Goal: Task Accomplishment & Management: Complete application form

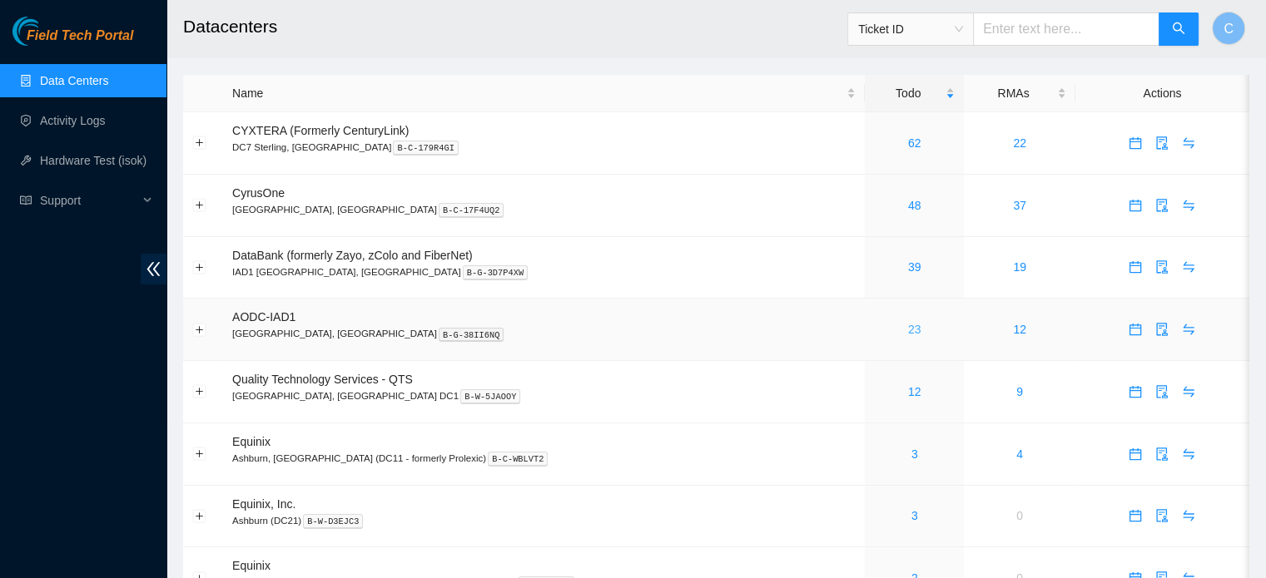
click at [908, 328] on link "23" at bounding box center [914, 329] width 13 height 13
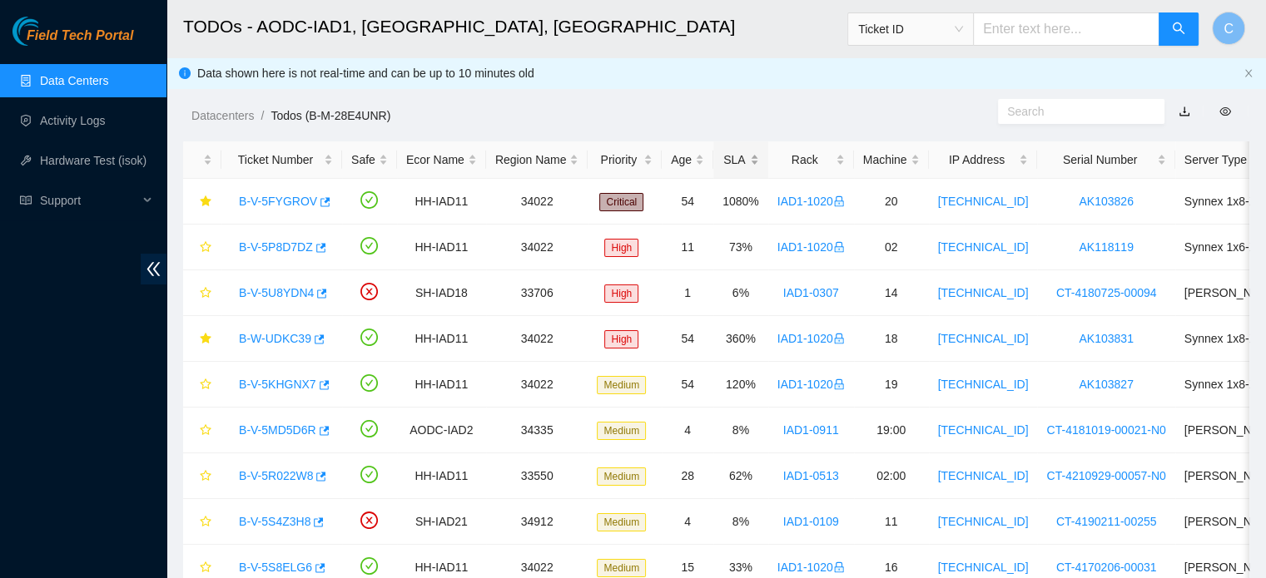
click at [739, 161] on div "SLA" at bounding box center [740, 160] width 37 height 18
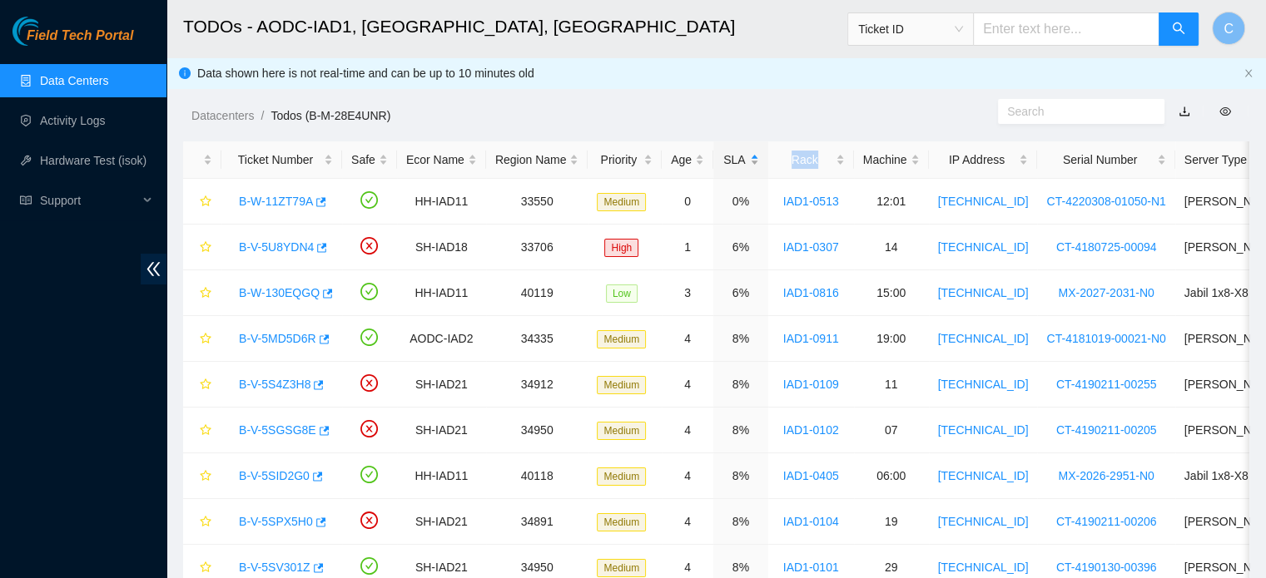
click at [739, 161] on div "SLA" at bounding box center [740, 160] width 37 height 18
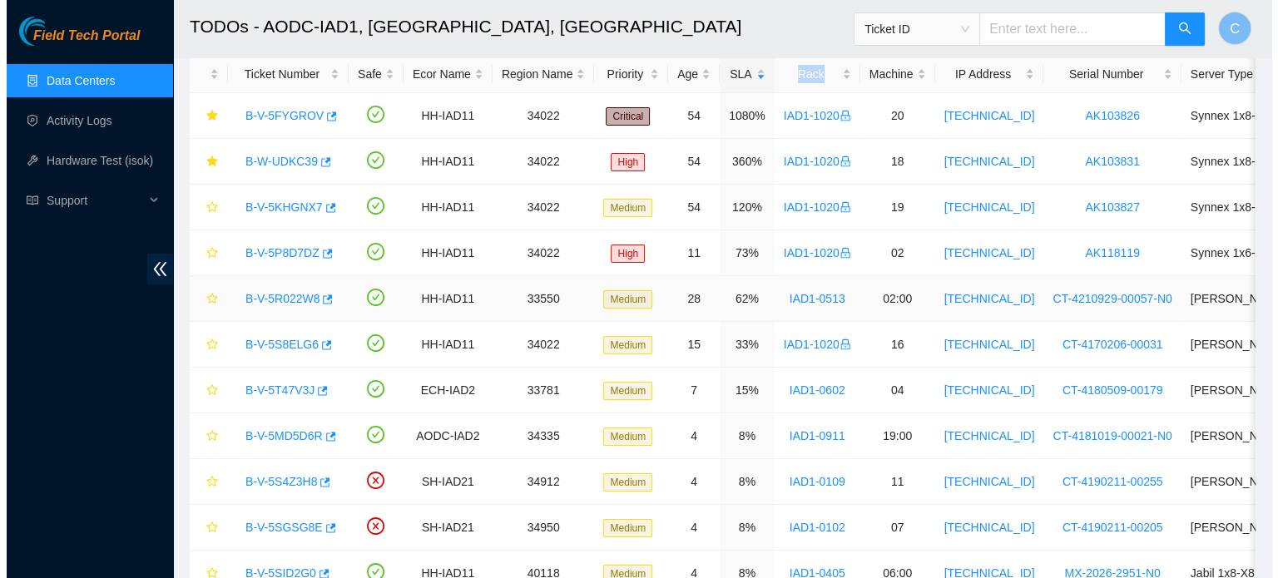
scroll to position [96, 0]
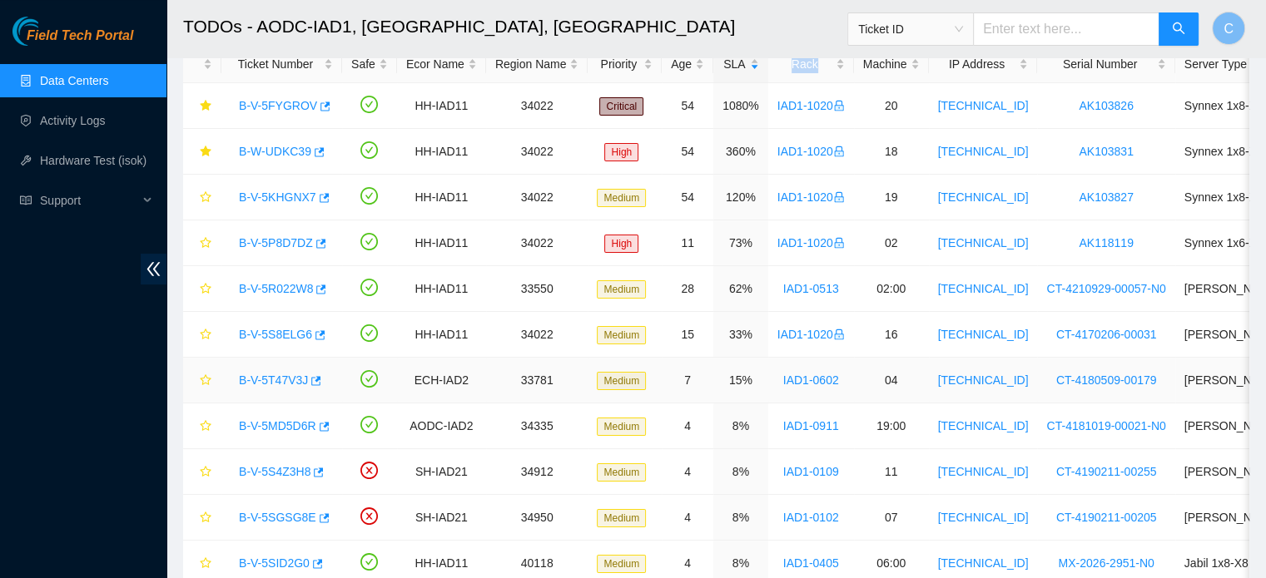
click at [268, 381] on link "B-V-5T47V3J" at bounding box center [273, 380] width 69 height 13
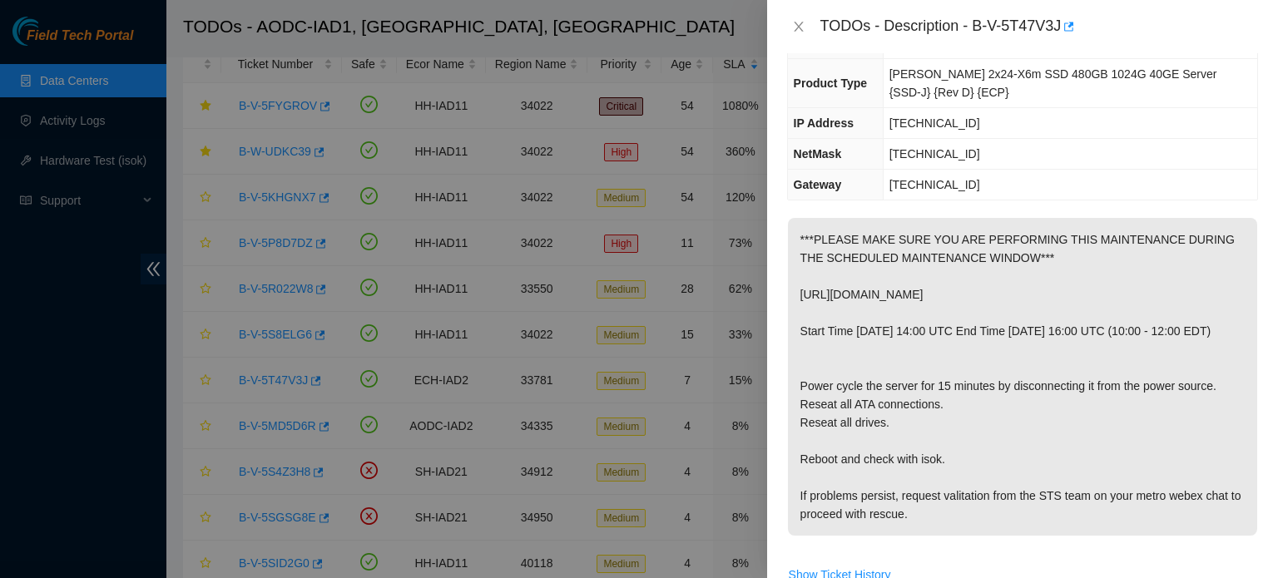
scroll to position [150, 0]
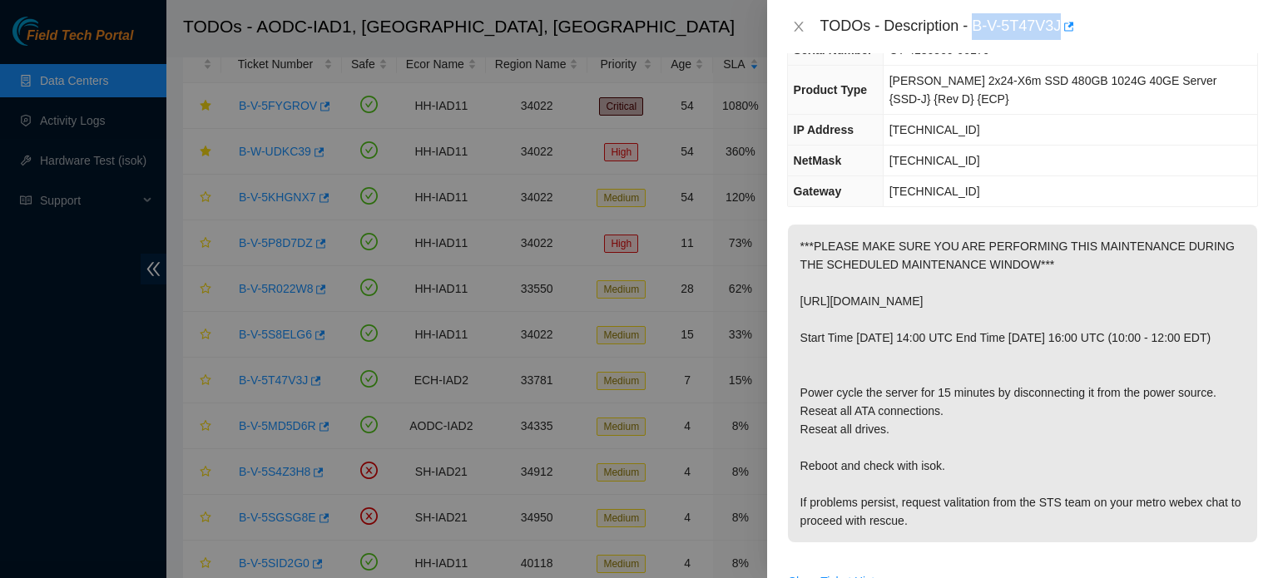
drag, startPoint x: 974, startPoint y: 28, endPoint x: 1060, endPoint y: 32, distance: 86.7
click at [1060, 32] on div "TODOs - Description - B-V-5T47V3J" at bounding box center [1040, 26] width 438 height 27
copy div "B-V-5T47V3J"
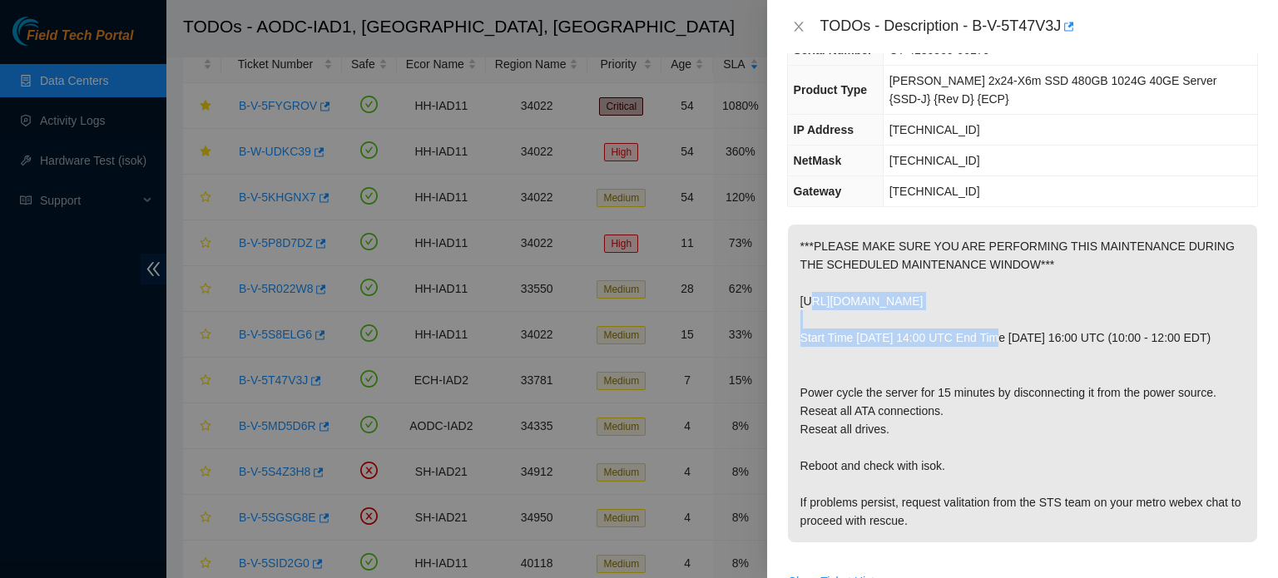
drag, startPoint x: 1089, startPoint y: 299, endPoint x: 803, endPoint y: 299, distance: 285.5
click at [803, 299] on p "***PLEASE MAKE SURE YOU ARE PERFORMING THIS MAINTENANCE DURING THE SCHEDULED MA…" at bounding box center [1022, 384] width 469 height 318
drag, startPoint x: 800, startPoint y: 299, endPoint x: 1088, endPoint y: 305, distance: 288.0
click at [1088, 305] on p "***PLEASE MAKE SURE YOU ARE PERFORMING THIS MAINTENANCE DURING THE SCHEDULED MA…" at bounding box center [1022, 384] width 469 height 318
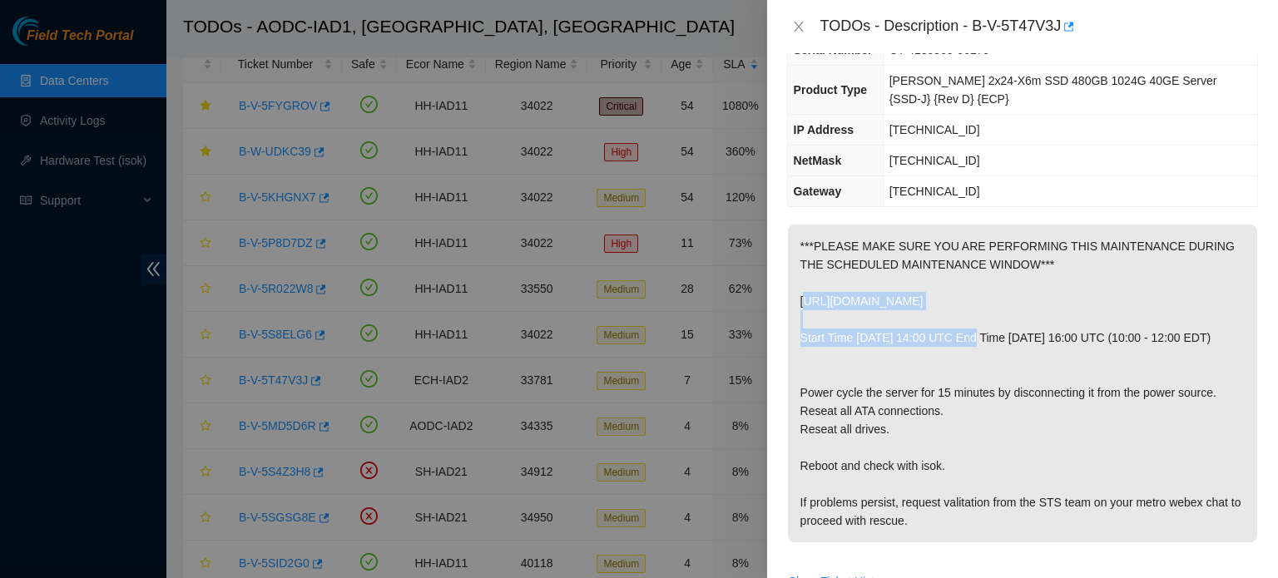
copy p "https://peace.akamai.com/peace-web/#/checklist/95224"
click at [929, 389] on p "***PLEASE MAKE SURE YOU ARE PERFORMING THIS MAINTENANCE DURING THE SCHEDULED MA…" at bounding box center [1022, 384] width 469 height 318
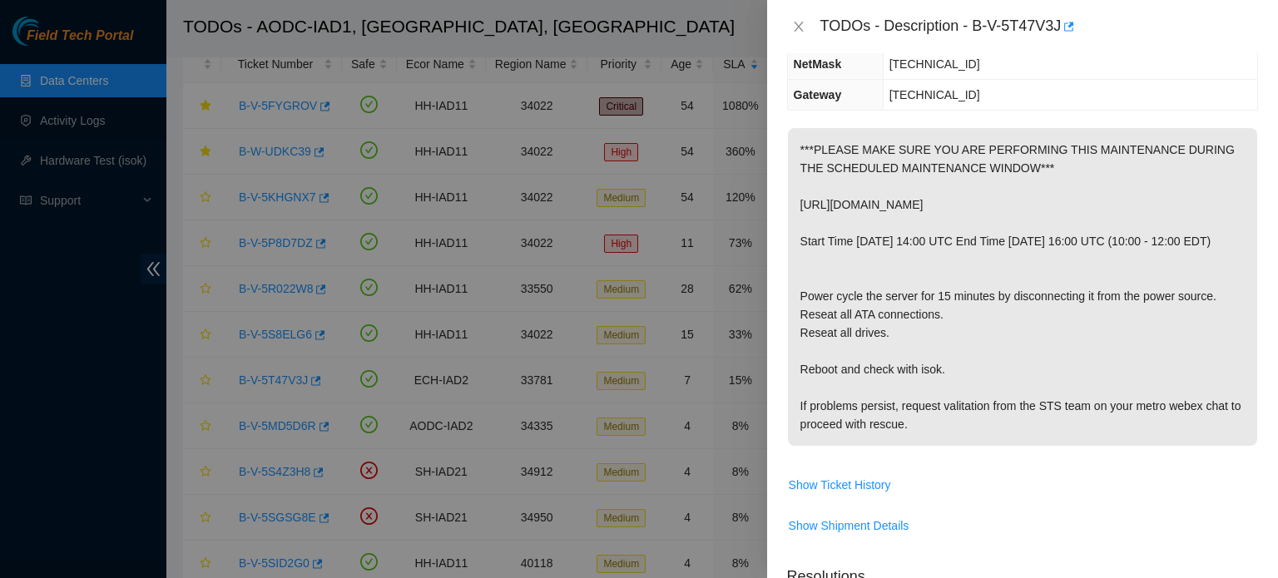
scroll to position [486, 0]
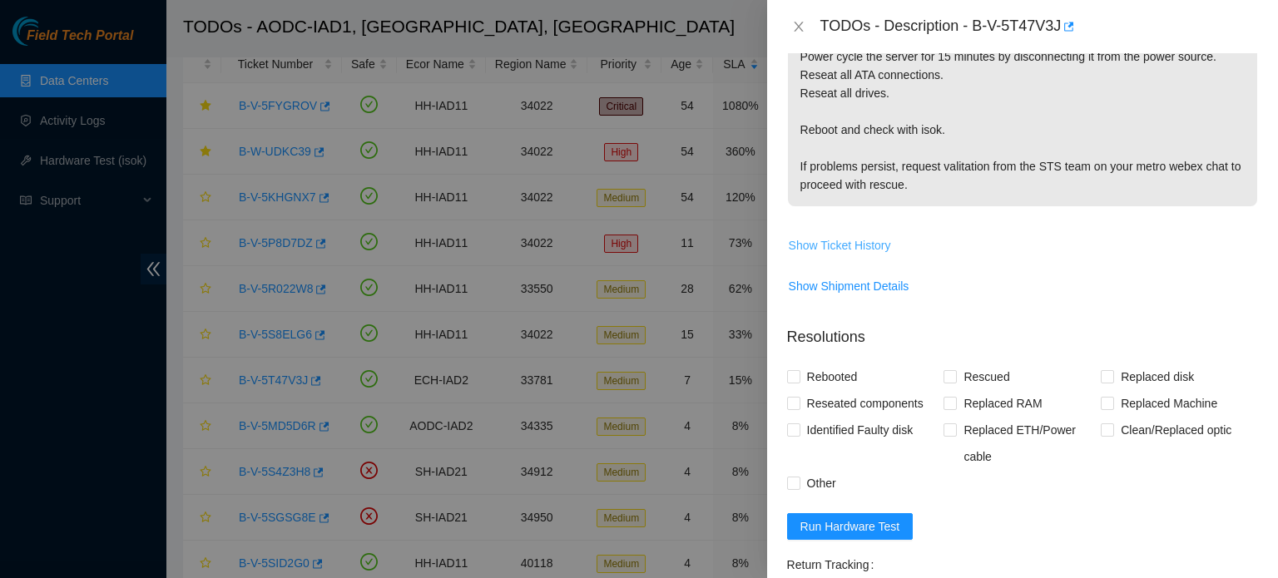
click at [856, 255] on span "Show Ticket History" at bounding box center [840, 245] width 102 height 18
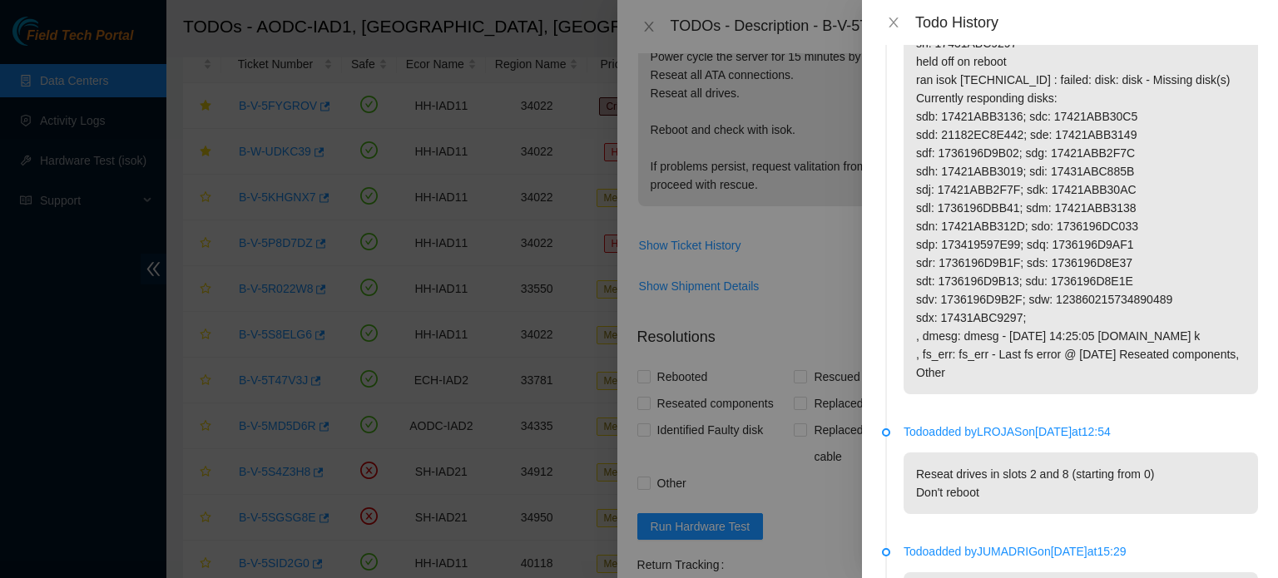
scroll to position [0, 0]
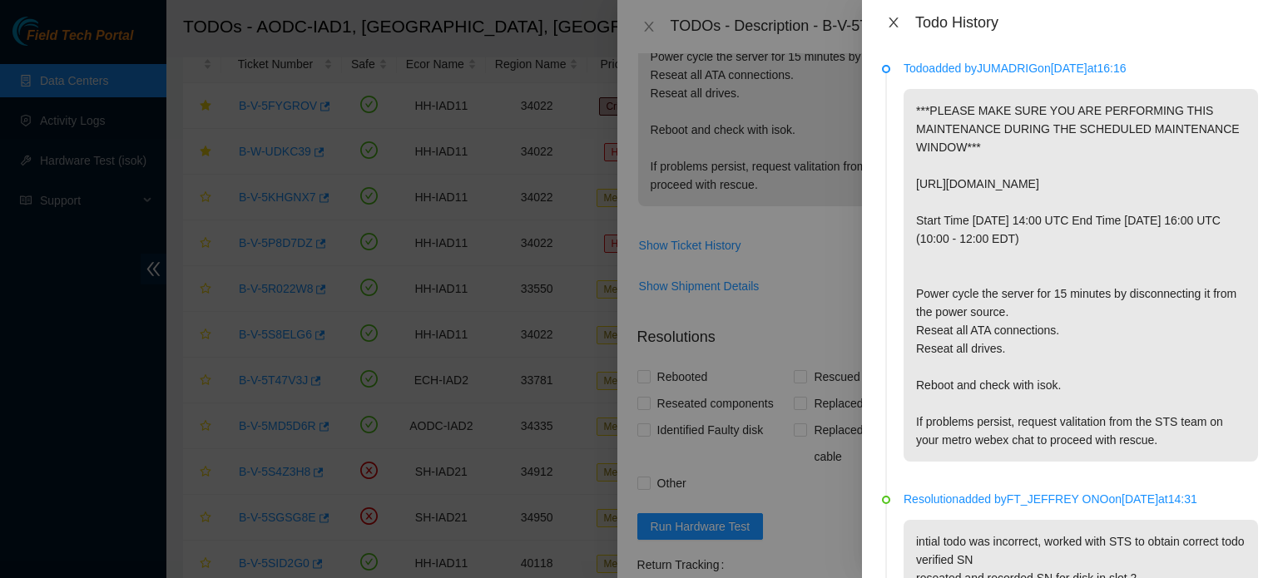
click at [896, 26] on icon "close" at bounding box center [893, 22] width 13 height 13
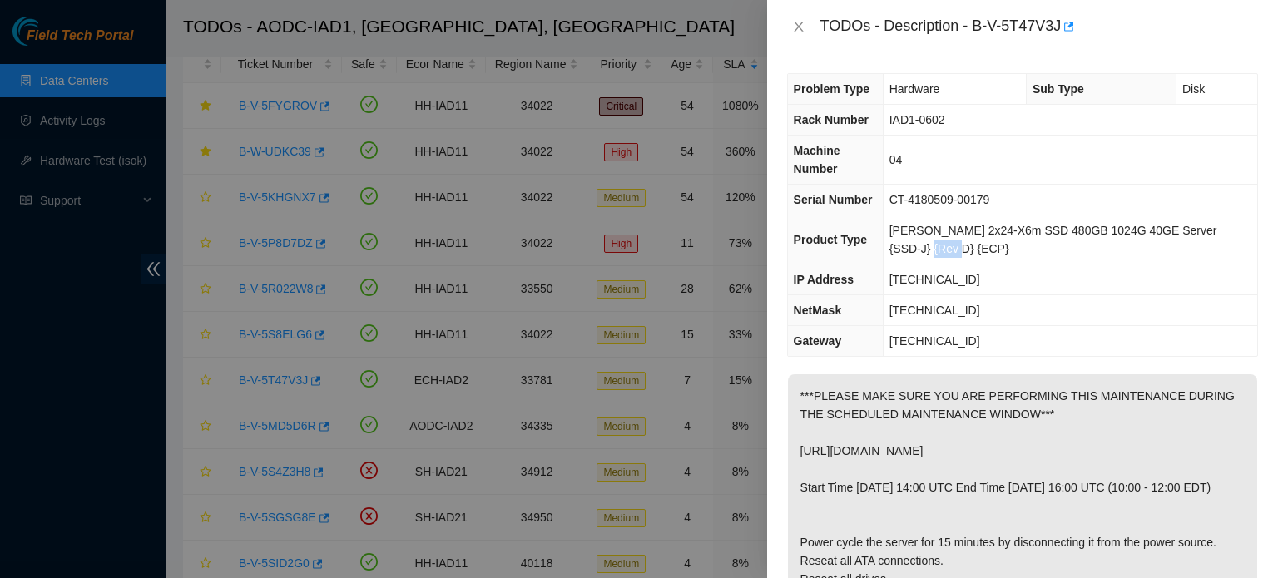
drag, startPoint x: 929, startPoint y: 253, endPoint x: 894, endPoint y: 252, distance: 35.0
click at [894, 252] on td "Ciara 2x24-X6m SSD 480GB 1024G 40GE Server {SSD-J} {Rev D} {ECP}" at bounding box center [1070, 240] width 375 height 49
drag, startPoint x: 899, startPoint y: 230, endPoint x: 1141, endPoint y: 231, distance: 242.2
click at [1141, 231] on span "Ciara 2x24-X6m SSD 480GB 1024G 40GE Server {SSD-J} {Rev D} {ECP}" at bounding box center [1054, 240] width 328 height 32
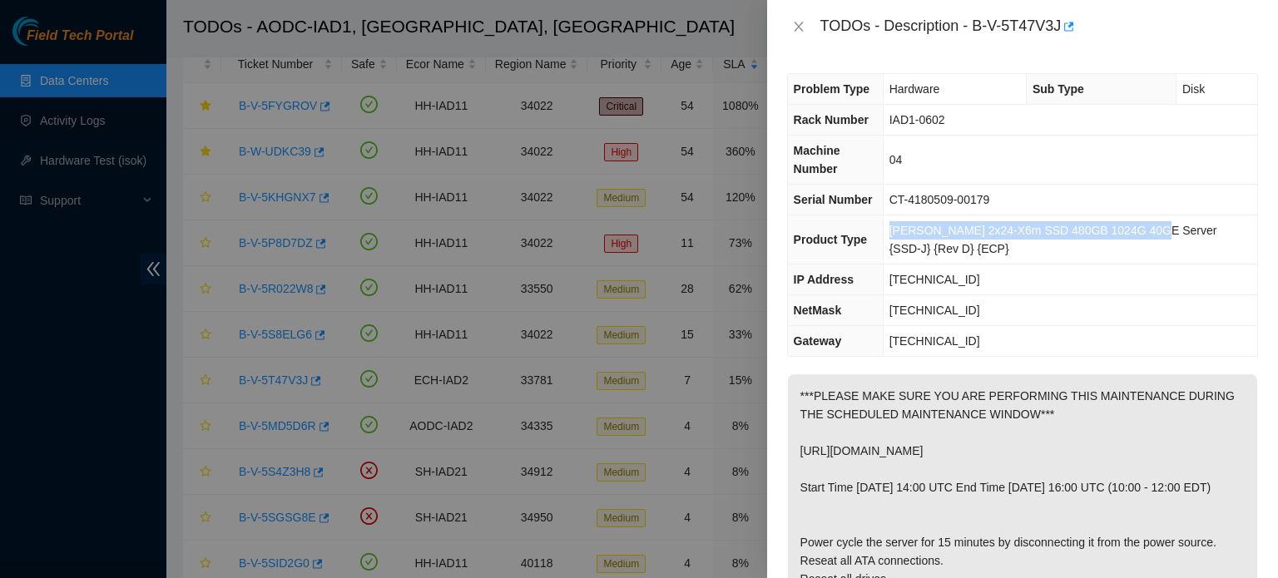
click at [1141, 231] on span "Ciara 2x24-X6m SSD 480GB 1024G 40GE Server {SSD-J} {Rev D} {ECP}" at bounding box center [1054, 240] width 328 height 32
drag, startPoint x: 1141, startPoint y: 231, endPoint x: 900, endPoint y: 227, distance: 241.4
click at [900, 227] on span "Ciara 2x24-X6m SSD 480GB 1024G 40GE Server {SSD-J} {Rev D} {ECP}" at bounding box center [1054, 240] width 328 height 32
drag, startPoint x: 900, startPoint y: 227, endPoint x: 1073, endPoint y: 217, distance: 173.4
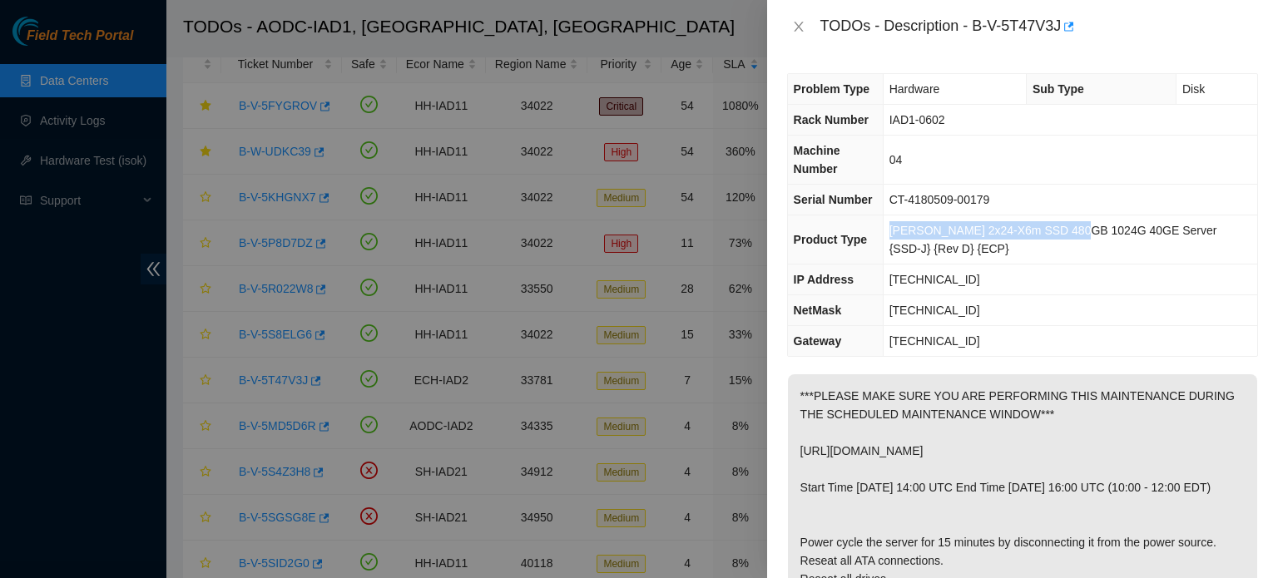
click at [1073, 217] on td "Ciara 2x24-X6m SSD 480GB 1024G 40GE Server {SSD-J} {Rev D} {ECP}" at bounding box center [1070, 240] width 375 height 49
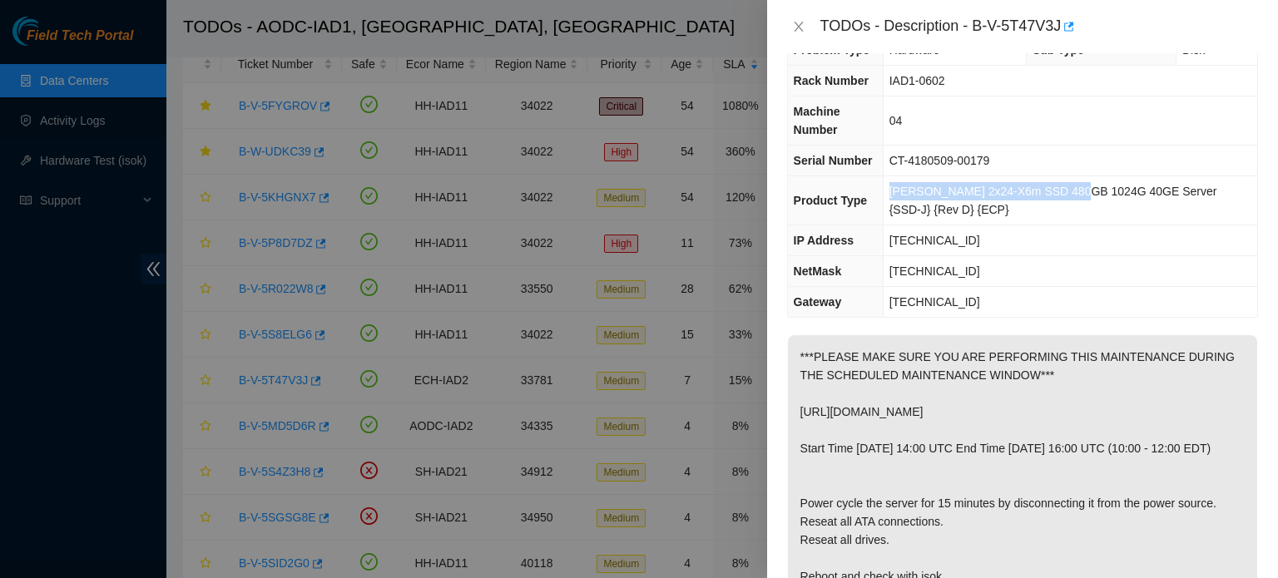
scroll to position [7, 0]
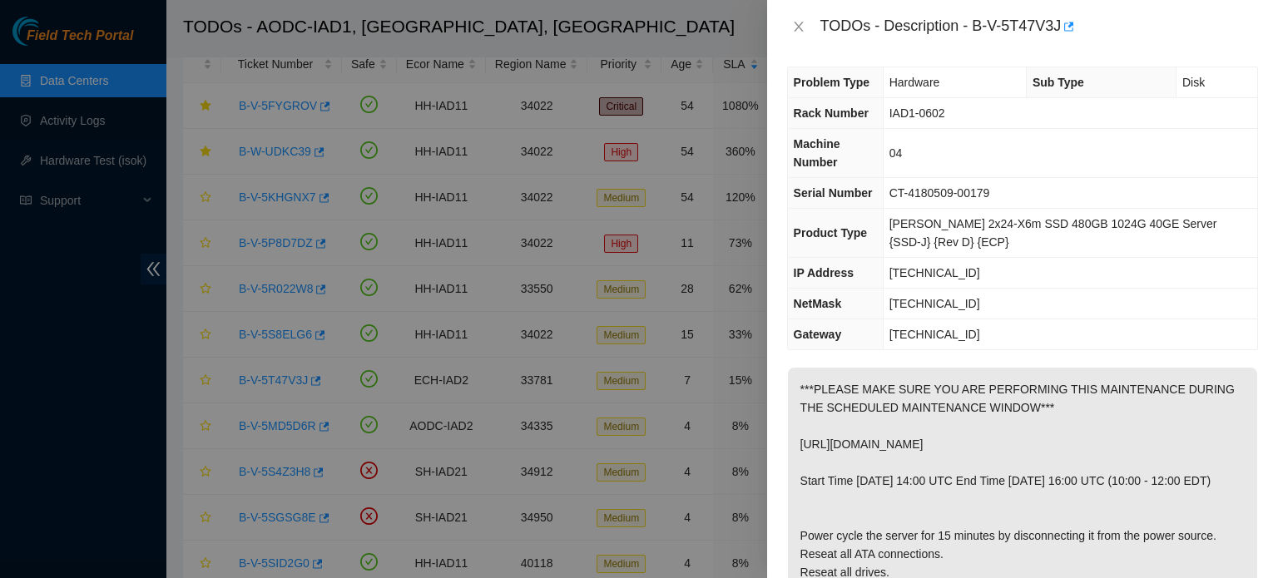
click at [999, 245] on td "Ciara 2x24-X6m SSD 480GB 1024G 40GE Server {SSD-J} {Rev D} {ECP}" at bounding box center [1070, 233] width 375 height 49
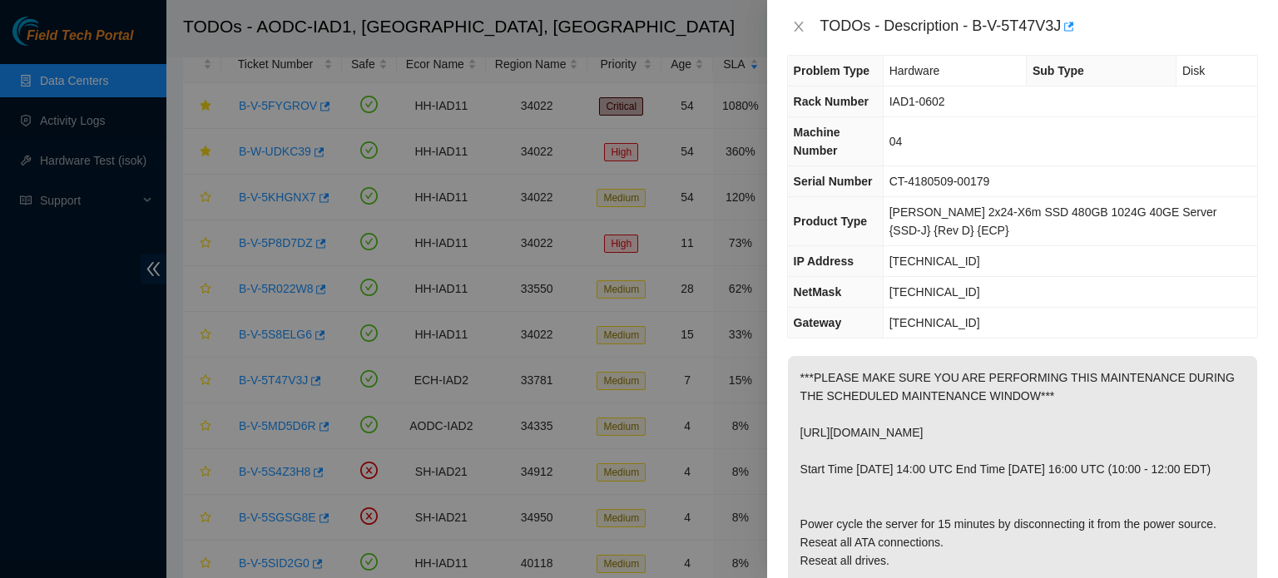
scroll to position [0, 0]
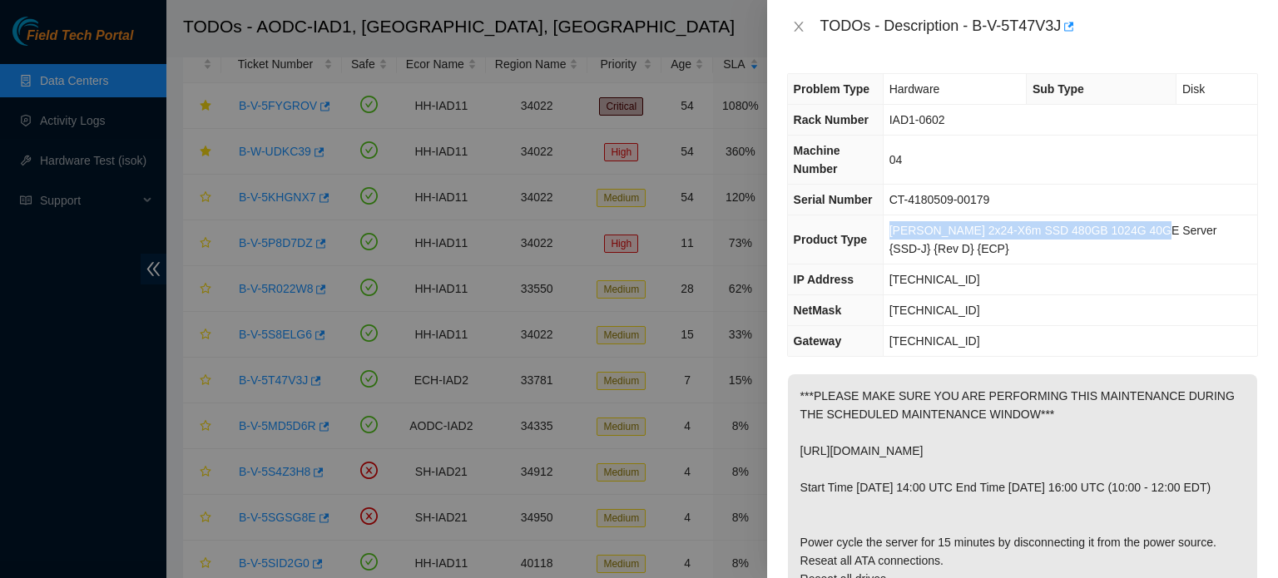
drag, startPoint x: 899, startPoint y: 229, endPoint x: 1141, endPoint y: 224, distance: 242.2
click at [1141, 224] on span "Ciara 2x24-X6m SSD 480GB 1024G 40GE Server {SSD-J} {Rev D} {ECP}" at bounding box center [1054, 240] width 328 height 32
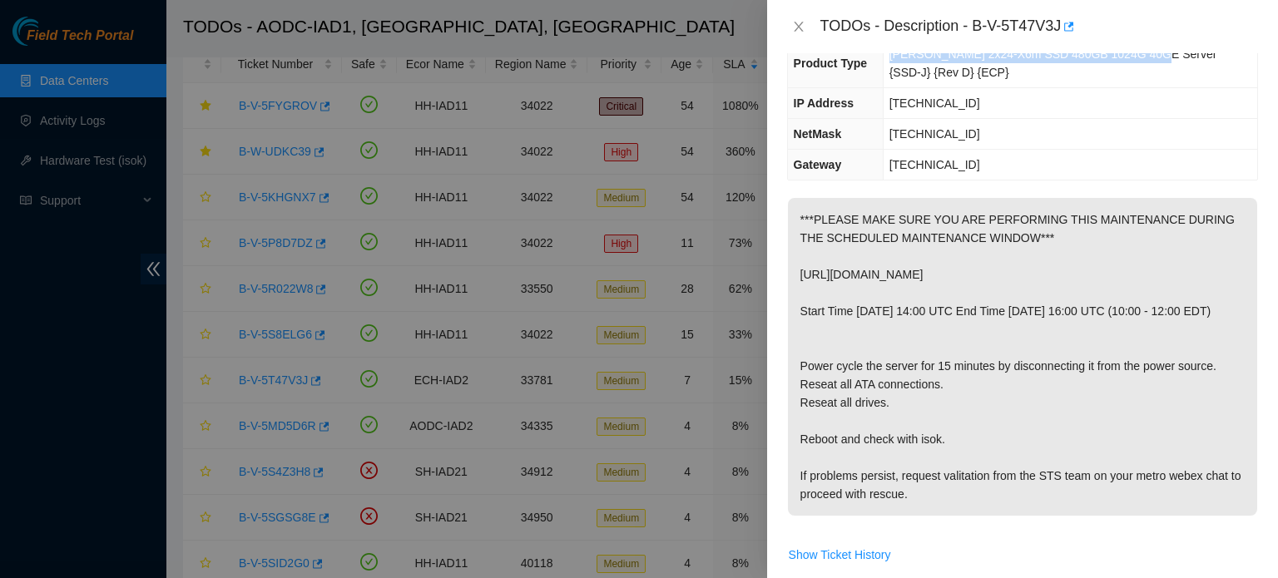
scroll to position [203, 0]
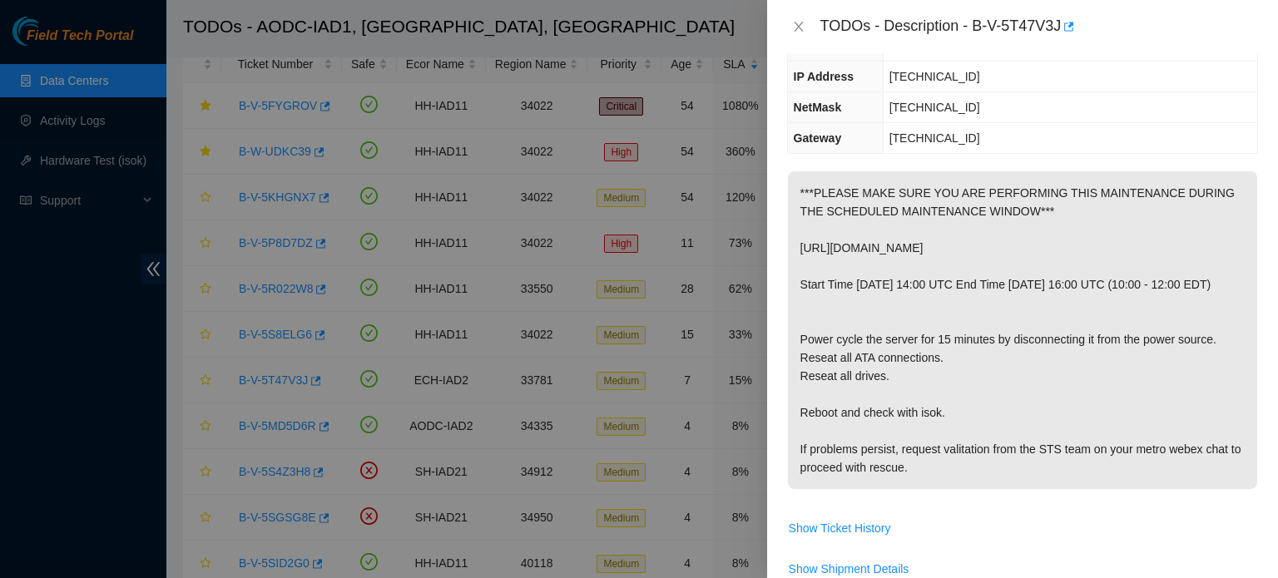
click at [975, 307] on p "***PLEASE MAKE SURE YOU ARE PERFORMING THIS MAINTENANCE DURING THE SCHEDULED MA…" at bounding box center [1022, 330] width 469 height 318
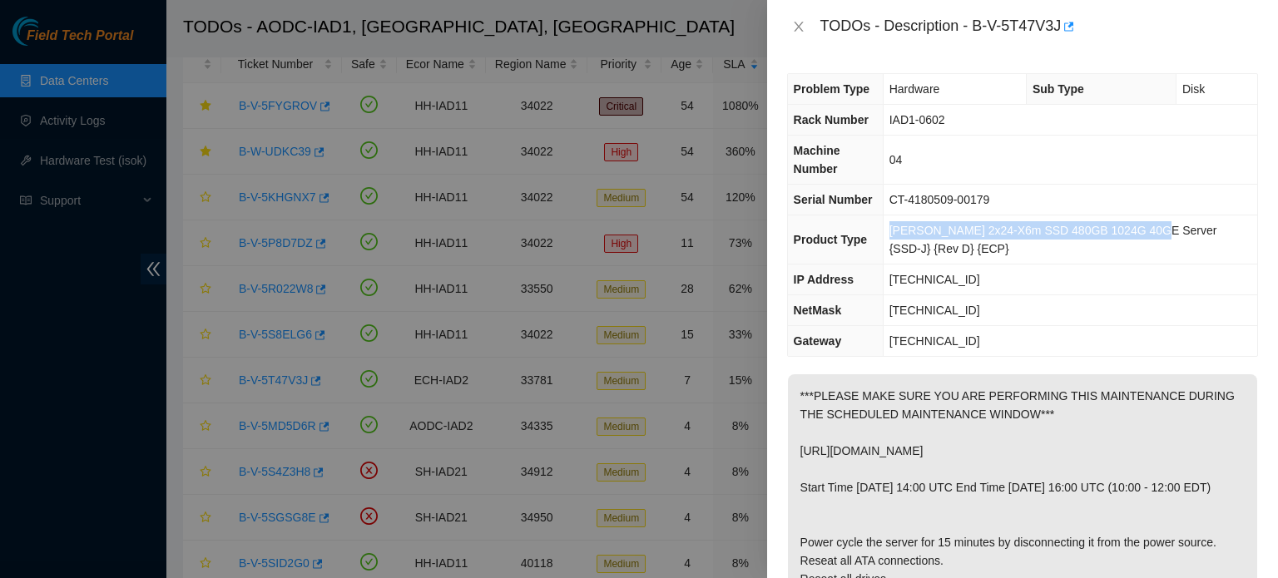
drag, startPoint x: 896, startPoint y: 228, endPoint x: 1141, endPoint y: 223, distance: 244.7
click at [1141, 223] on td "Ciara 2x24-X6m SSD 480GB 1024G 40GE Server {SSD-J} {Rev D} {ECP}" at bounding box center [1070, 240] width 375 height 49
click at [1192, 399] on p "***PLEASE MAKE SURE YOU ARE PERFORMING THIS MAINTENANCE DURING THE SCHEDULED MA…" at bounding box center [1022, 534] width 469 height 318
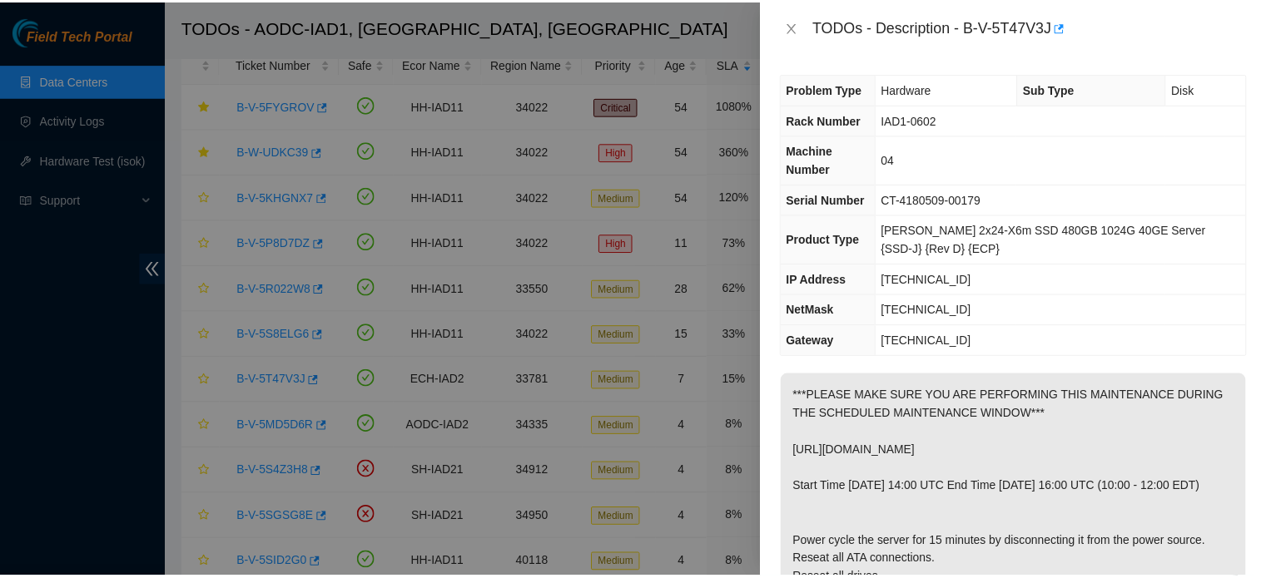
scroll to position [352, 0]
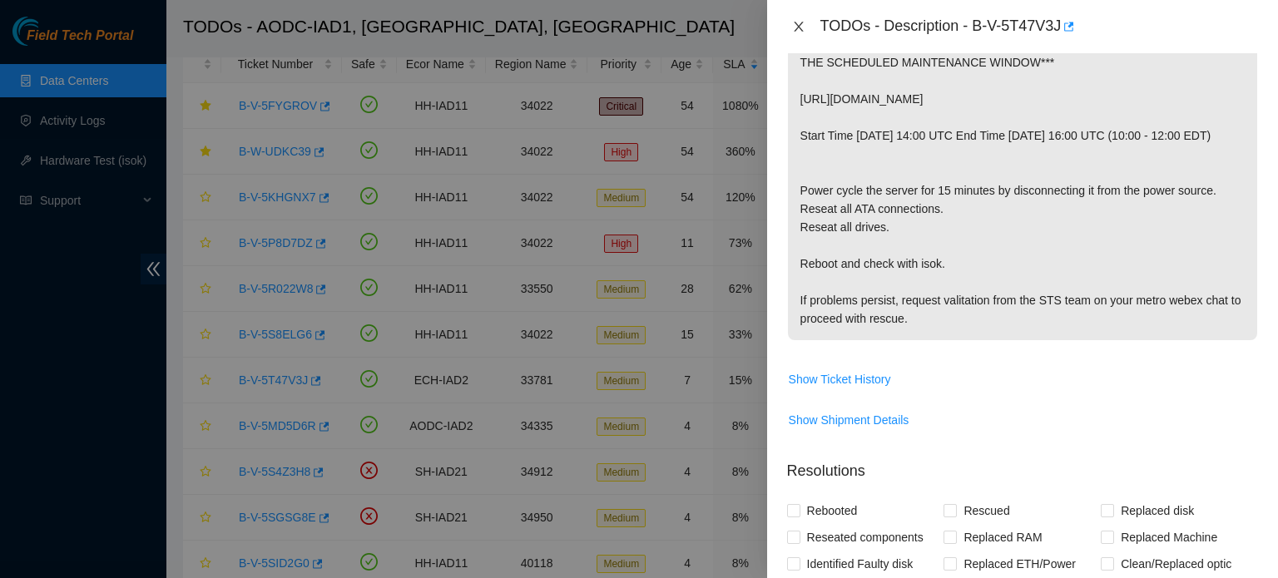
click at [801, 26] on icon "close" at bounding box center [798, 26] width 13 height 13
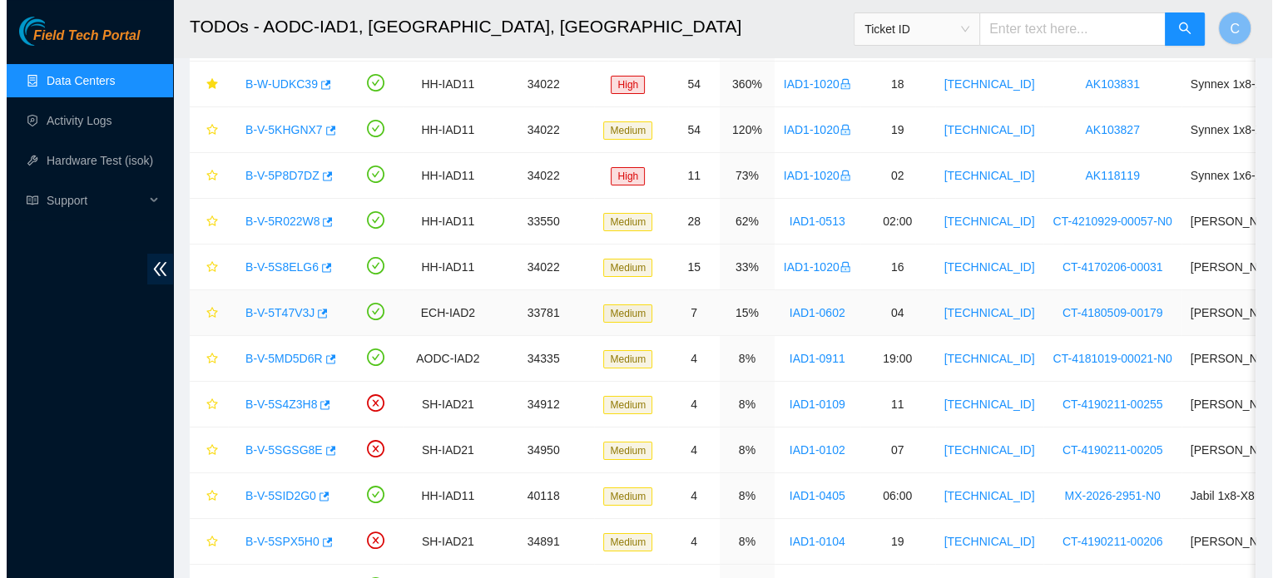
scroll to position [165, 0]
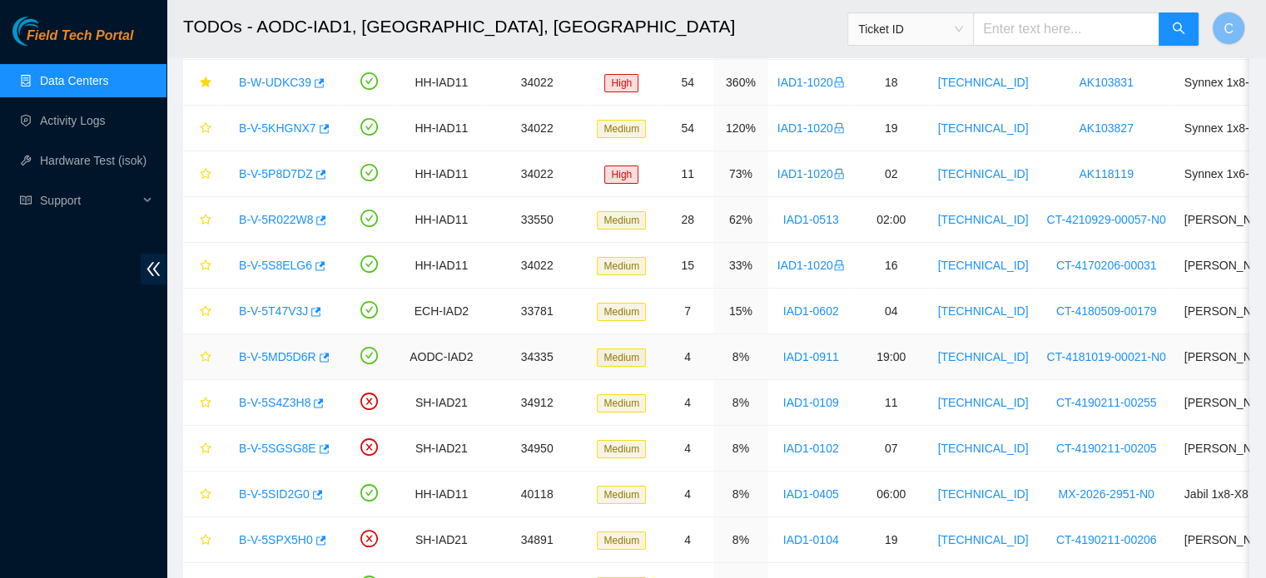
click at [276, 357] on link "B-V-5MD5D6R" at bounding box center [277, 356] width 77 height 13
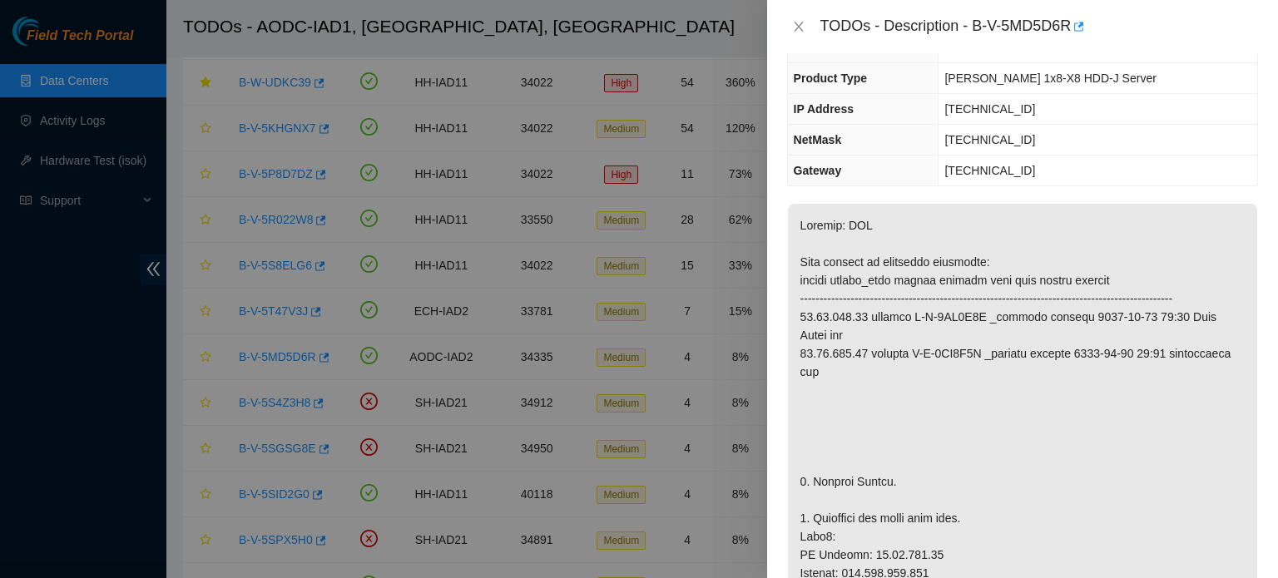
scroll to position [0, 0]
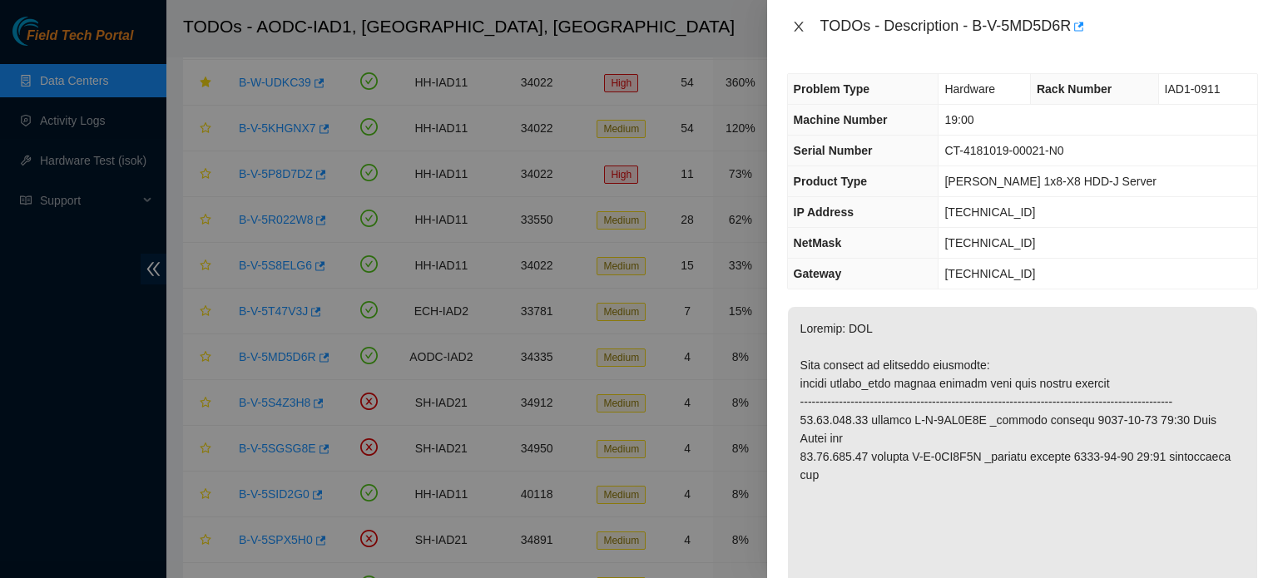
click at [799, 27] on icon "close" at bounding box center [798, 27] width 9 height 10
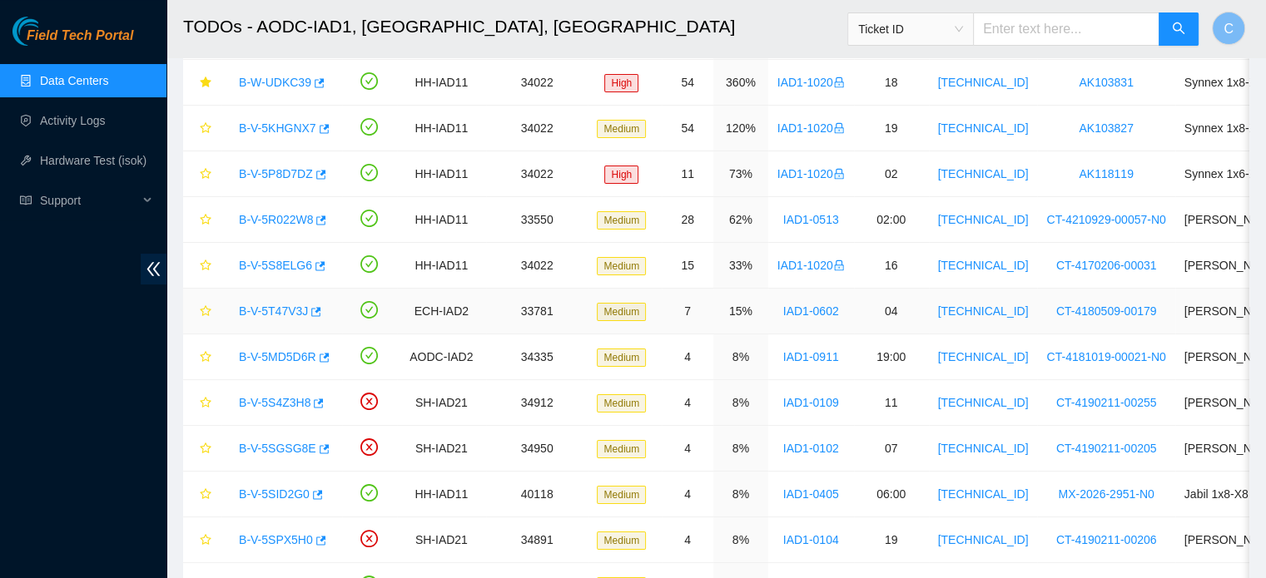
click at [273, 310] on link "B-V-5T47V3J" at bounding box center [273, 311] width 69 height 13
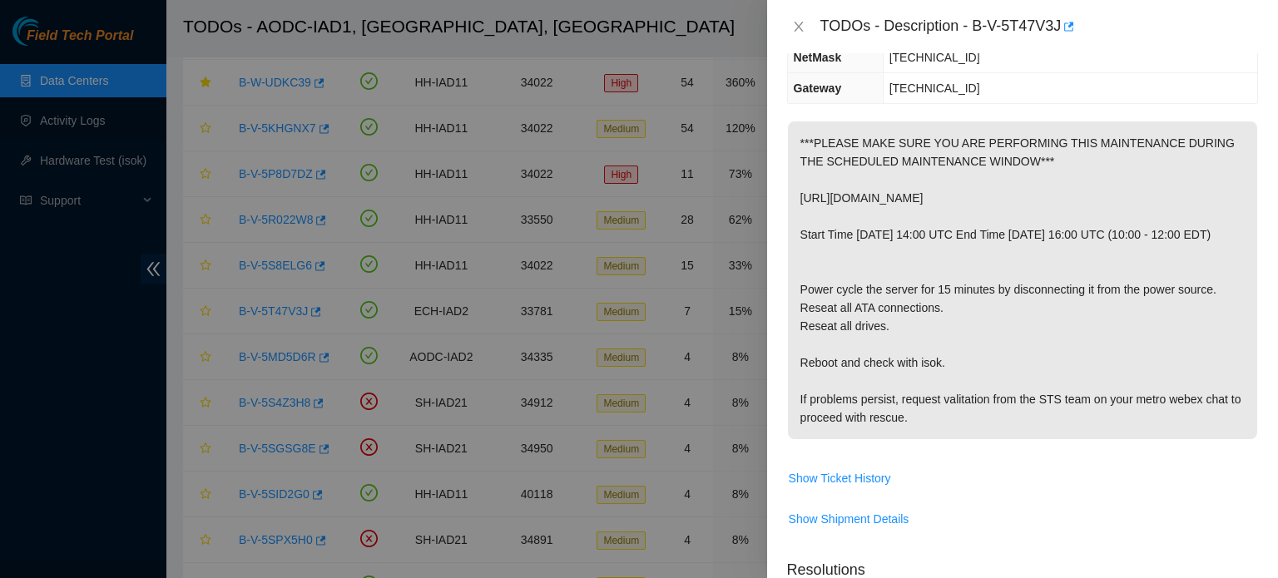
scroll to position [255, 0]
click at [1012, 355] on p "***PLEASE MAKE SURE YOU ARE PERFORMING THIS MAINTENANCE DURING THE SCHEDULED MA…" at bounding box center [1022, 279] width 469 height 318
click at [46, 347] on div at bounding box center [639, 289] width 1278 height 578
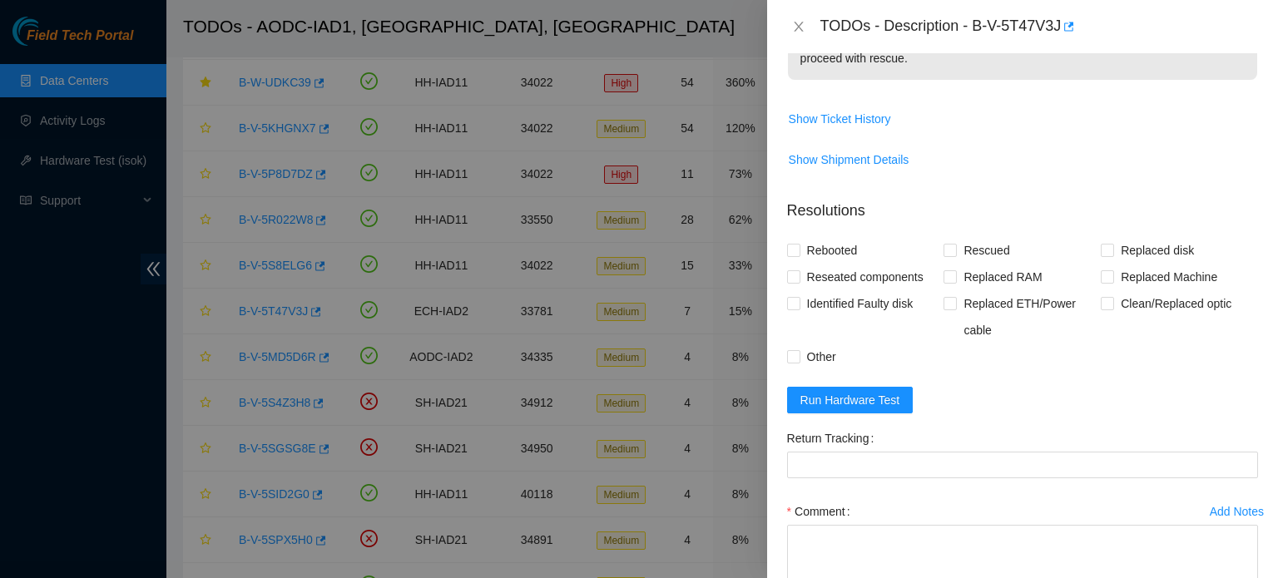
scroll to position [736, 0]
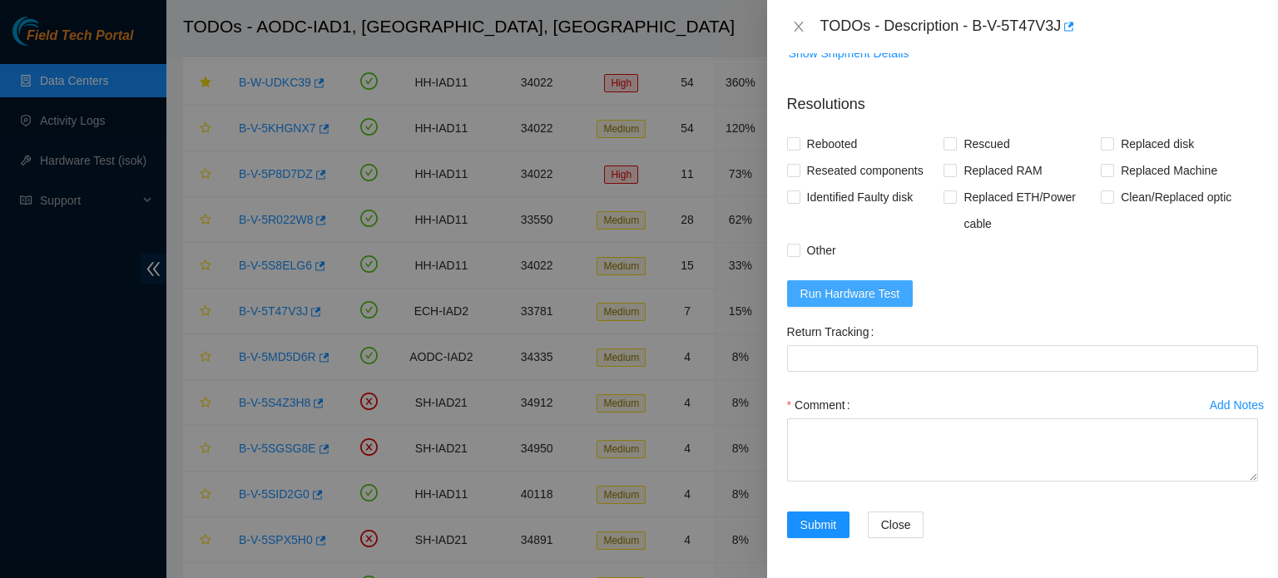
click at [891, 290] on span "Run Hardware Test" at bounding box center [851, 294] width 100 height 18
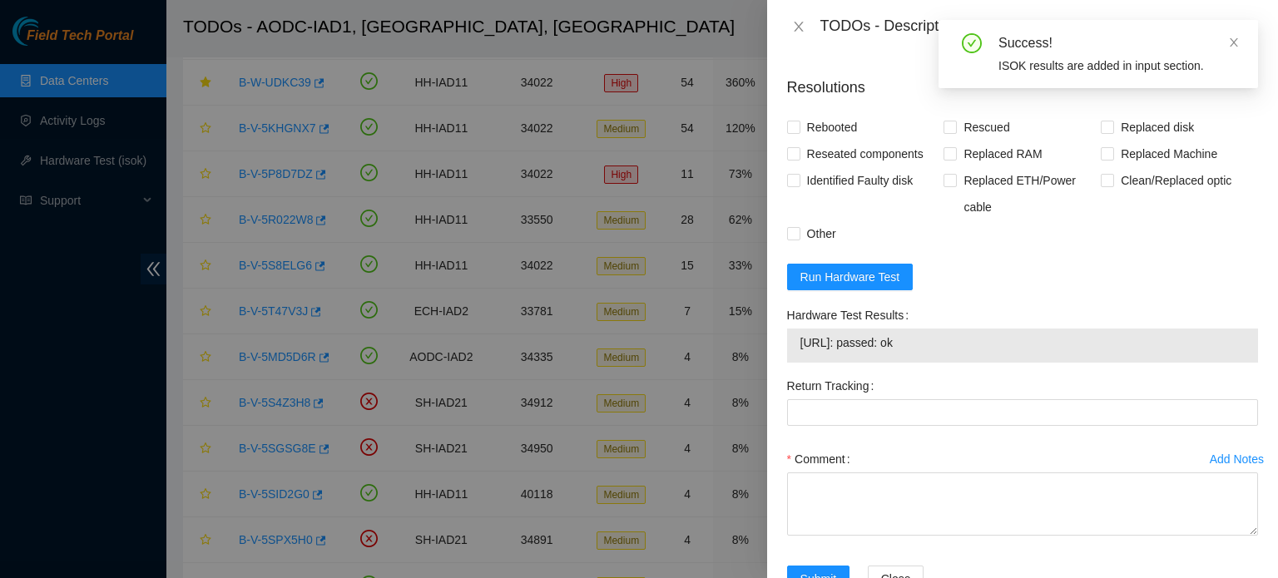
click at [876, 352] on span "23.60.88.20: passed: ok" at bounding box center [1023, 343] width 444 height 18
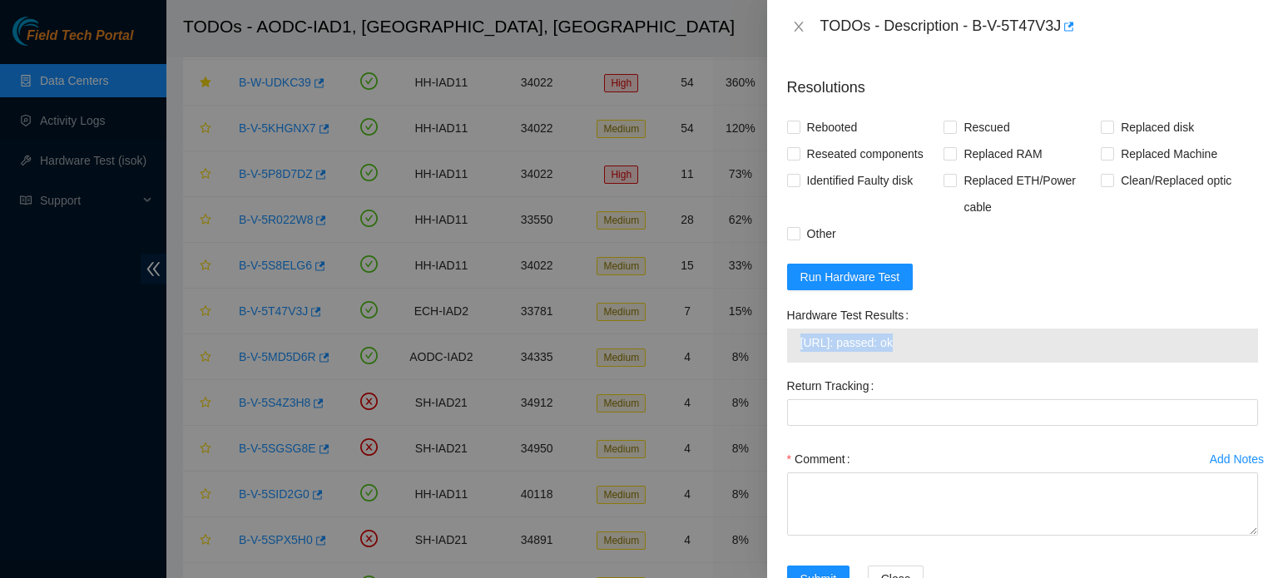
copy span "23.60.88.20: passed: ok"
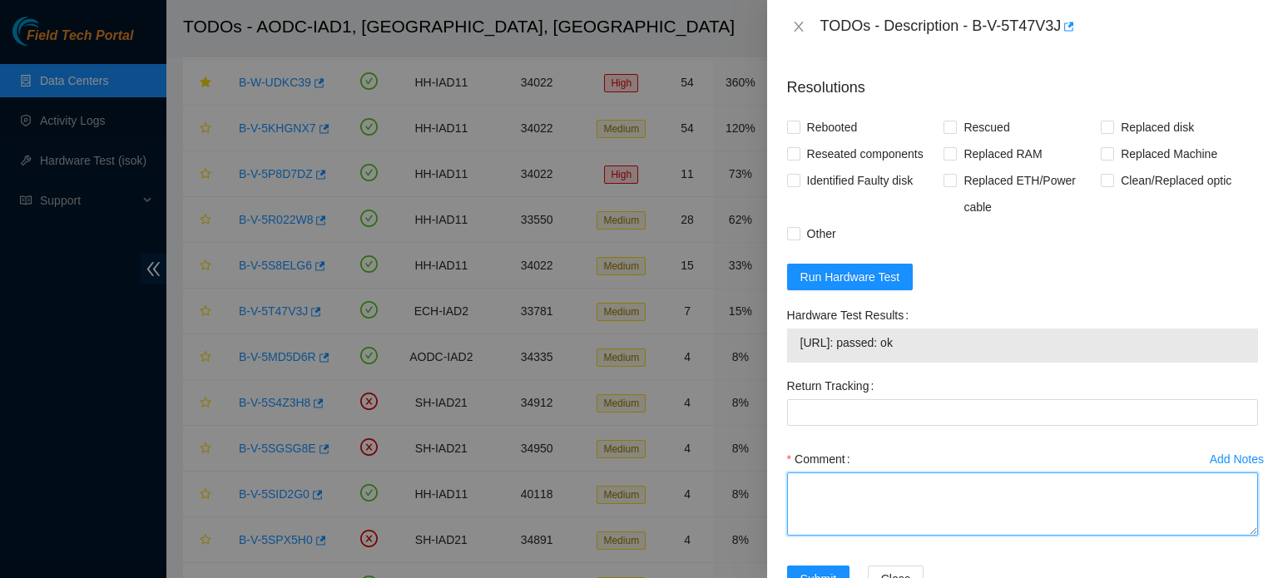
click at [885, 508] on textarea "Comment" at bounding box center [1022, 504] width 471 height 63
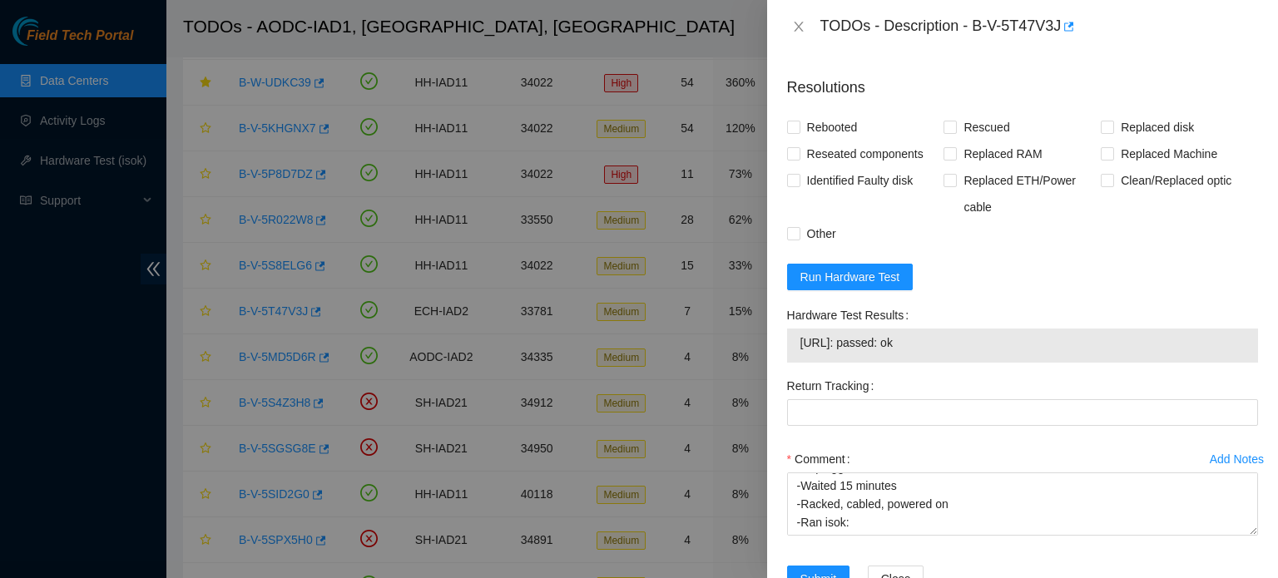
click at [876, 352] on span "23.60.88.20: passed: ok" at bounding box center [1023, 343] width 444 height 18
copy span "23.60.88.20: passed: ok"
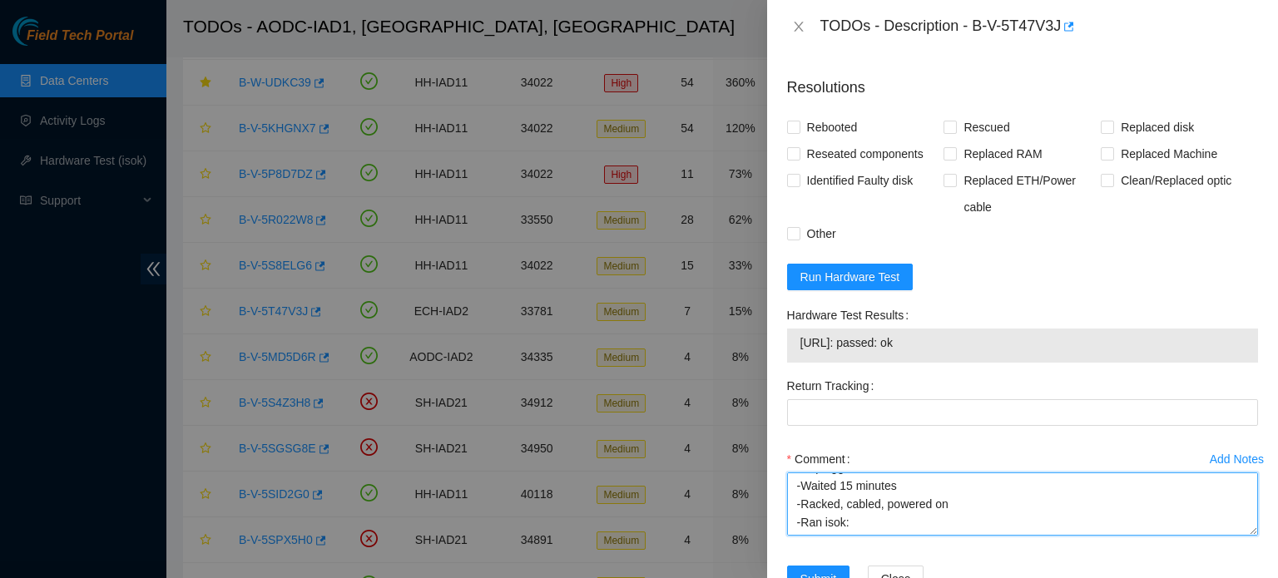
click at [841, 536] on textarea "-Contacted NOCC and NIE Pat to verify peace maintenance was safe to work -Plugg…" at bounding box center [1022, 504] width 471 height 63
paste textarea "23.60.88.20: passed: ok"
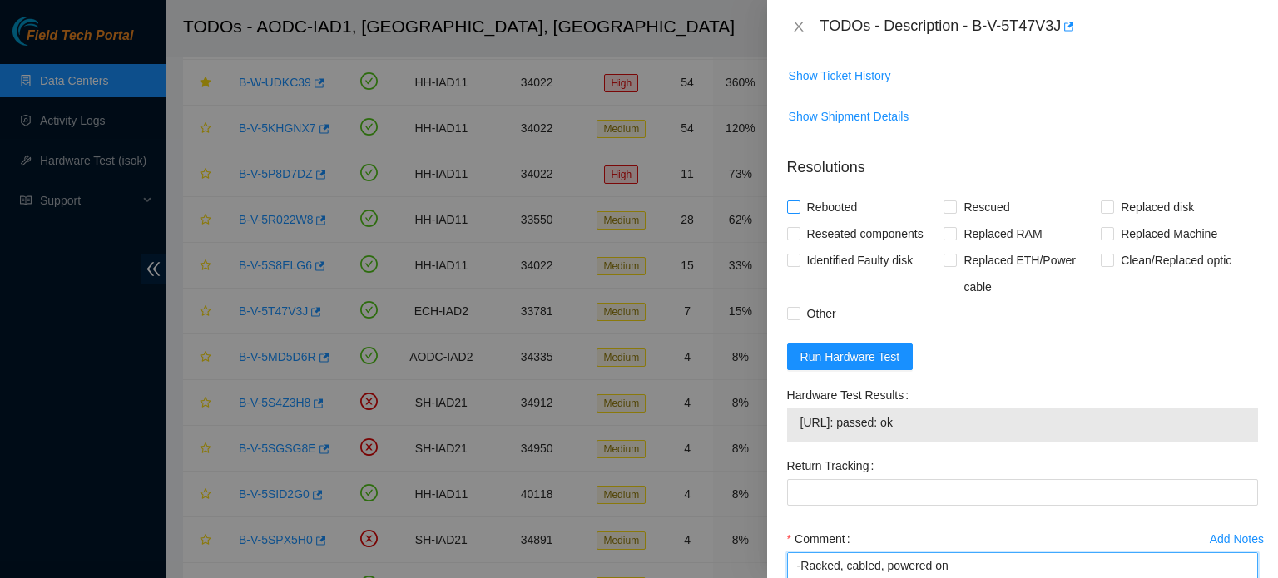
type textarea "-Contacted NOCC and NIE Pat to verify peace maintenance was safe to work -Plugg…"
click at [856, 220] on span "Rebooted" at bounding box center [833, 207] width 64 height 27
click at [799, 212] on input "Rebooted" at bounding box center [793, 207] width 12 height 12
checkbox input "true"
click at [896, 247] on span "Reseated components" at bounding box center [866, 234] width 130 height 27
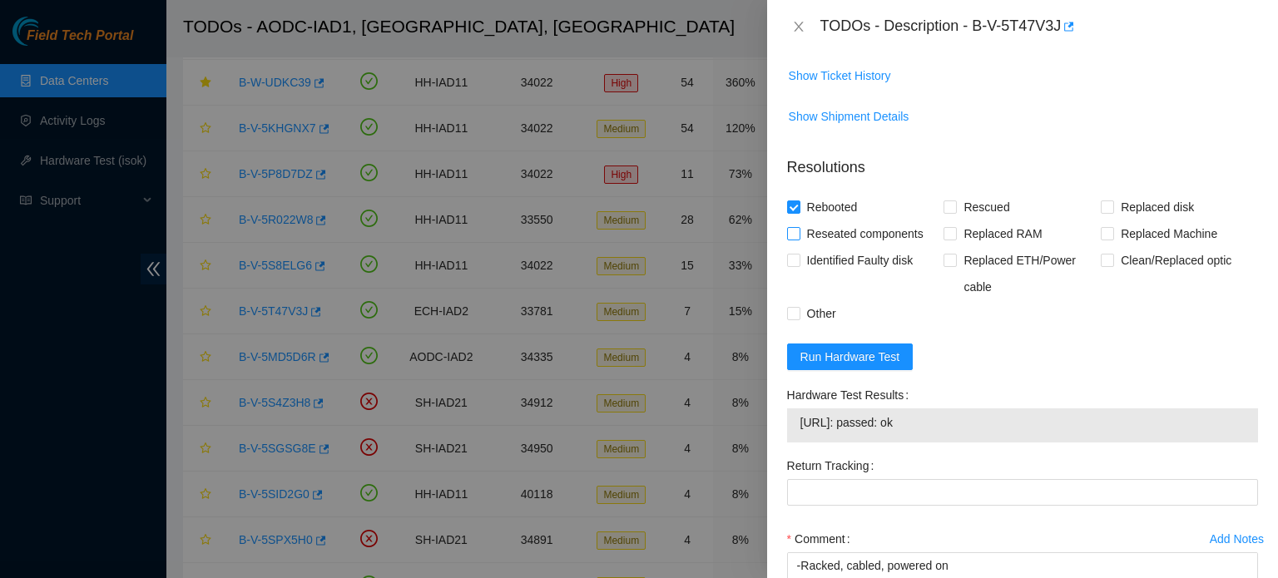
click at [799, 239] on input "Reseated components" at bounding box center [793, 233] width 12 height 12
checkbox input "true"
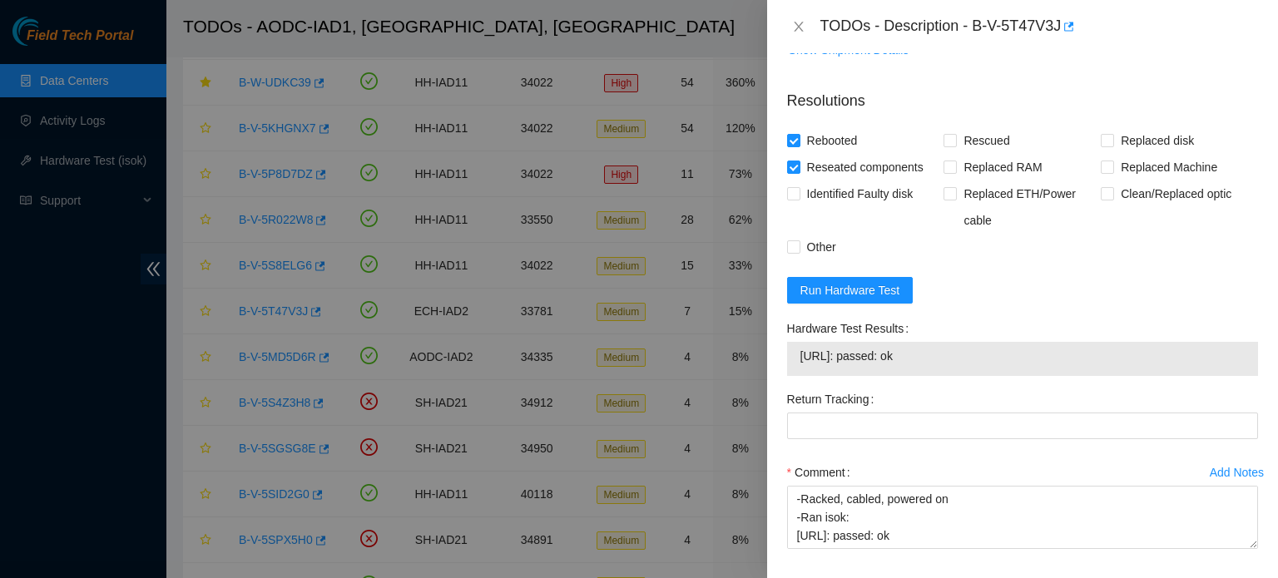
scroll to position [806, 0]
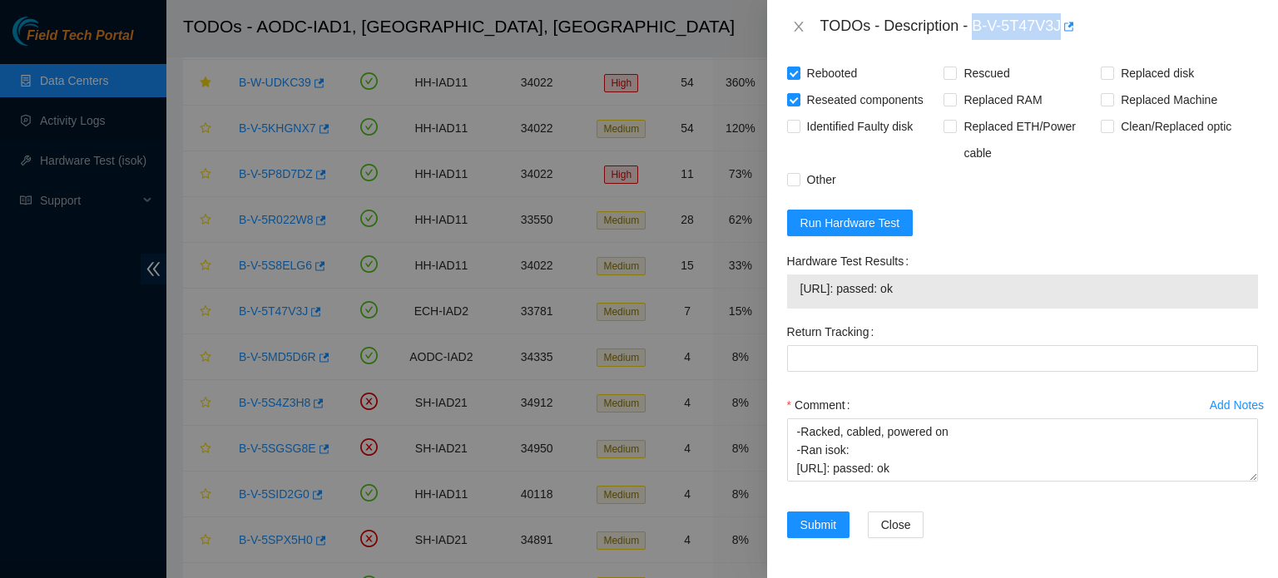
drag, startPoint x: 975, startPoint y: 22, endPoint x: 1059, endPoint y: 42, distance: 85.6
click at [1059, 42] on div "TODOs - Description - B-V-5T47V3J" at bounding box center [1022, 26] width 511 height 53
copy div "B-V-5T47V3J"
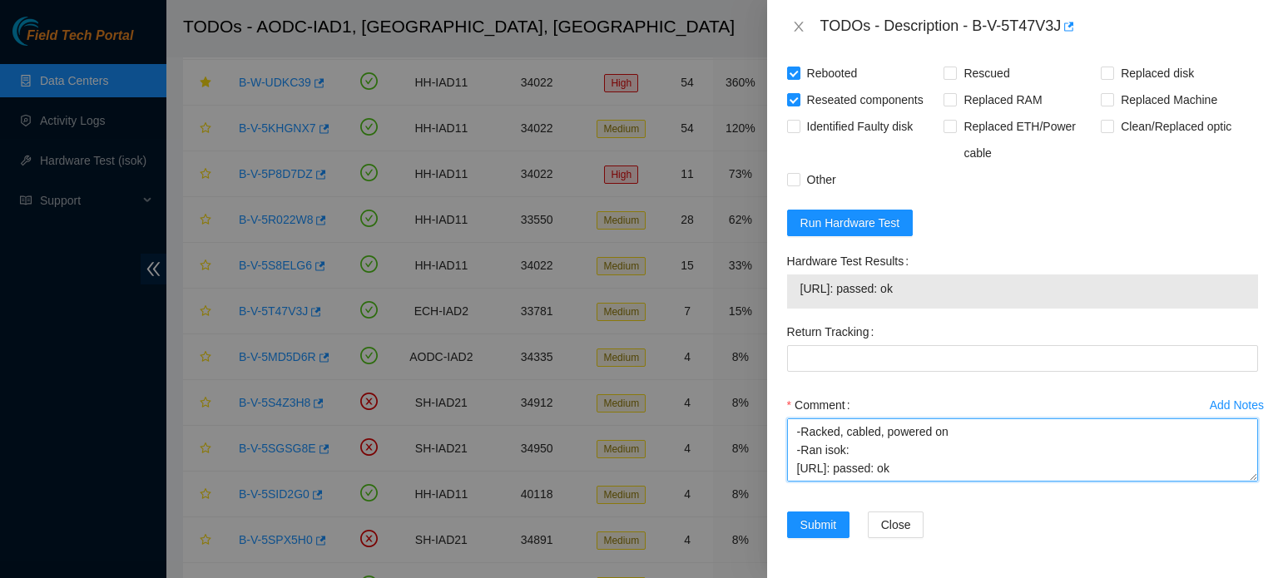
click at [854, 463] on textarea "-Contacted NOCC and NIE Pat to verify peace maintenance was safe to work -Plugg…" at bounding box center [1022, 450] width 471 height 63
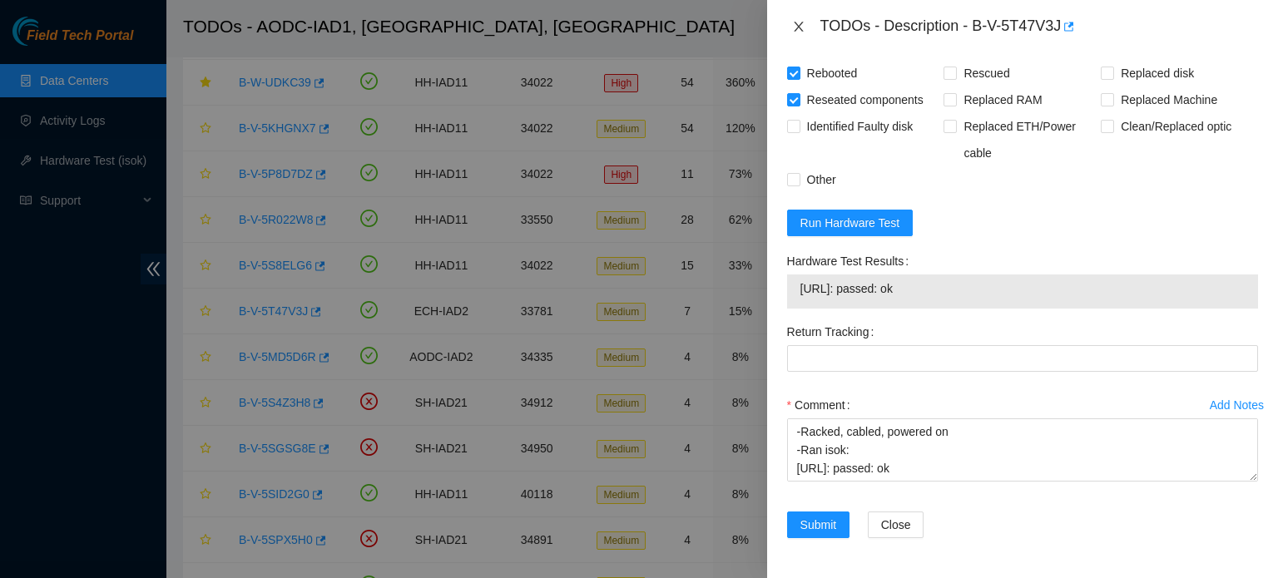
click at [801, 22] on icon "close" at bounding box center [798, 26] width 13 height 13
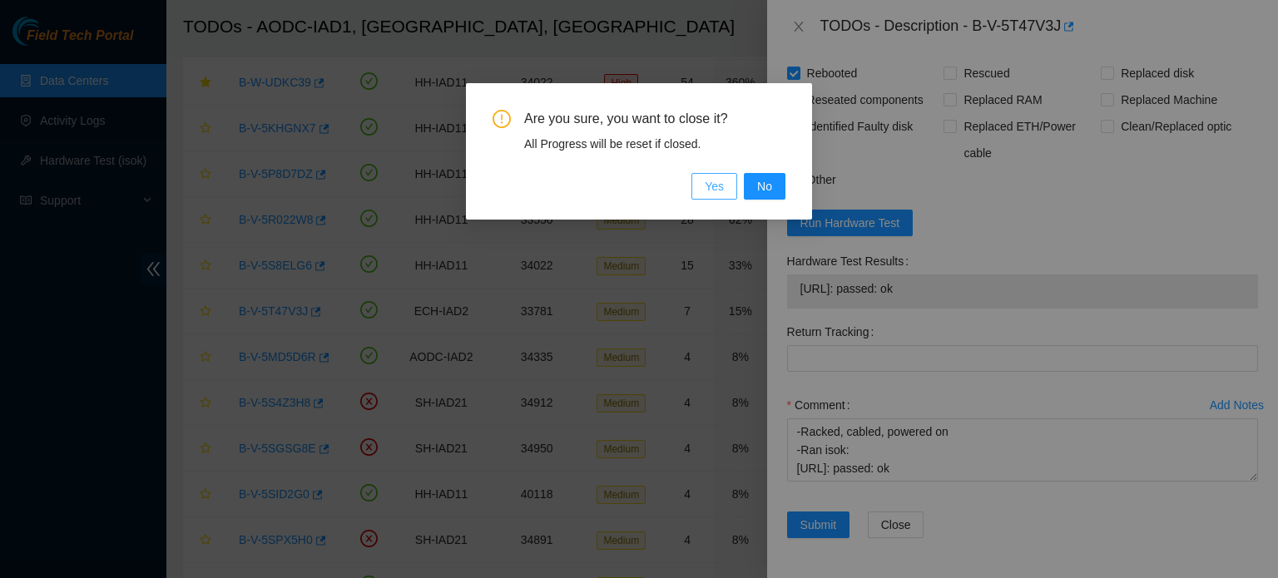
click at [716, 188] on span "Yes" at bounding box center [714, 186] width 19 height 18
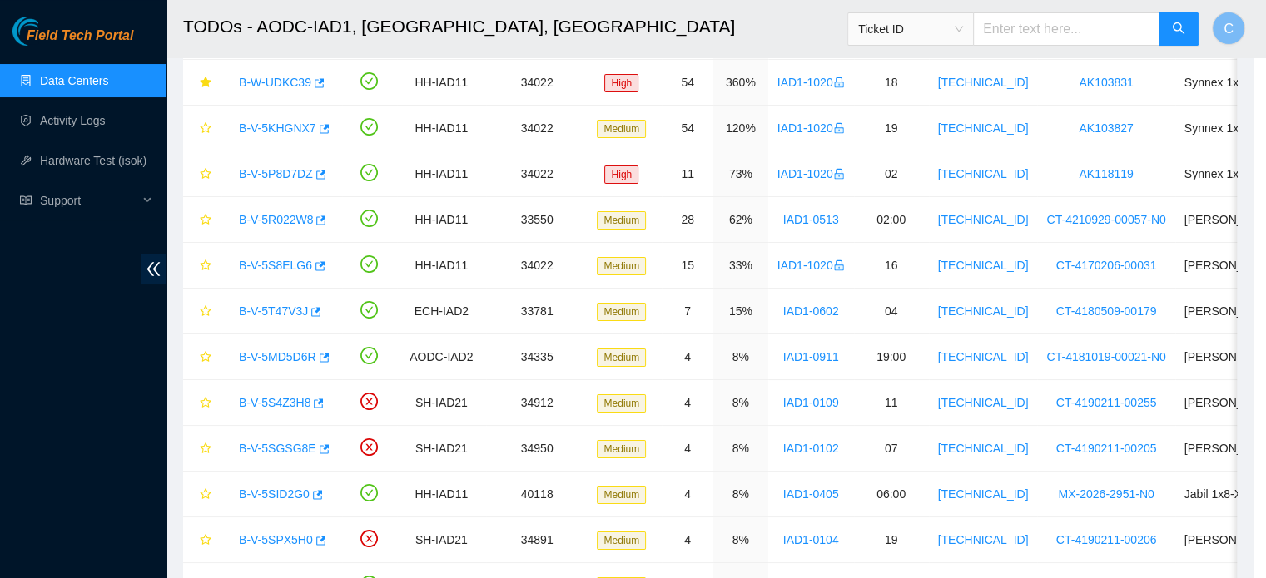
scroll to position [456, 0]
click at [108, 84] on link "Data Centers" at bounding box center [74, 80] width 68 height 13
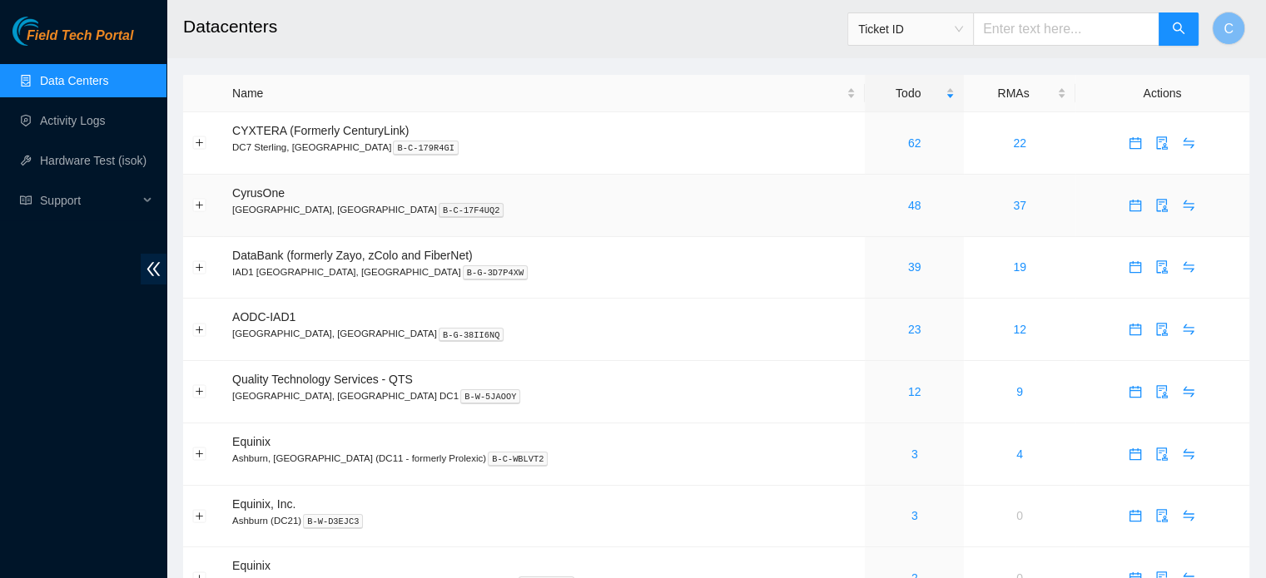
click at [874, 209] on div "48" at bounding box center [914, 205] width 81 height 18
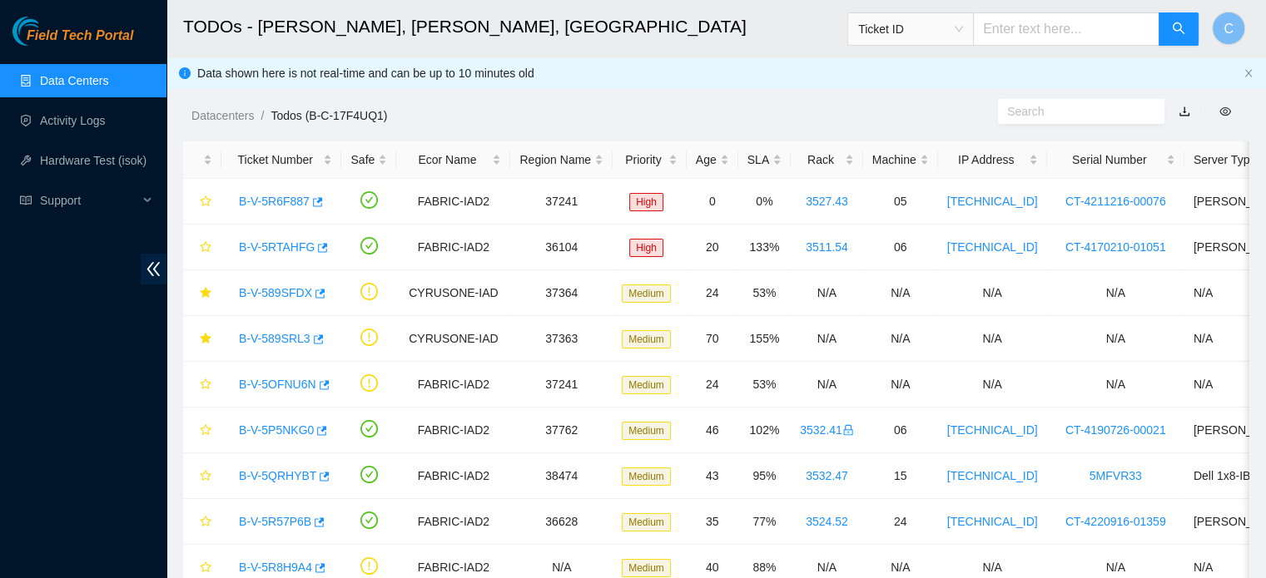
click at [1033, 36] on input "text" at bounding box center [1066, 28] width 186 height 33
paste input "B-V-5TDBVVL"
type input "B-V-5TDBVVL"
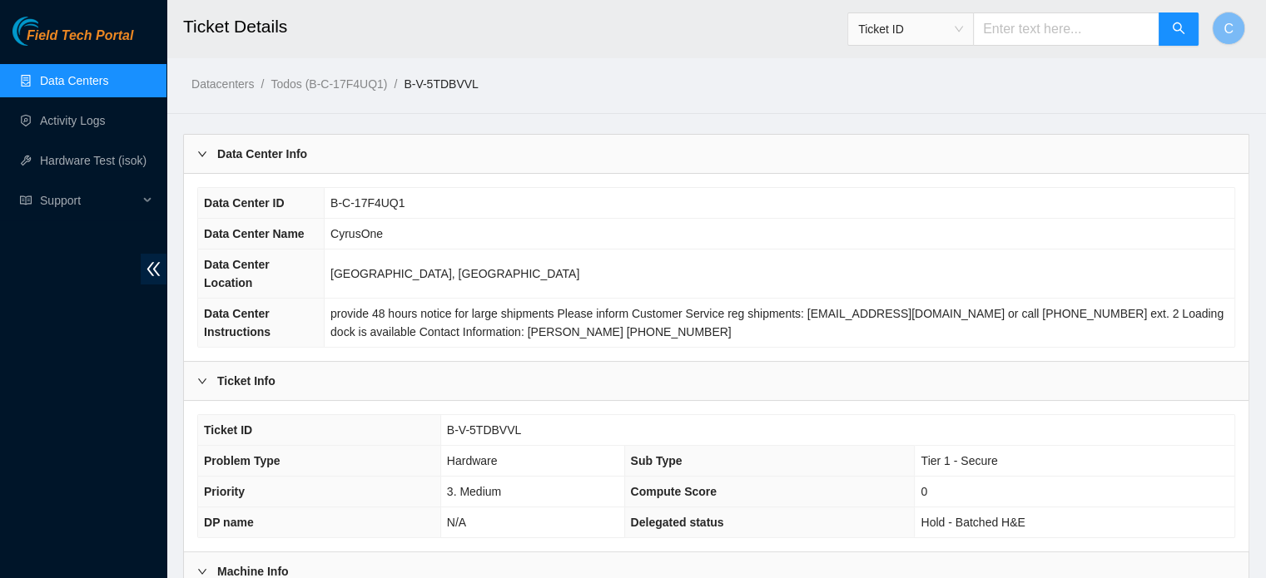
click at [1225, 299] on td "provide 48 hours notice for large shipments Please inform Customer Service reg …" at bounding box center [780, 323] width 910 height 49
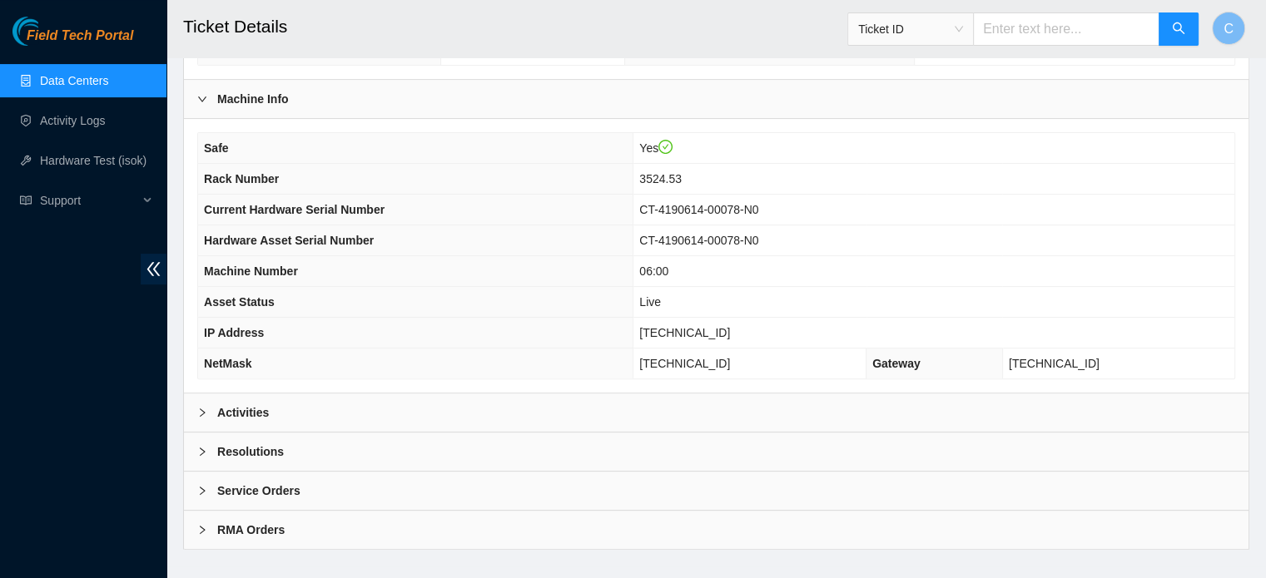
click at [261, 404] on b "Activities" at bounding box center [243, 413] width 52 height 18
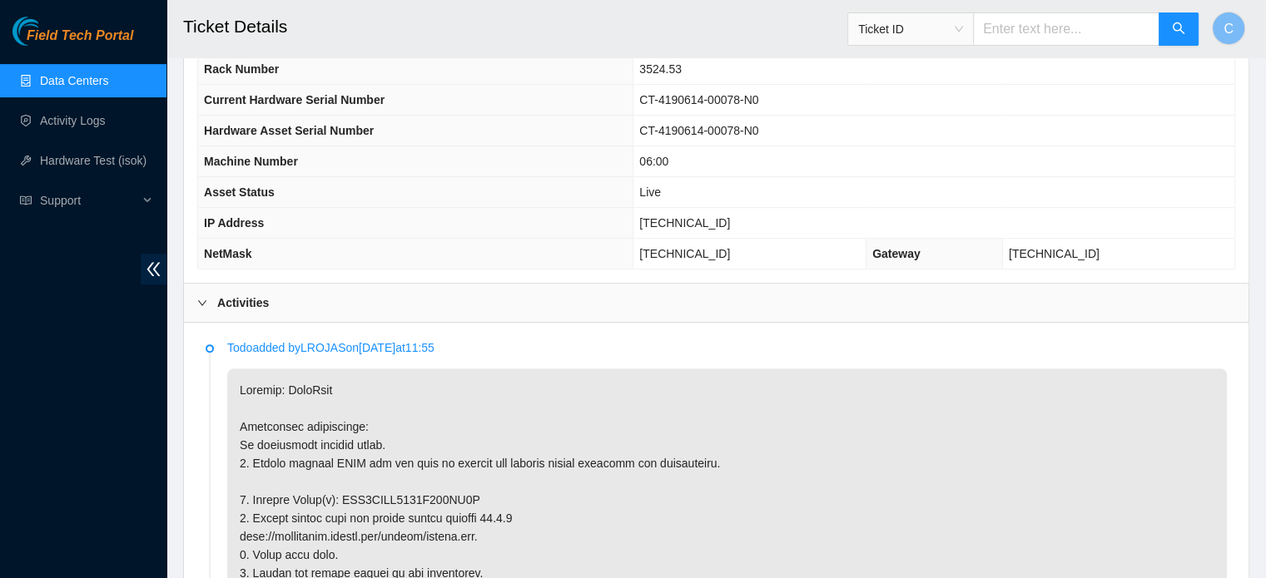
scroll to position [583, 0]
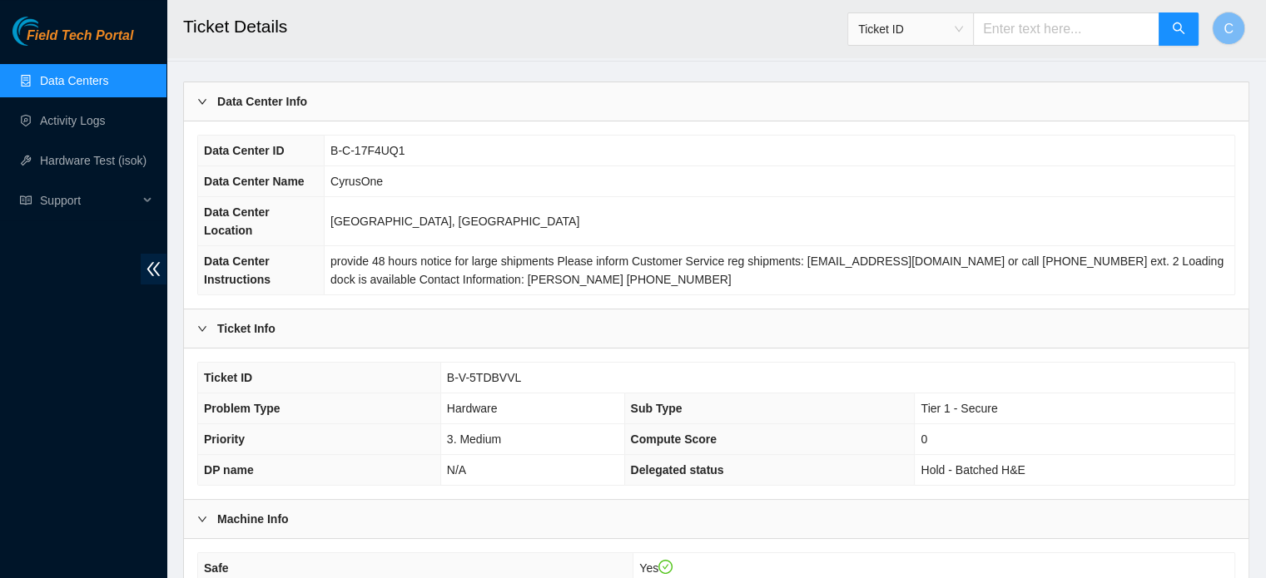
scroll to position [0, 0]
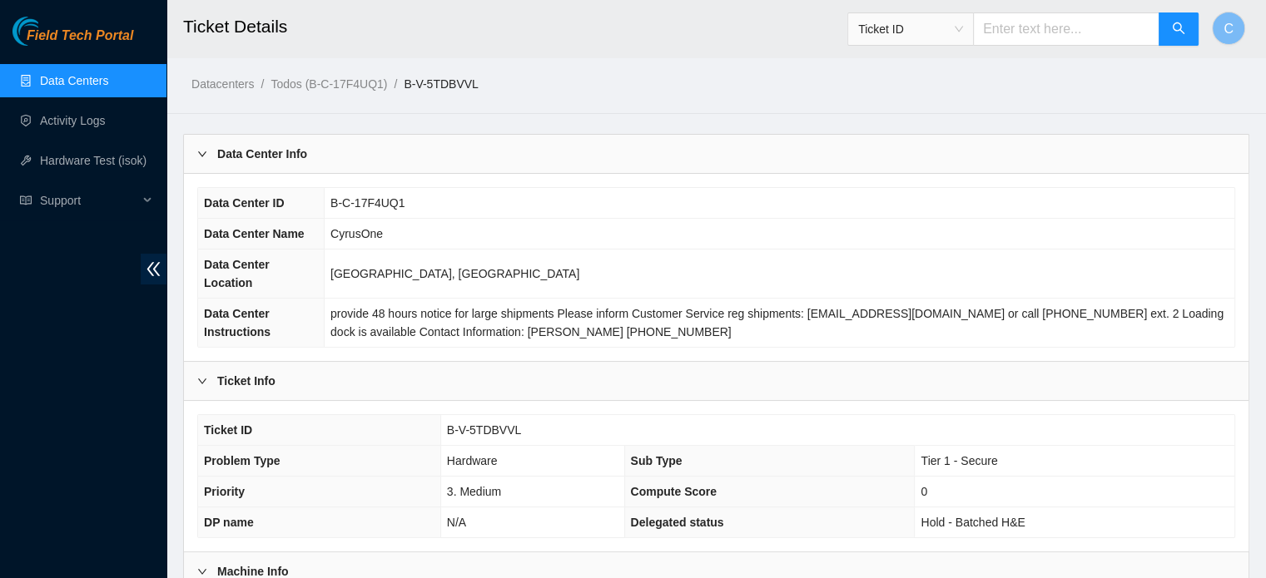
click at [432, 82] on link "B-V-5TDBVVL" at bounding box center [441, 83] width 74 height 13
click at [356, 87] on link "Todos (B-C-17F4UQ1)" at bounding box center [328, 83] width 117 height 13
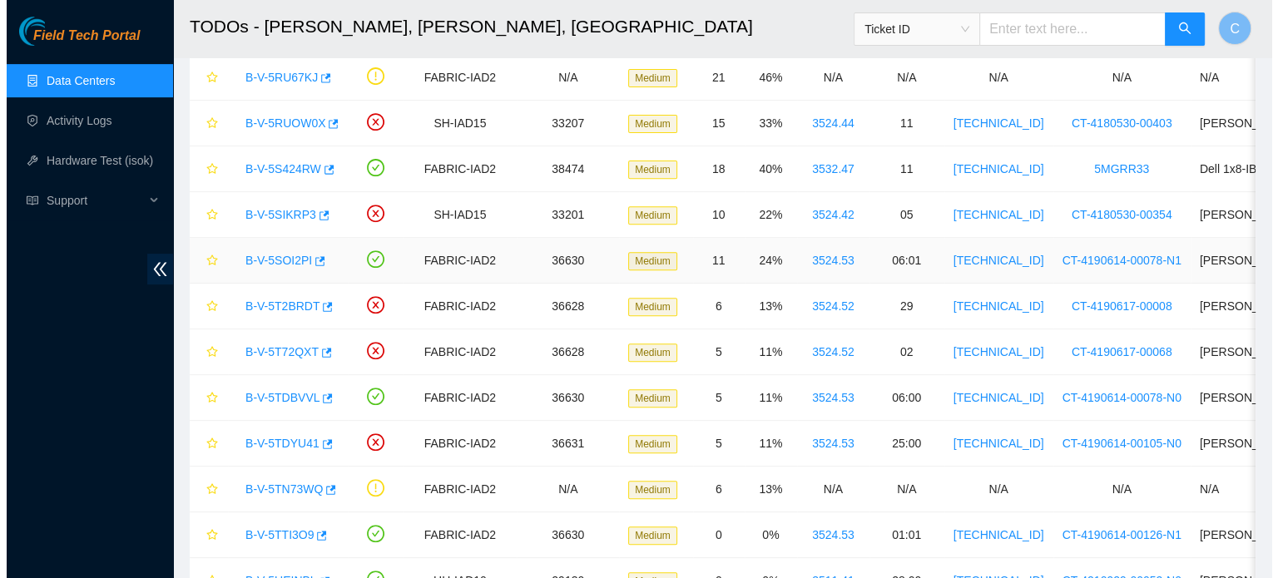
scroll to position [631, 0]
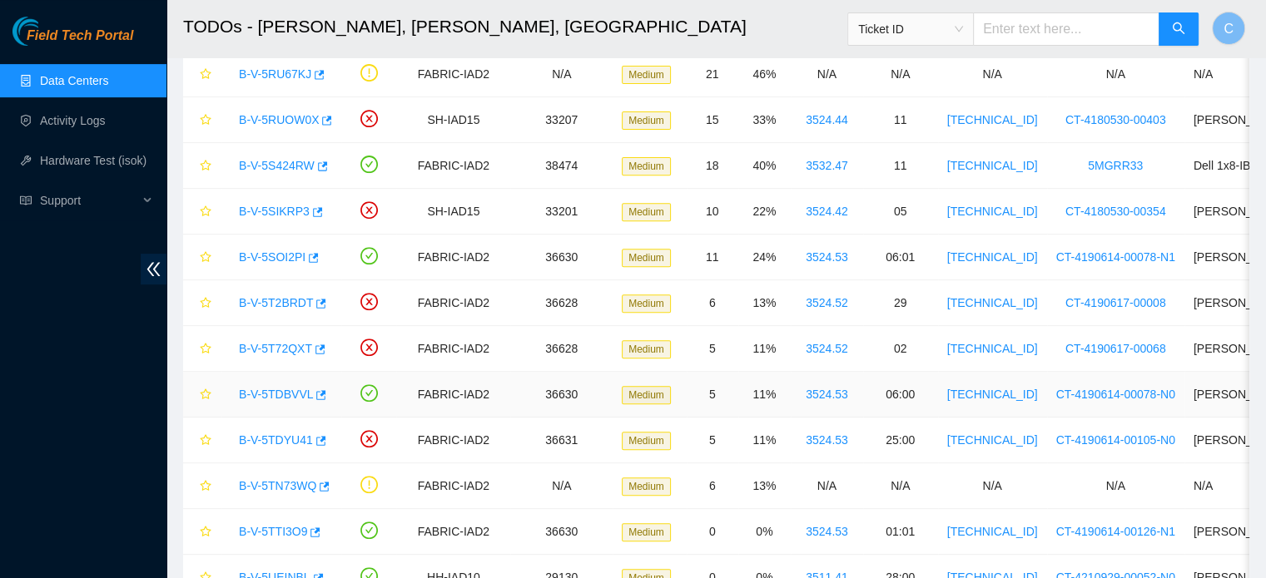
click at [275, 382] on div "B-V-5TDBVVL" at bounding box center [282, 394] width 102 height 27
click at [272, 389] on link "B-V-5TDBVVL" at bounding box center [276, 394] width 74 height 13
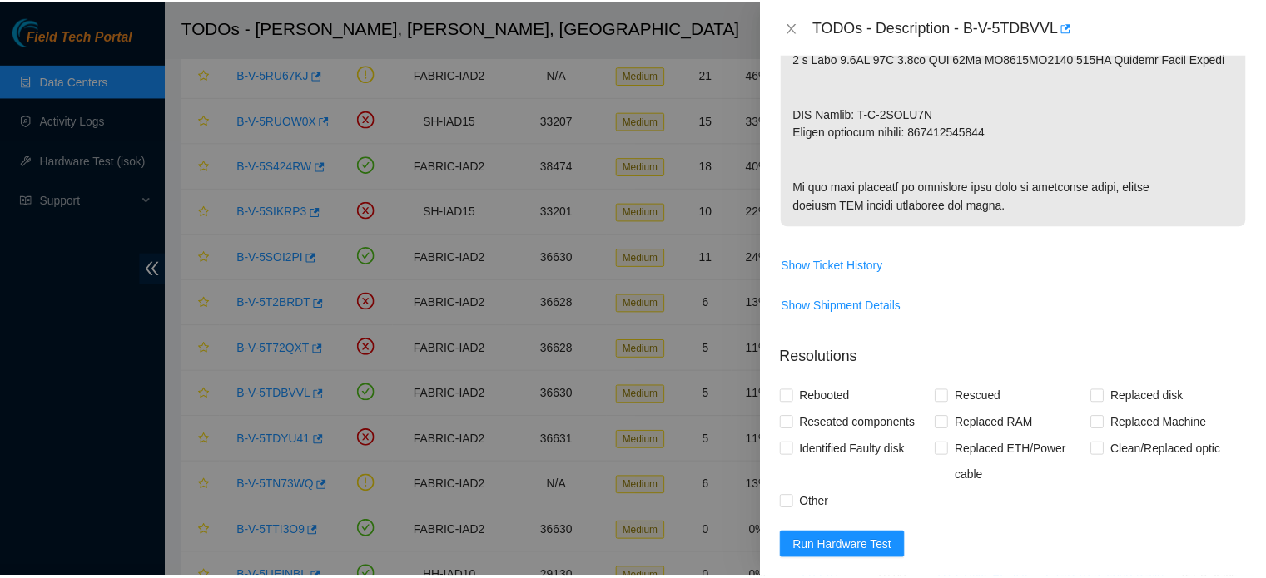
scroll to position [1229, 0]
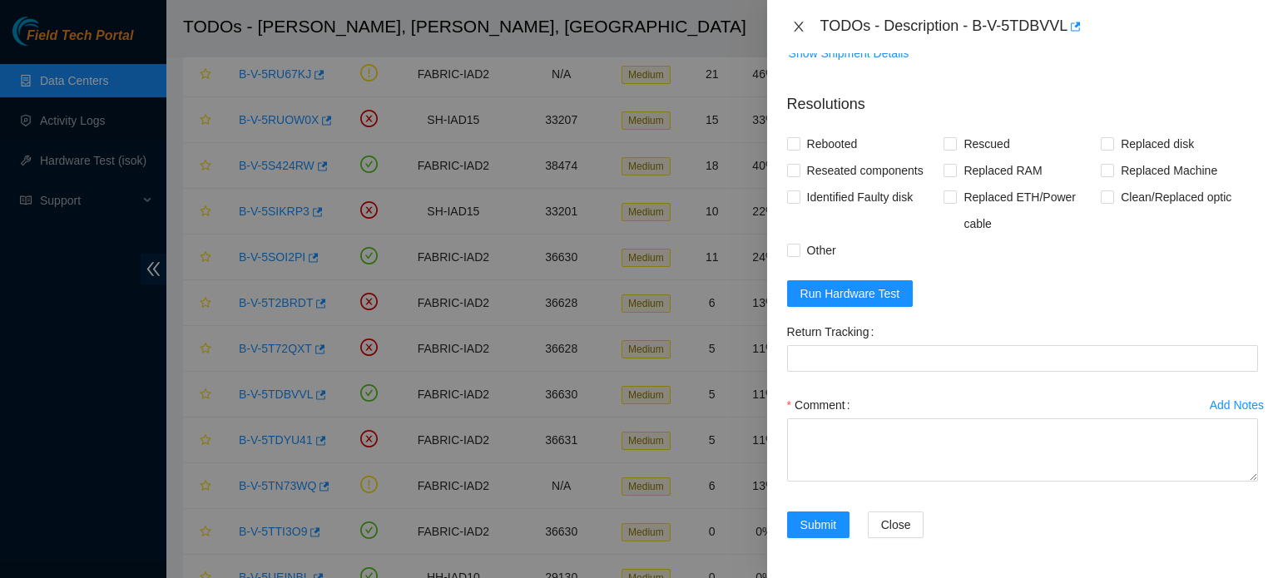
click at [800, 23] on icon "close" at bounding box center [798, 26] width 13 height 13
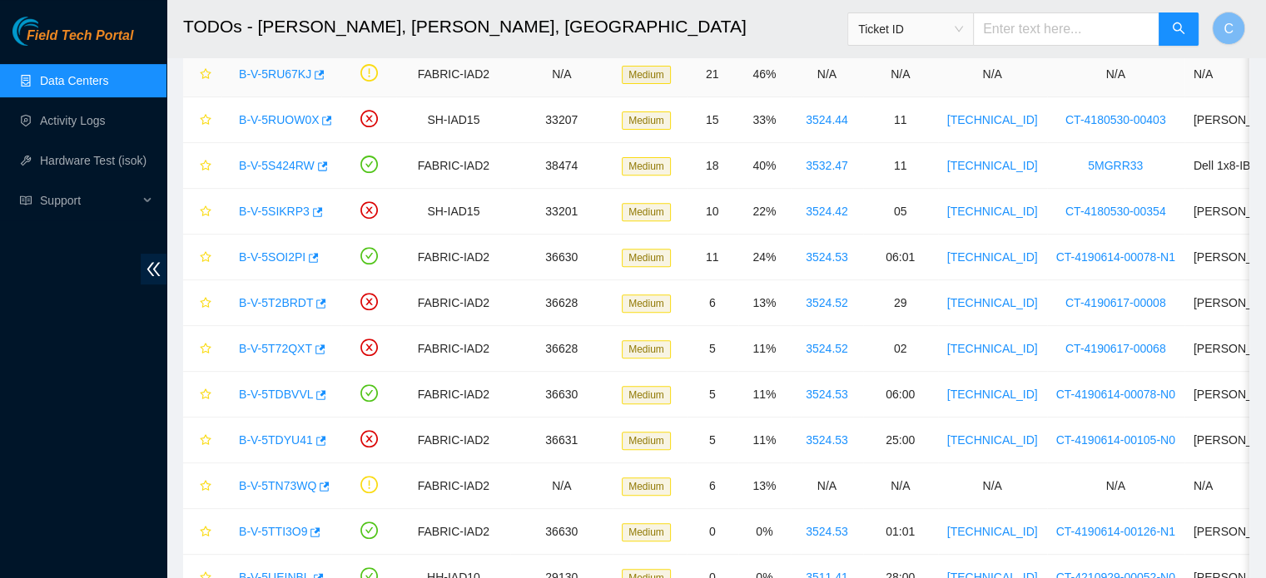
scroll to position [412, 0]
click at [97, 87] on link "Data Centers" at bounding box center [74, 80] width 68 height 13
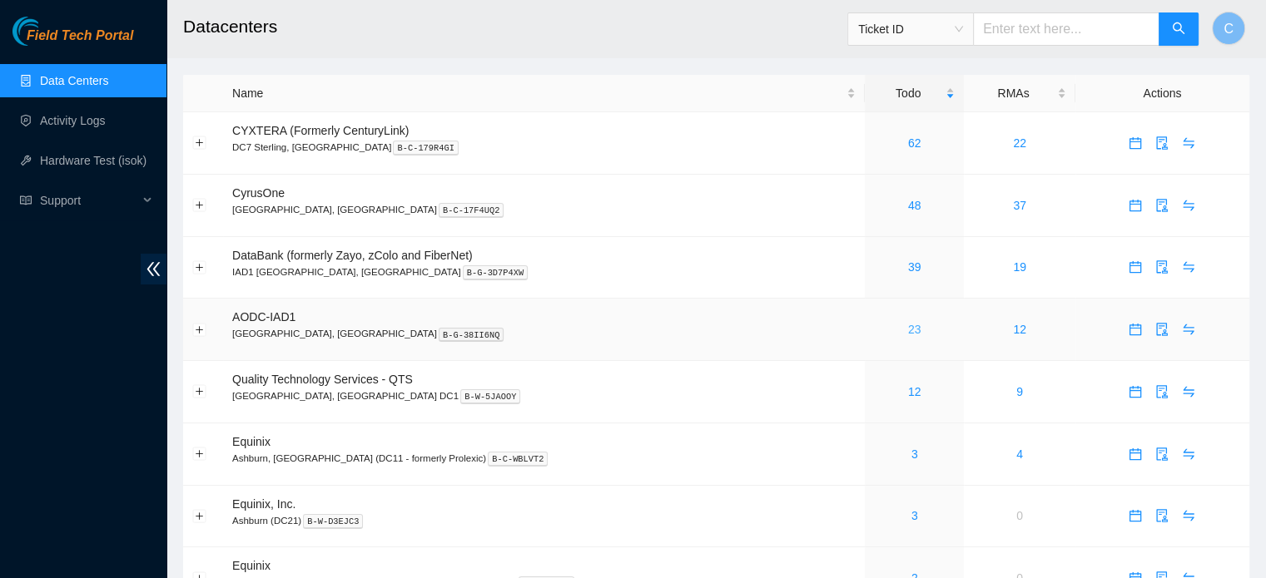
click at [908, 326] on link "23" at bounding box center [914, 329] width 13 height 13
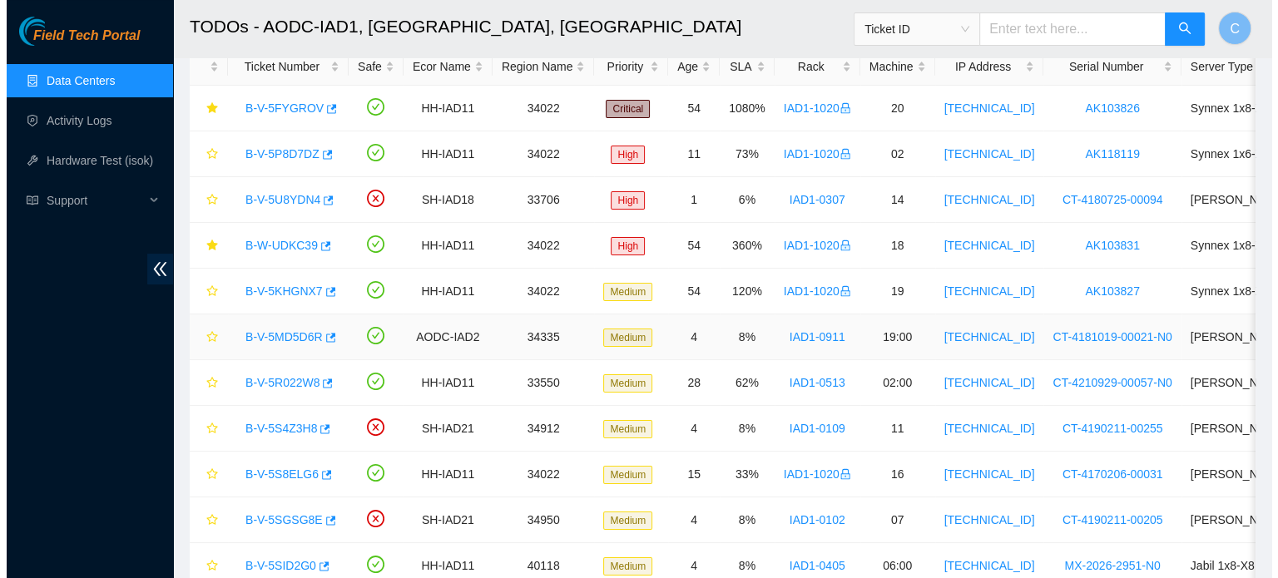
scroll to position [95, 0]
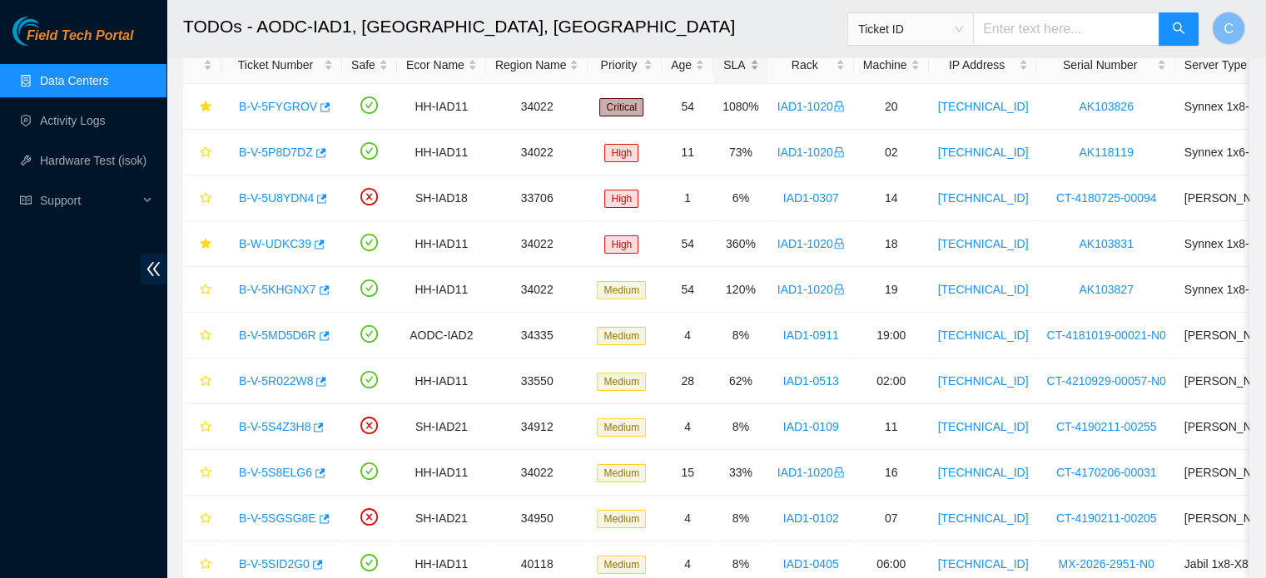
click at [729, 70] on div "SLA" at bounding box center [740, 65] width 37 height 18
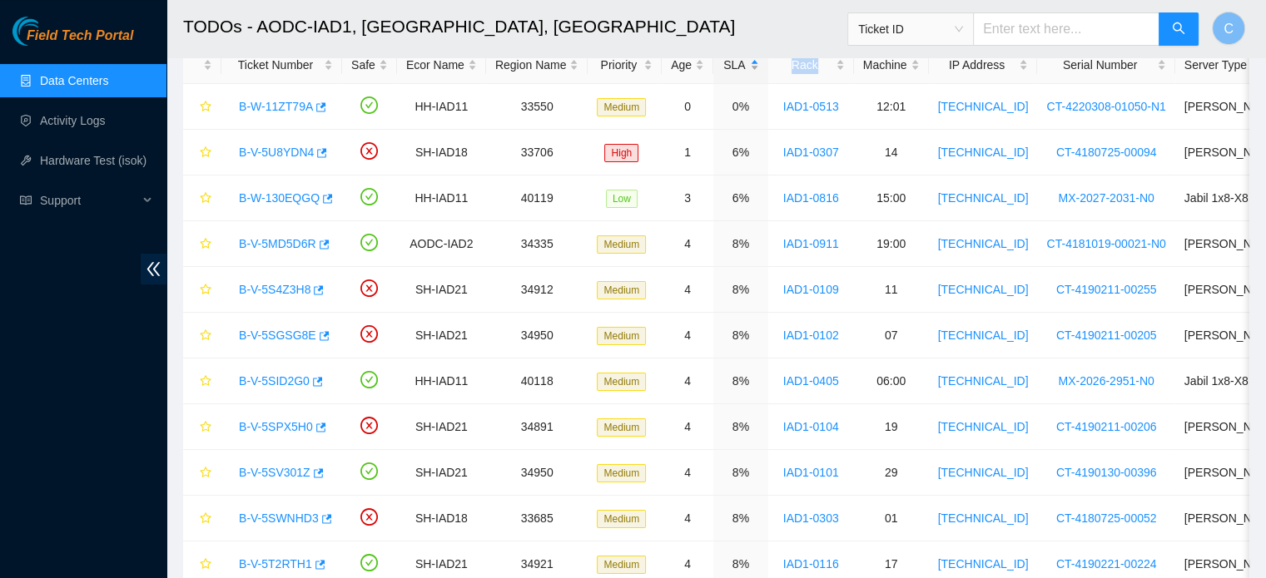
click at [729, 70] on div "SLA" at bounding box center [740, 65] width 37 height 18
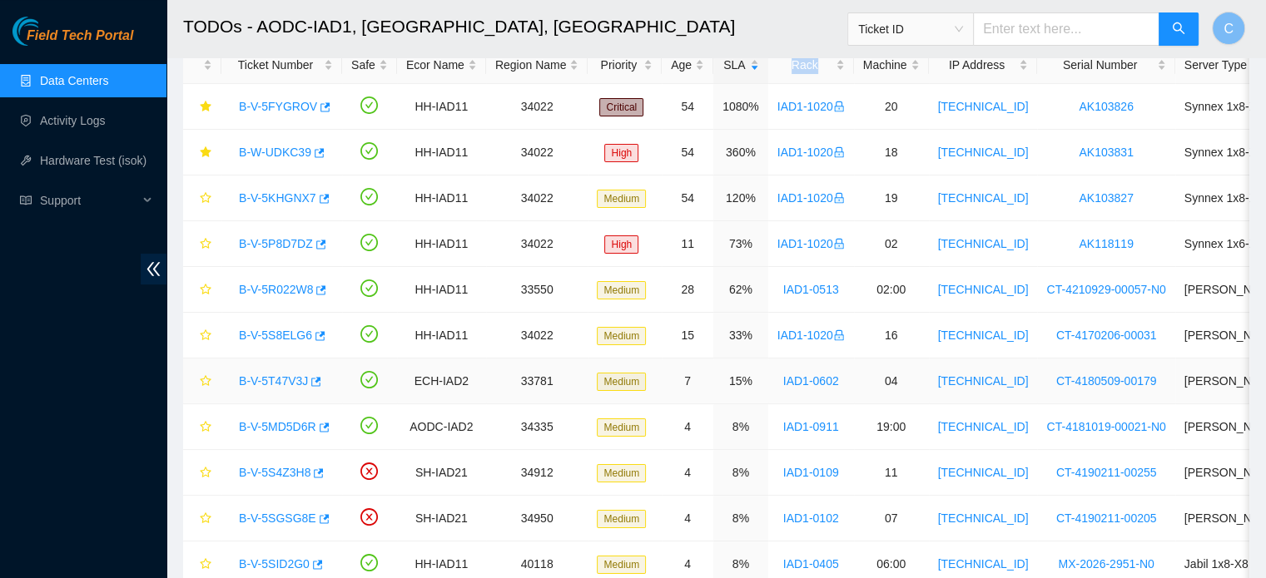
click at [271, 377] on link "B-V-5T47V3J" at bounding box center [273, 381] width 69 height 13
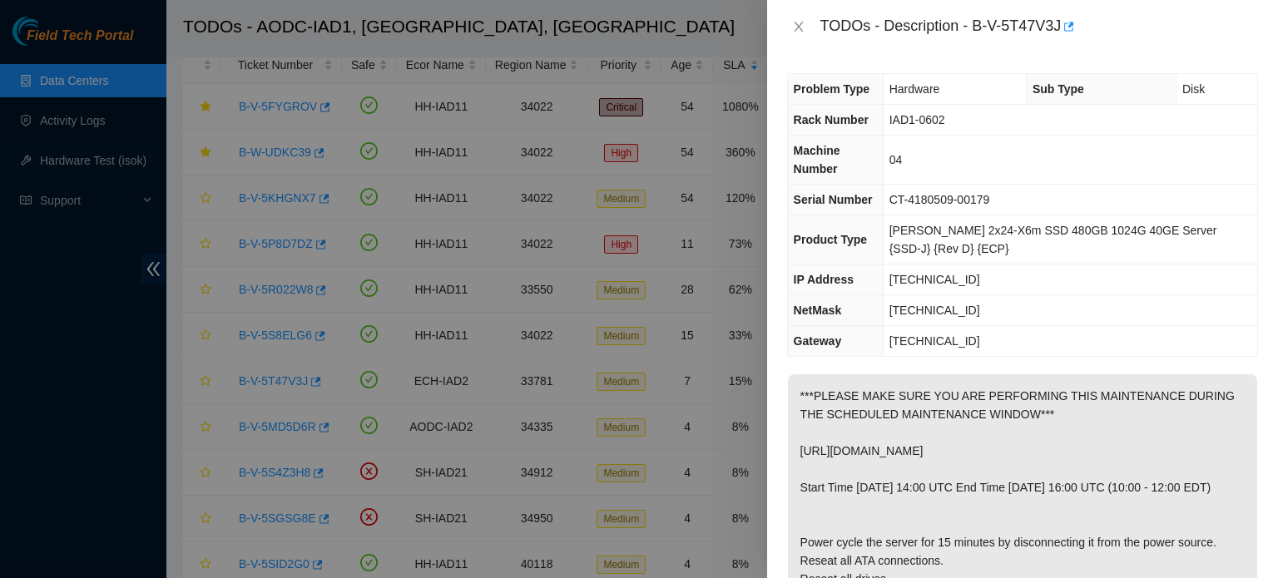
scroll to position [829, 0]
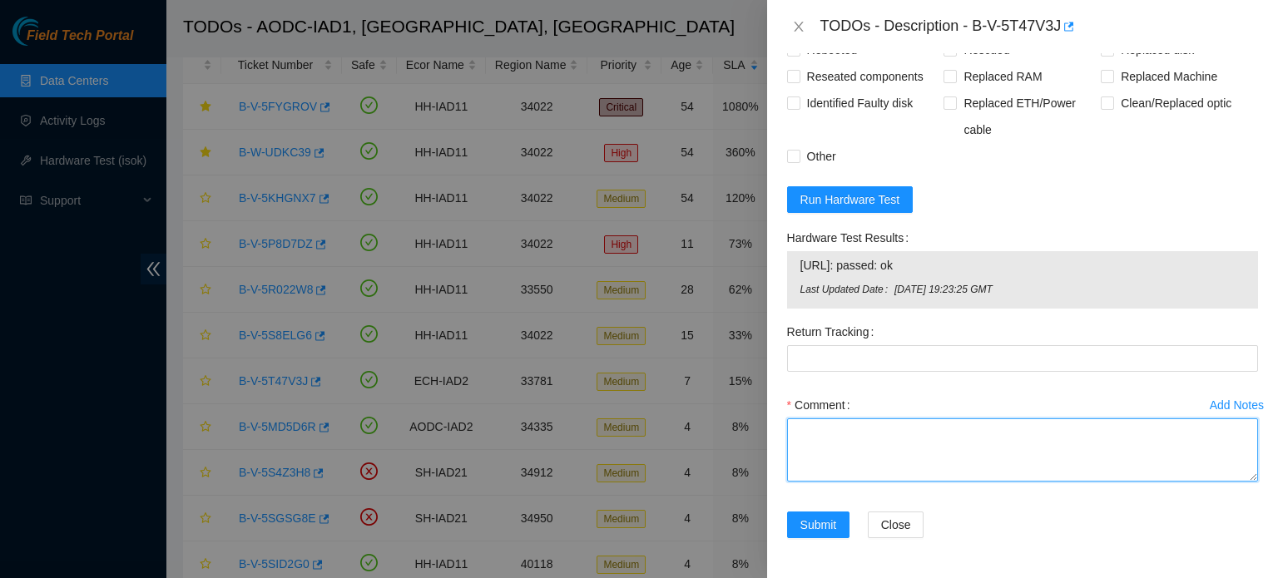
click at [972, 439] on textarea "Comment" at bounding box center [1022, 450] width 471 height 63
paste textarea "-Contacted NOCC and NIE Pat to verify peace maintenance was safe to work -Plugg…"
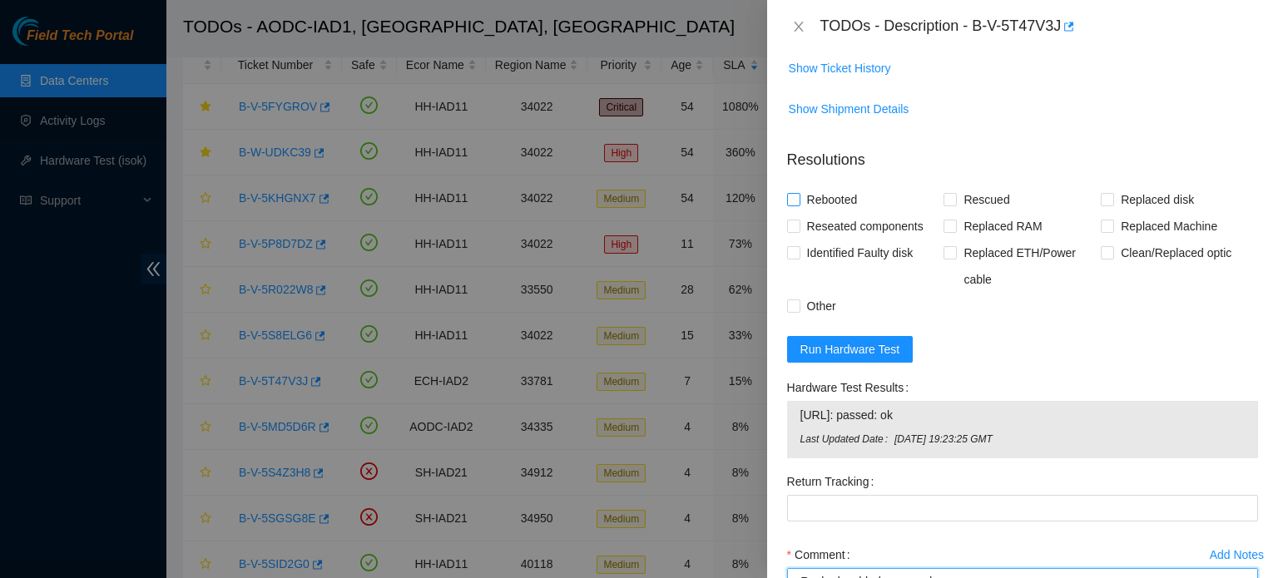
scroll to position [662, 0]
type textarea "-Contacted NOCC and NIE Pat to verify peace maintenance was safe to work -Plugg…"
click at [824, 214] on span "Rebooted" at bounding box center [833, 200] width 64 height 27
click at [799, 206] on input "Rebooted" at bounding box center [793, 200] width 12 height 12
checkbox input "true"
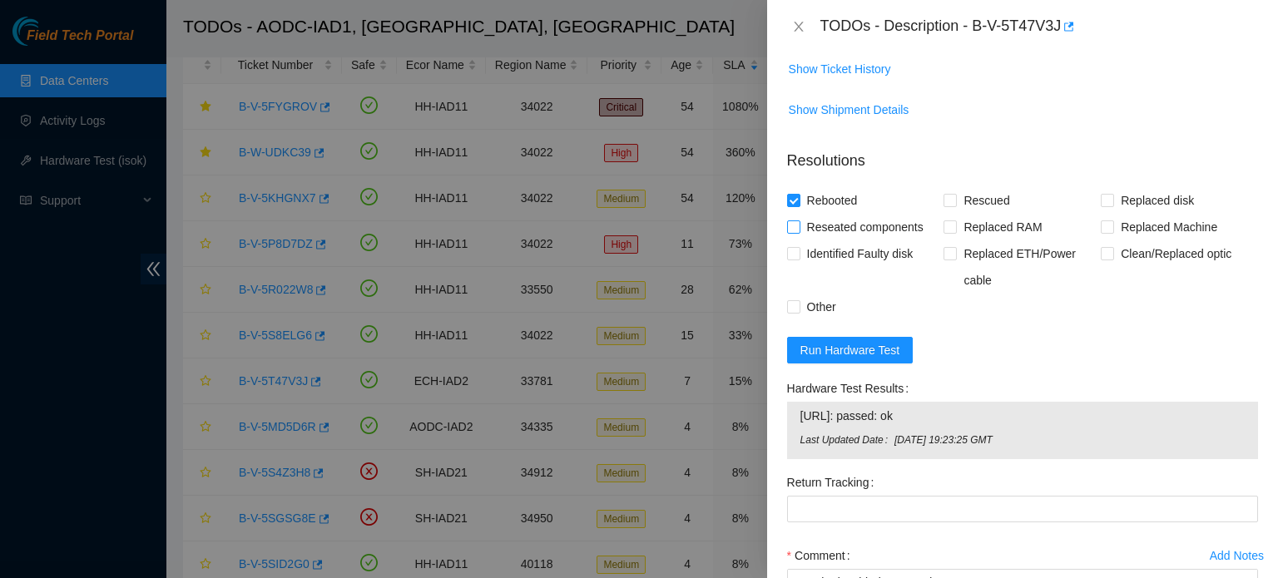
click at [836, 241] on span "Reseated components" at bounding box center [866, 227] width 130 height 27
click at [799, 232] on input "Reseated components" at bounding box center [793, 227] width 12 height 12
checkbox input "true"
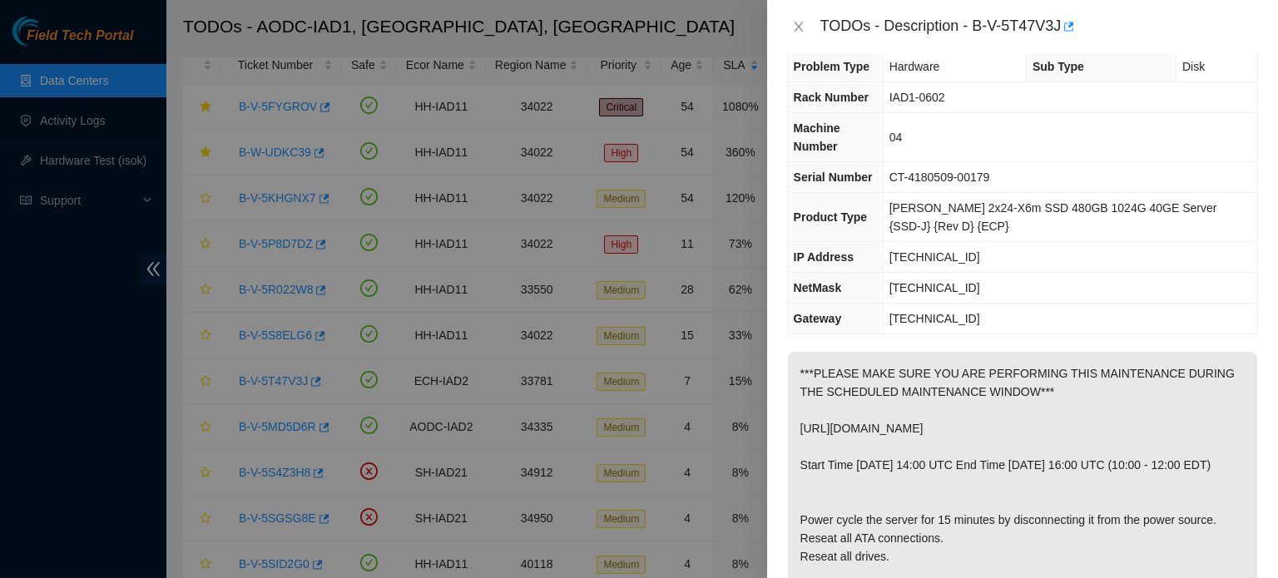
scroll to position [0, 0]
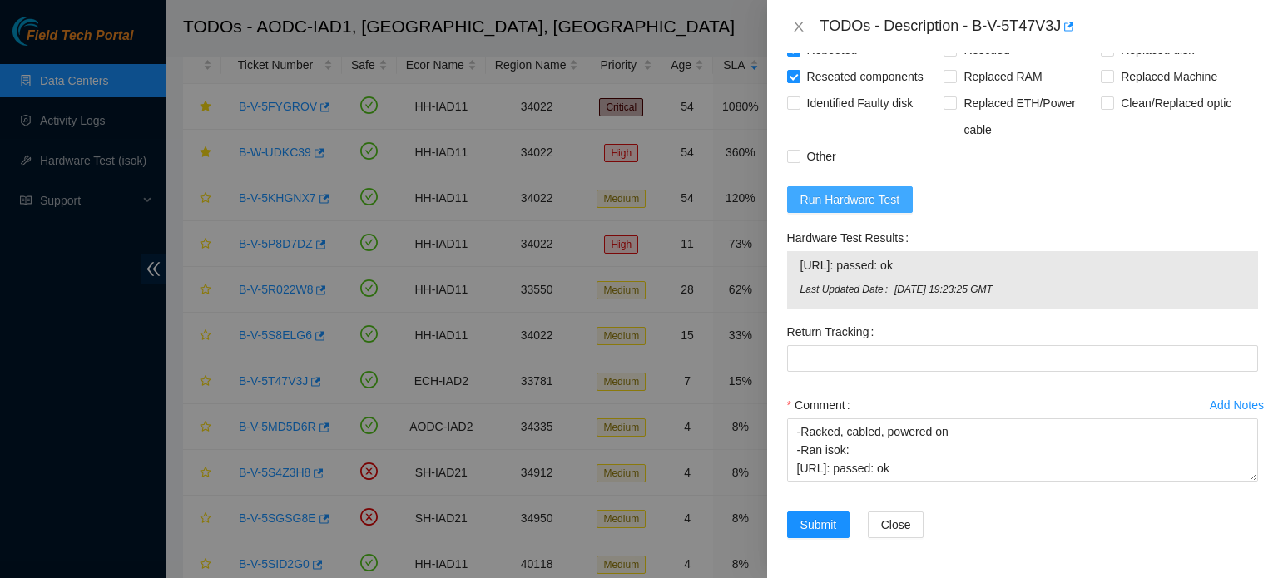
click at [865, 199] on span "Run Hardware Test" at bounding box center [851, 200] width 100 height 18
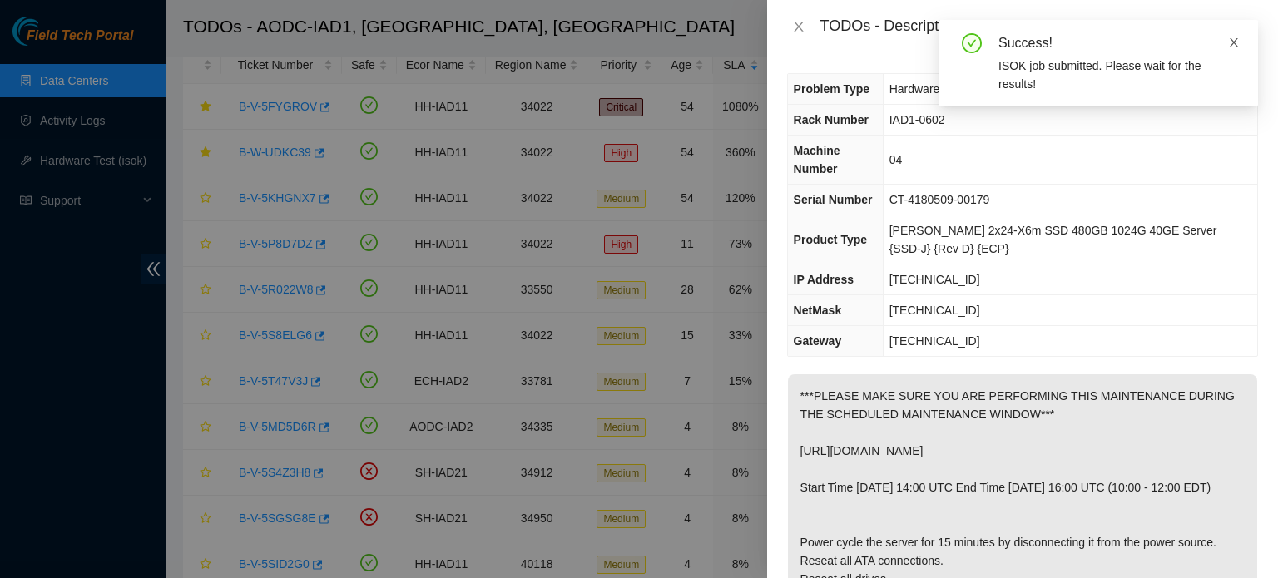
click at [1233, 40] on icon "close" at bounding box center [1234, 43] width 12 height 12
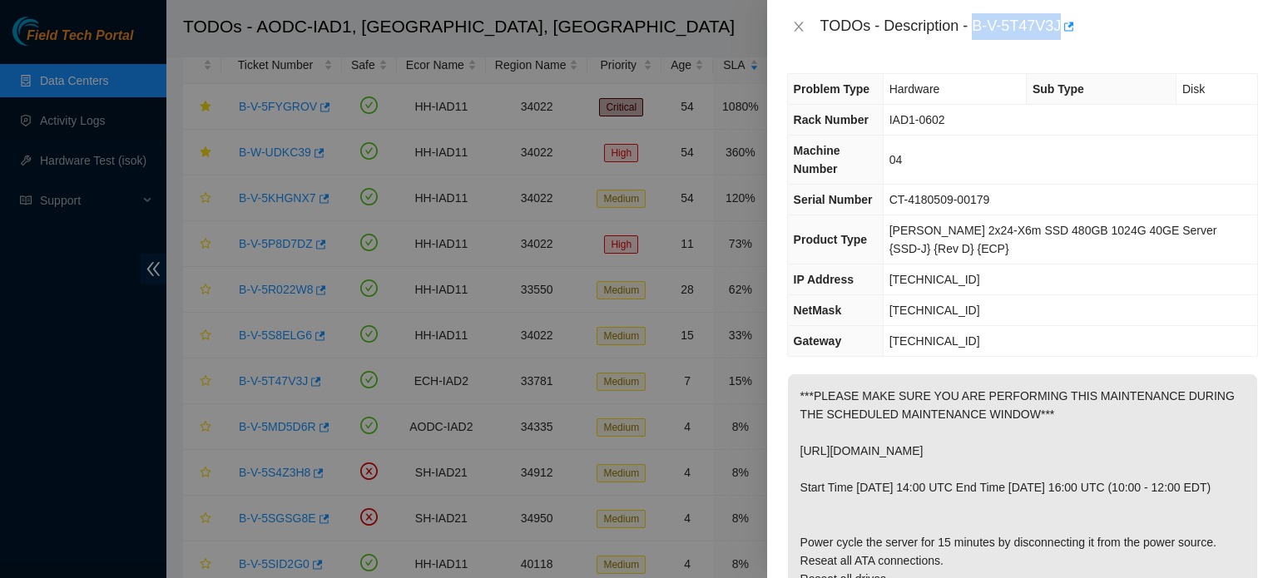
drag, startPoint x: 975, startPoint y: 25, endPoint x: 1059, endPoint y: 25, distance: 83.2
click at [1059, 25] on div "TODOs - Description - B-V-5T47V3J" at bounding box center [1040, 26] width 438 height 27
copy div "B-V-5T47V3J"
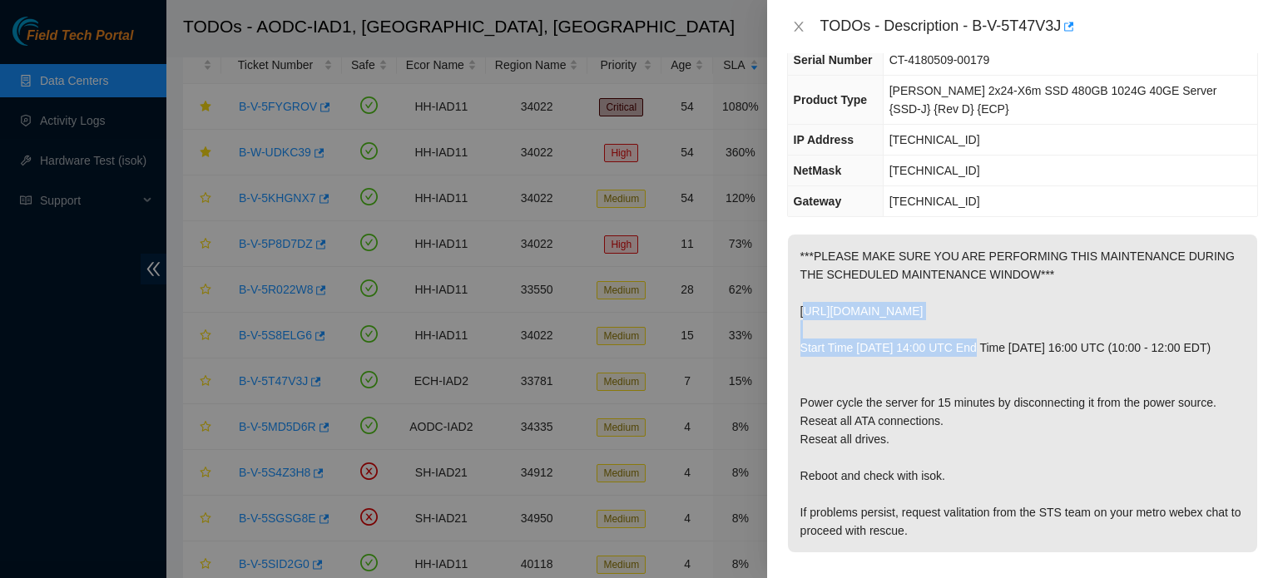
drag, startPoint x: 798, startPoint y: 312, endPoint x: 1099, endPoint y: 311, distance: 301.3
click at [1099, 311] on p "***PLEASE MAKE SURE YOU ARE PERFORMING THIS MAINTENANCE DURING THE SCHEDULED MA…" at bounding box center [1022, 394] width 469 height 318
copy p "https://peace.akamai.com/peace-web/#/checklist/95224"
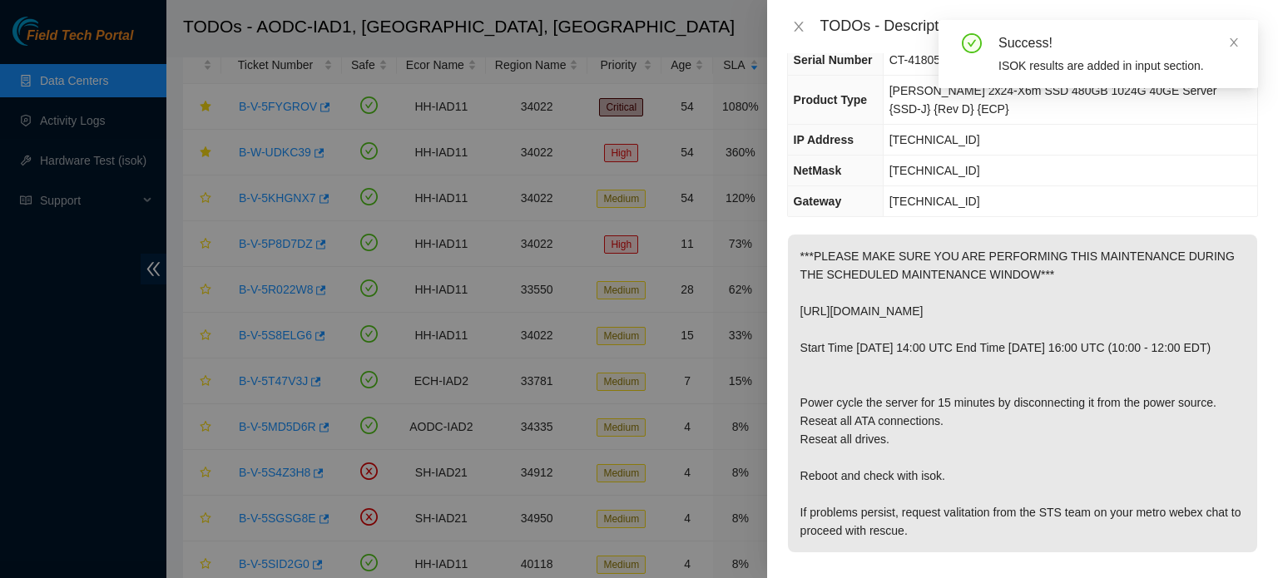
click at [1210, 381] on p "***PLEASE MAKE SURE YOU ARE PERFORMING THIS MAINTENANCE DURING THE SCHEDULED MA…" at bounding box center [1022, 394] width 469 height 318
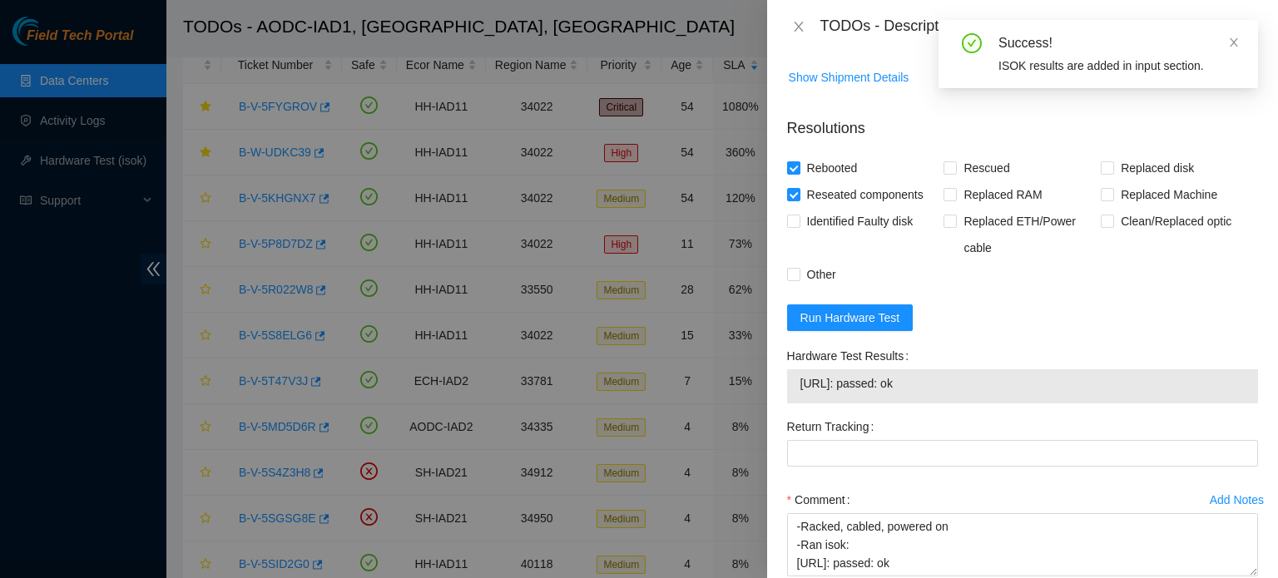
scroll to position [696, 0]
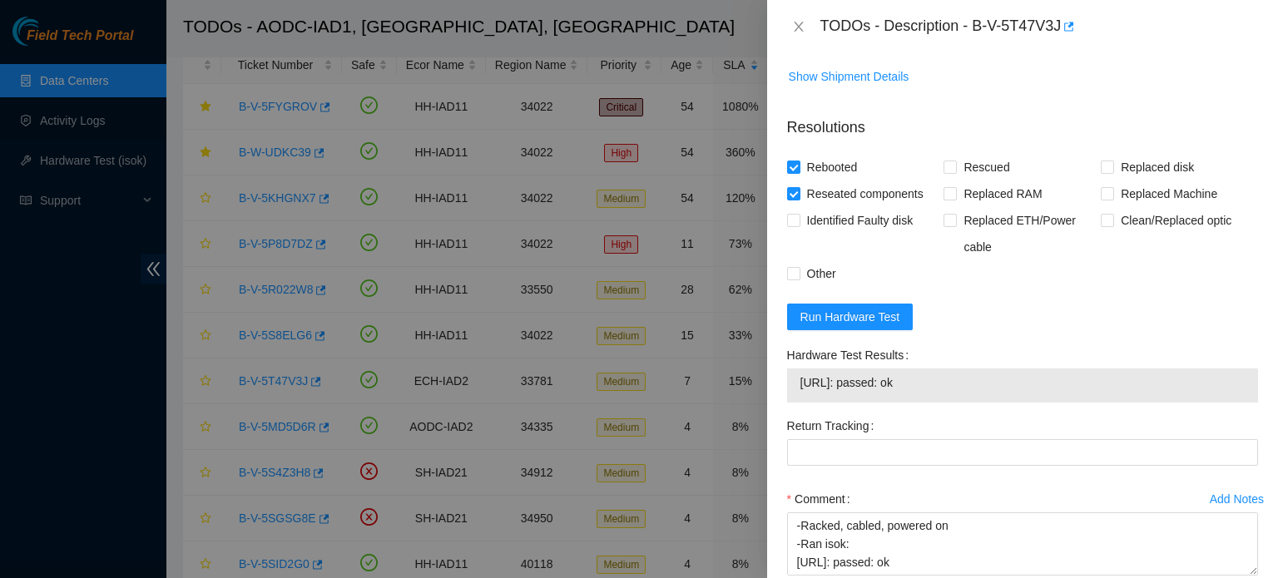
click at [1182, 312] on form "Resolutions Rebooted Rescued Replaced disk Reseated components Replaced RAM Rep…" at bounding box center [1022, 377] width 471 height 549
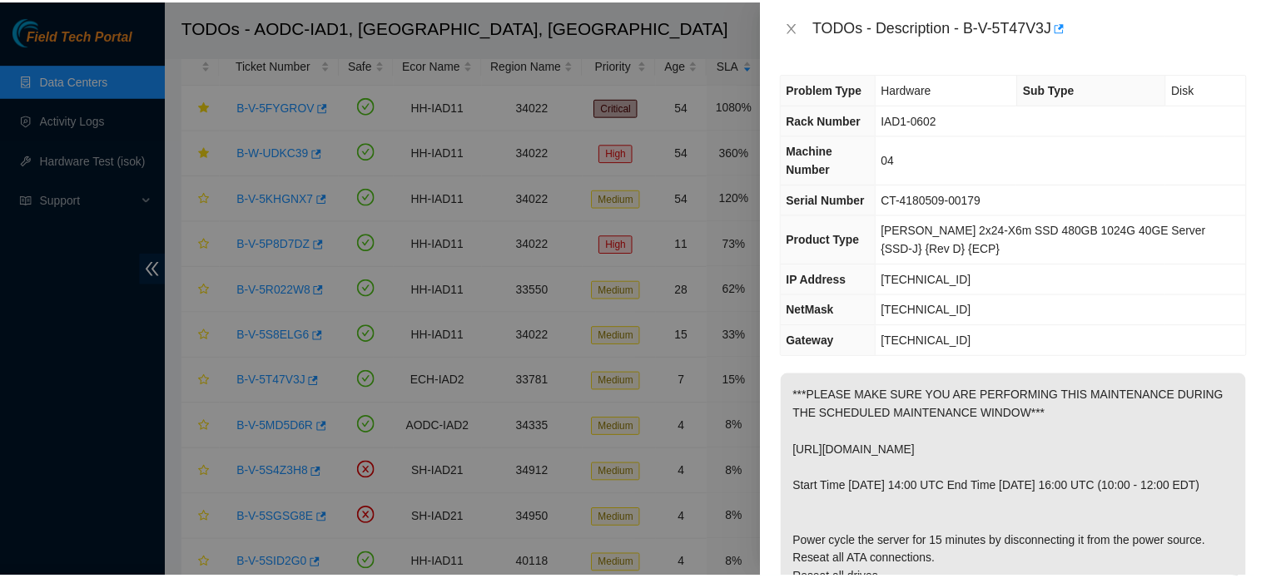
scroll to position [806, 0]
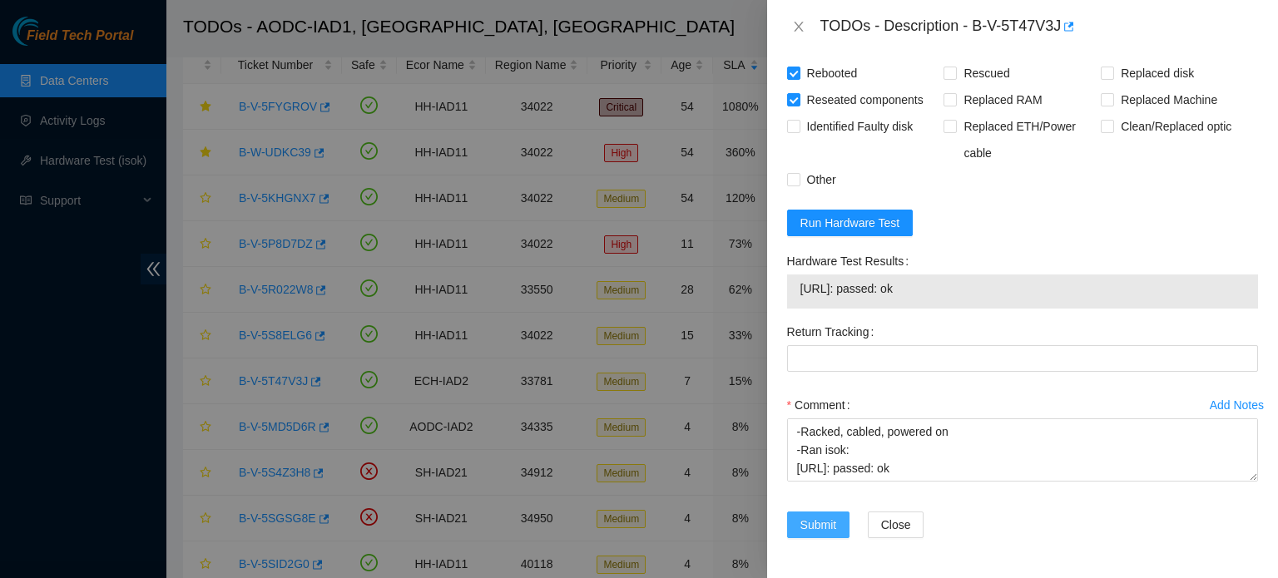
click at [821, 525] on span "Submit" at bounding box center [819, 525] width 37 height 18
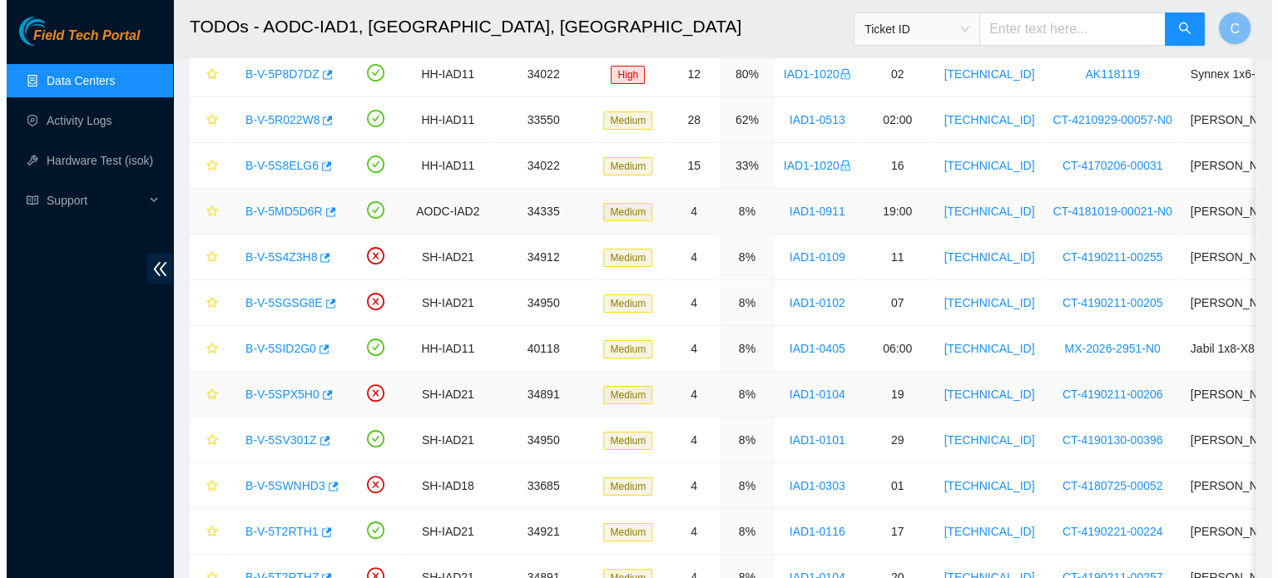
scroll to position [265, 0]
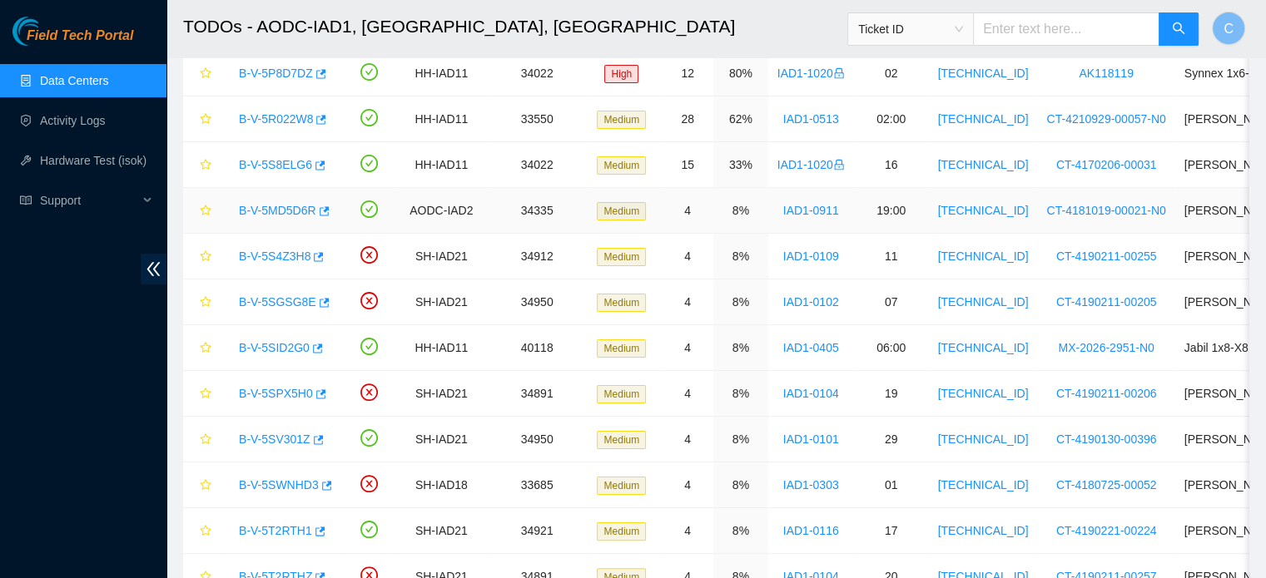
click at [285, 211] on link "B-V-5MD5D6R" at bounding box center [277, 210] width 77 height 13
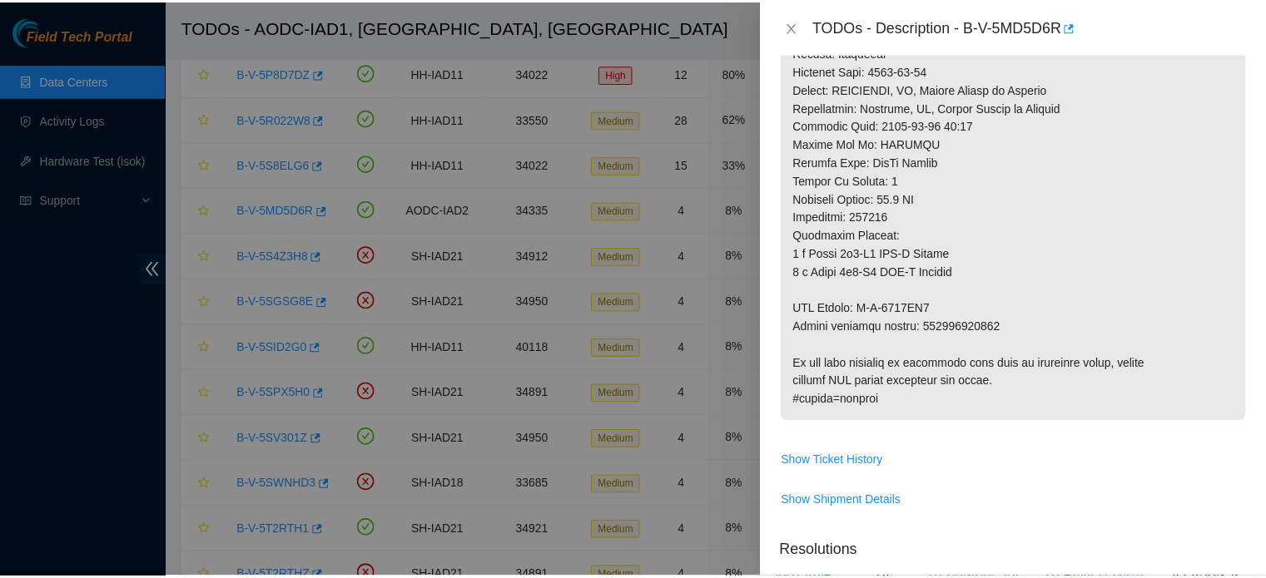
scroll to position [1020, 0]
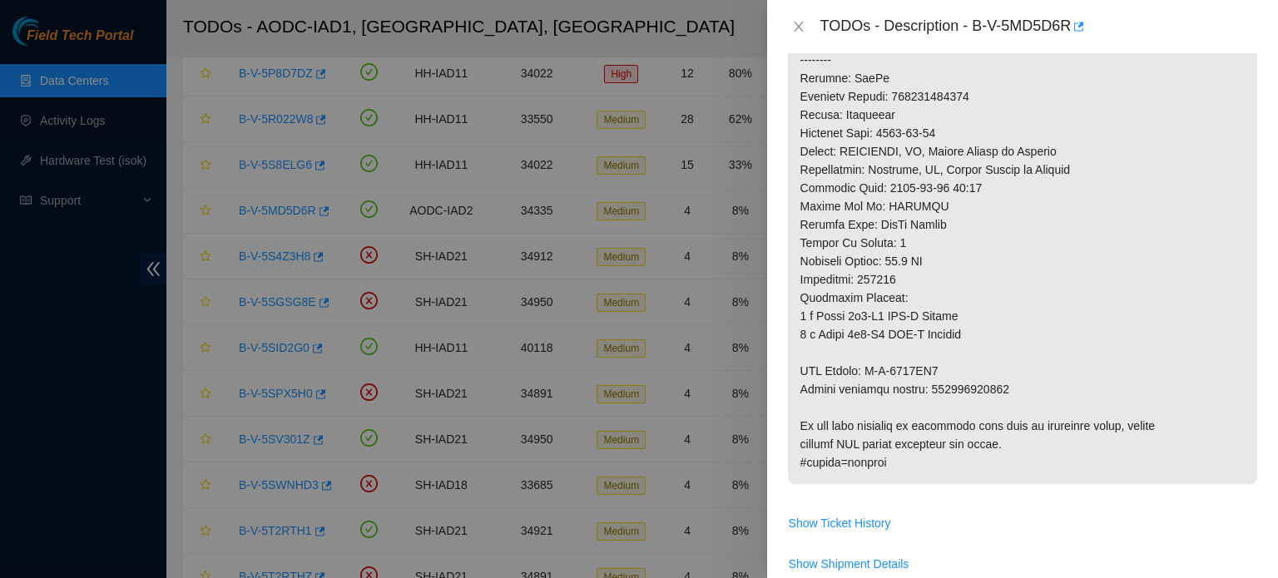
click at [799, 35] on div "TODOs - Description - B-V-5MD5D6R" at bounding box center [1022, 26] width 471 height 27
click at [799, 22] on icon "close" at bounding box center [798, 26] width 13 height 13
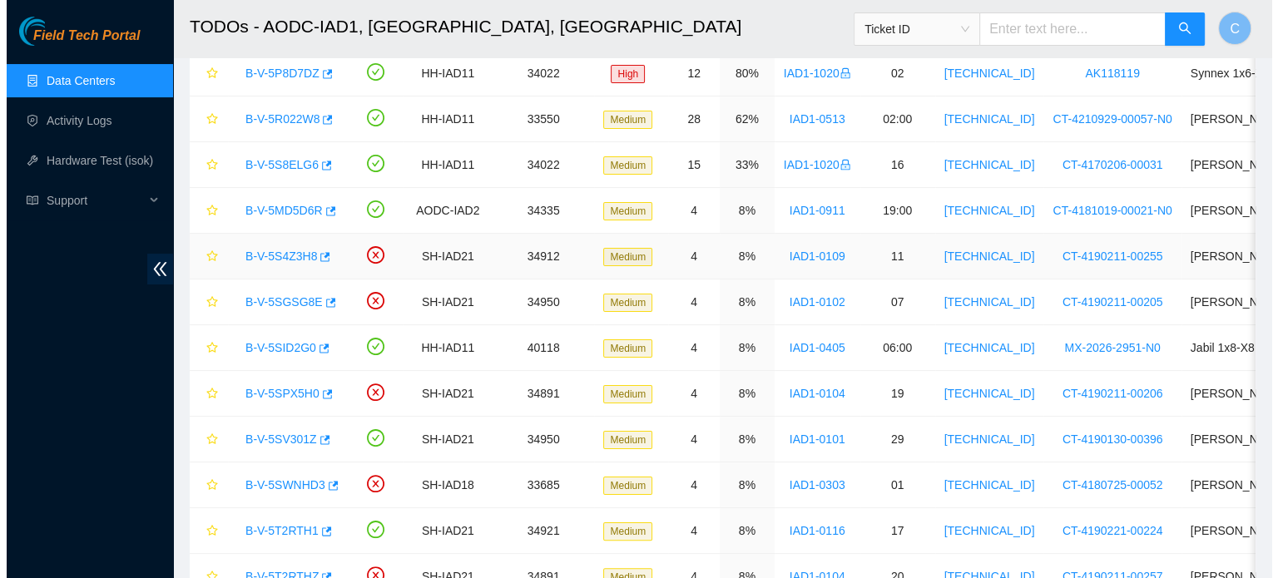
scroll to position [519, 0]
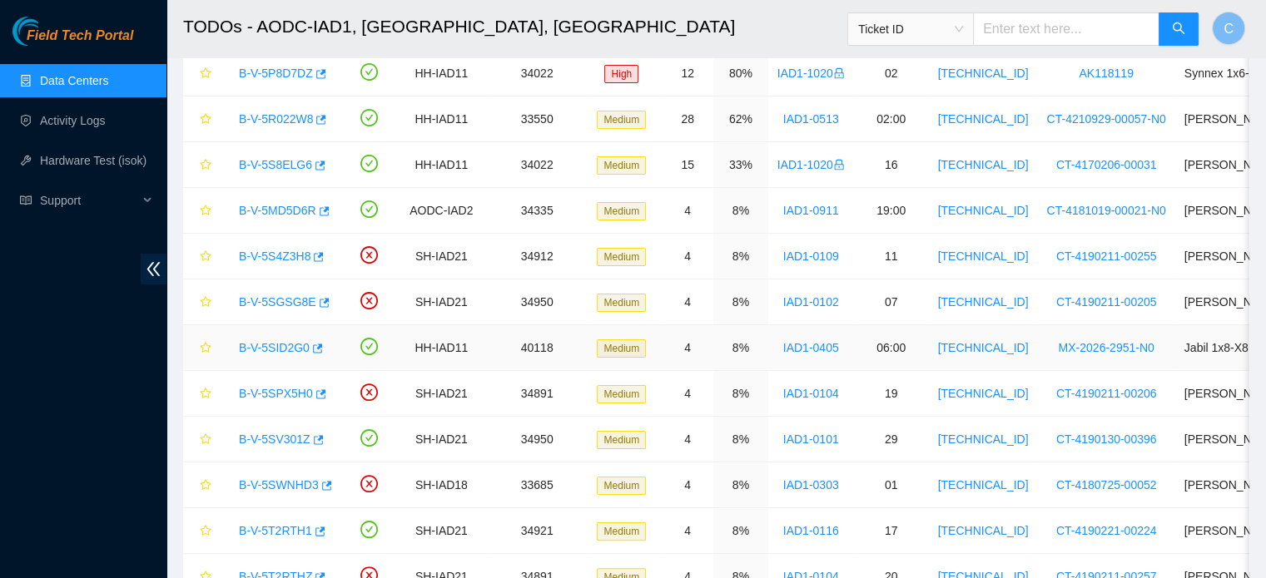
click at [276, 345] on link "B-V-5SID2G0" at bounding box center [274, 347] width 71 height 13
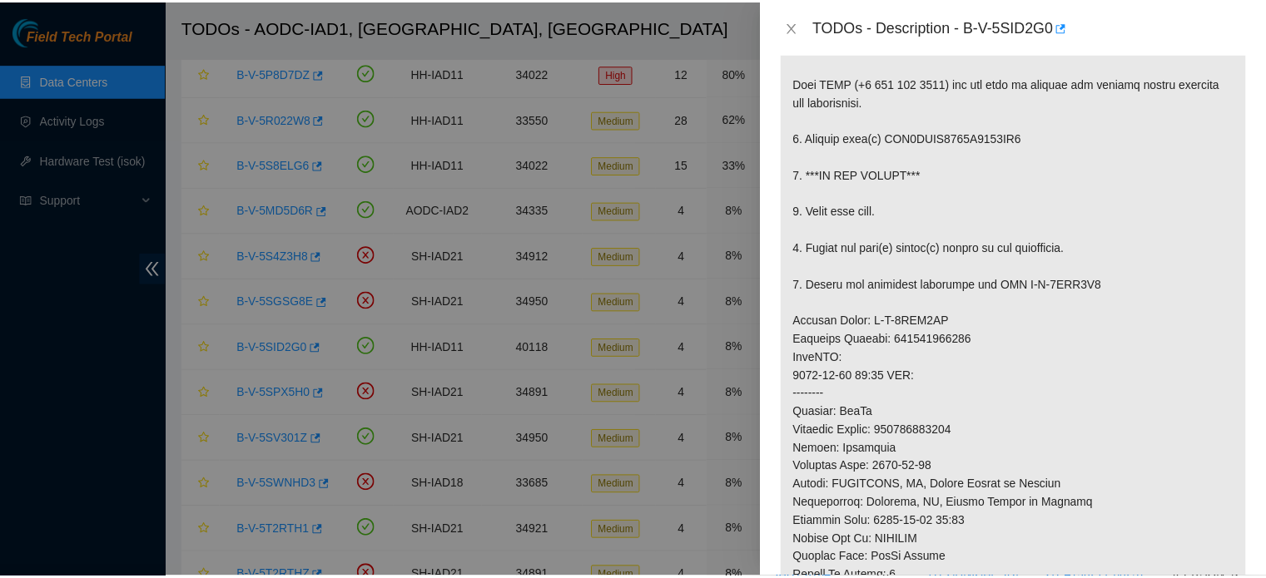
scroll to position [298, 0]
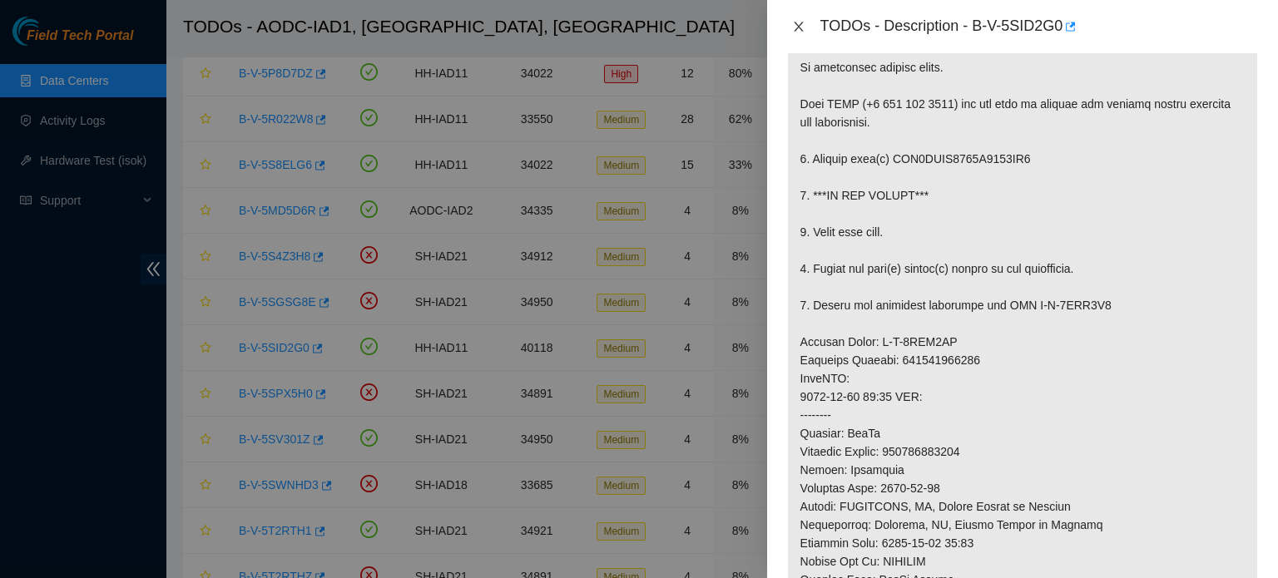
click at [802, 24] on icon "close" at bounding box center [798, 26] width 13 height 13
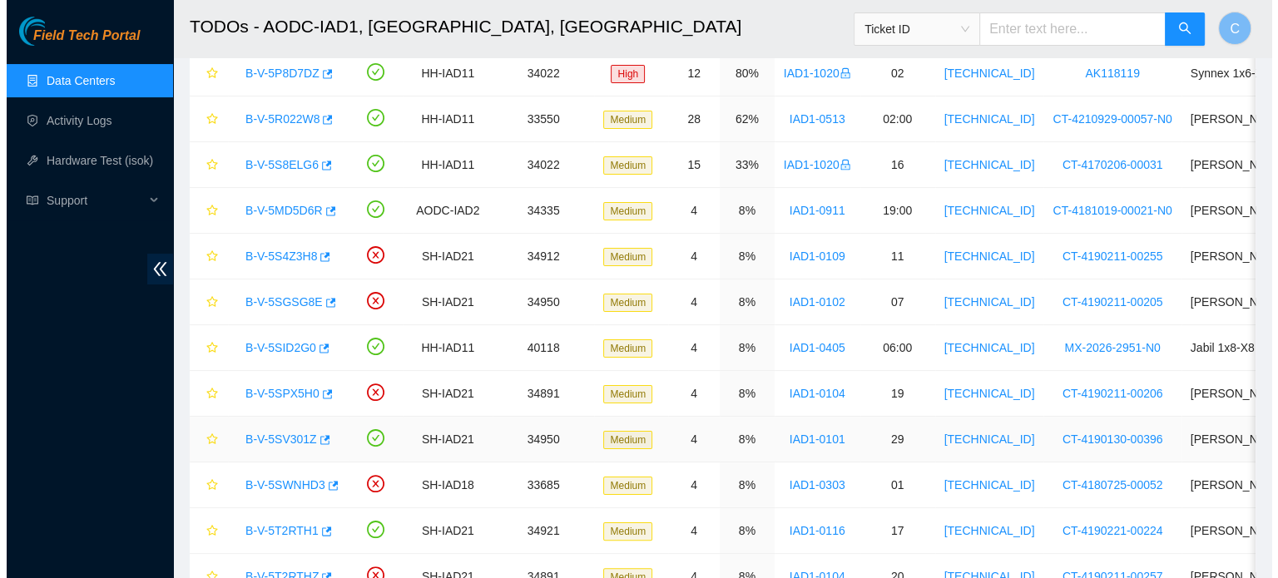
scroll to position [353, 0]
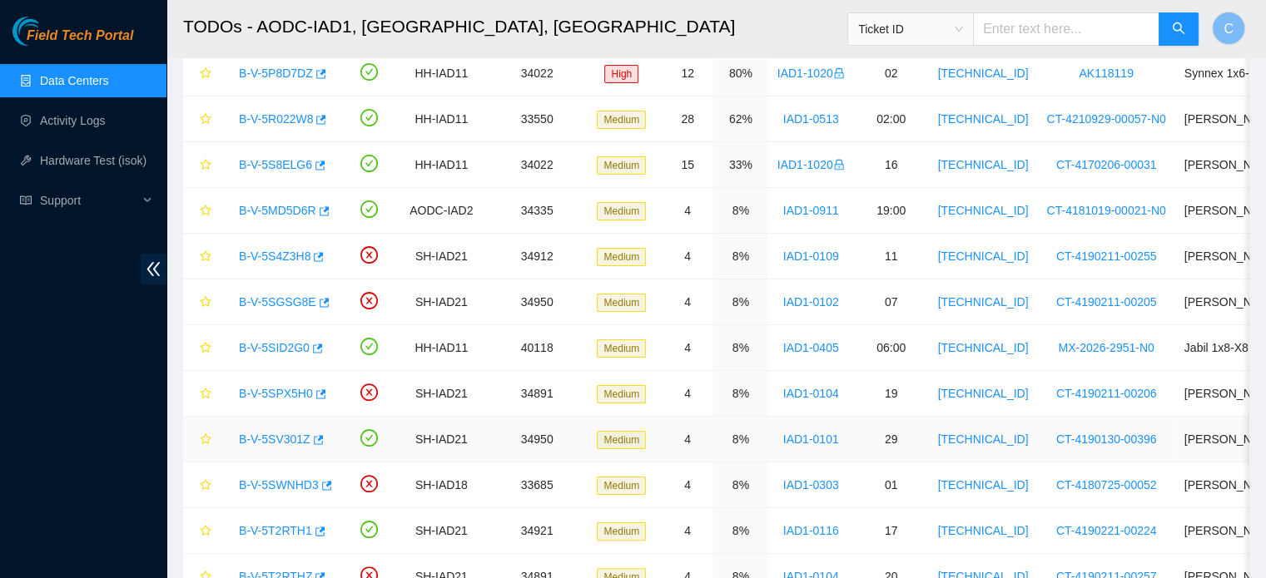
click at [286, 435] on link "B-V-5SV301Z" at bounding box center [275, 439] width 72 height 13
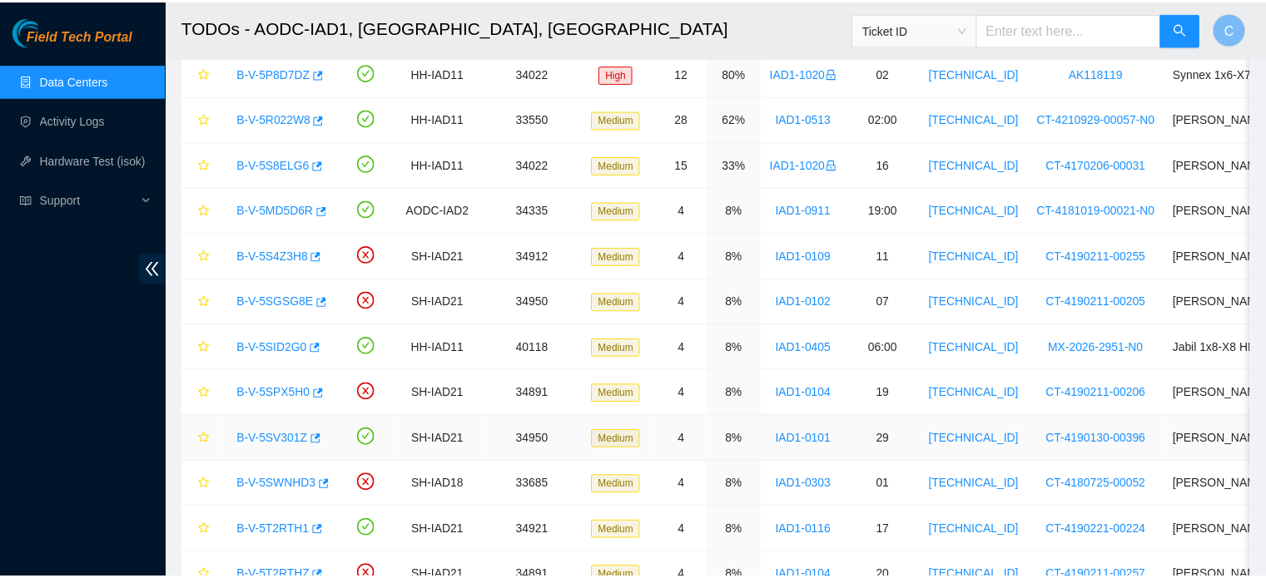
scroll to position [329, 0]
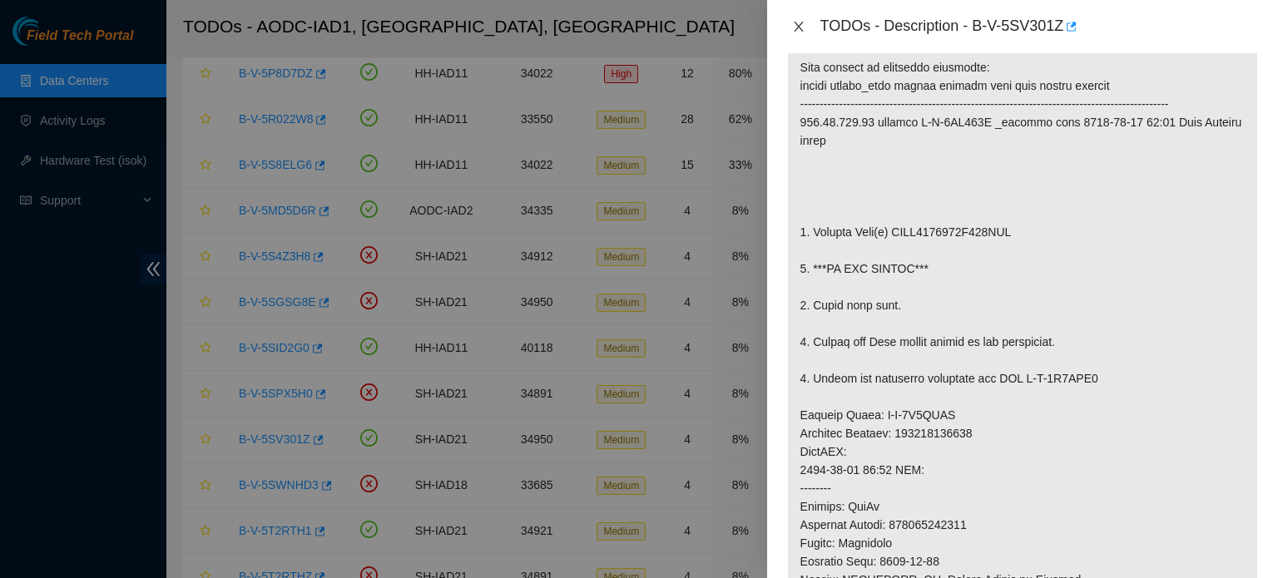
click at [802, 23] on icon "close" at bounding box center [798, 26] width 13 height 13
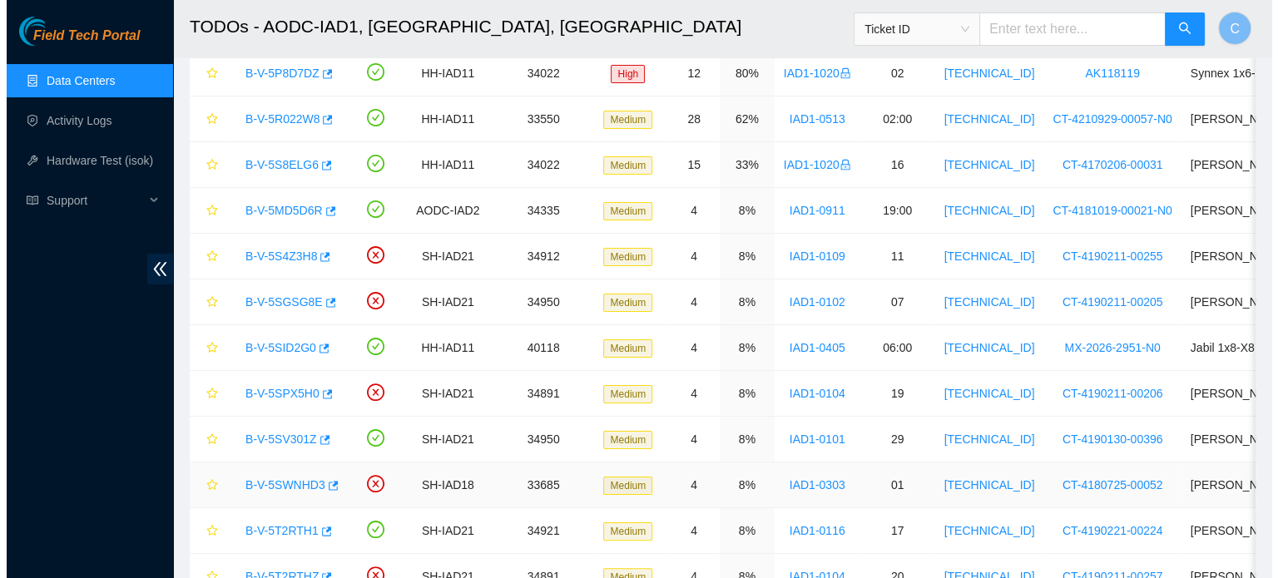
scroll to position [396, 0]
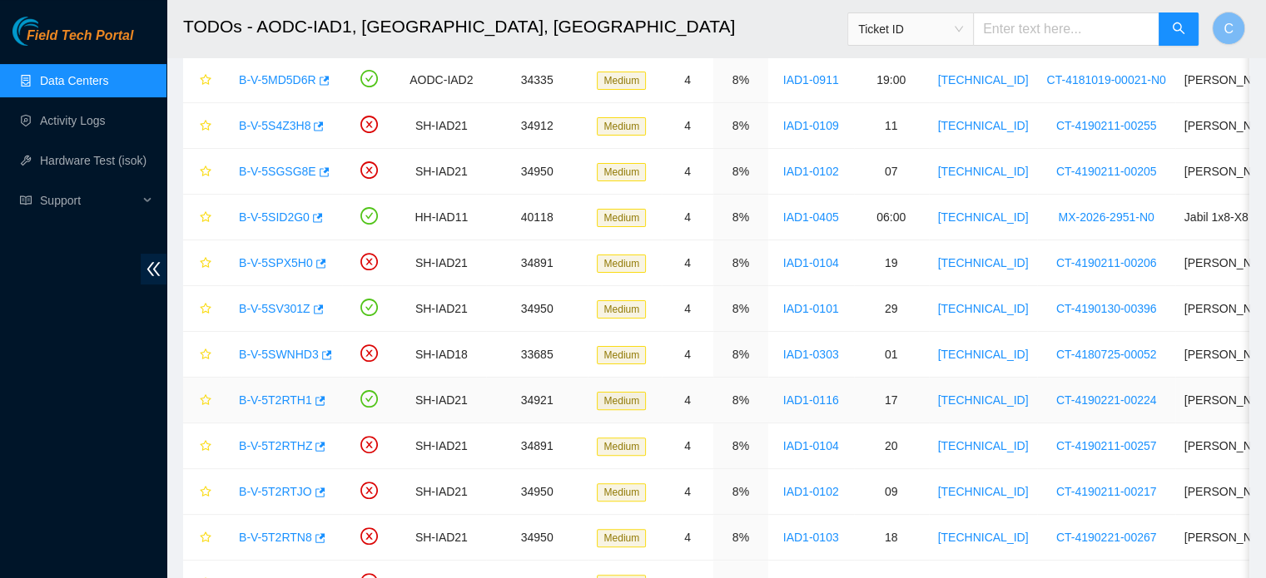
click at [281, 397] on link "B-V-5T2RTH1" at bounding box center [275, 400] width 73 height 13
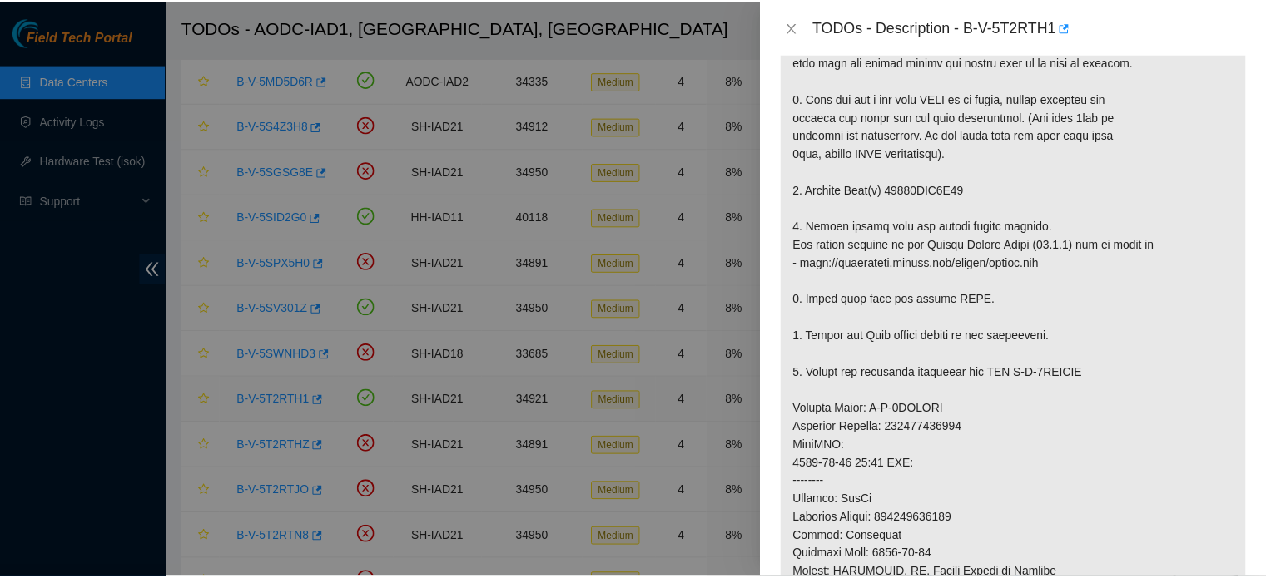
scroll to position [329, 0]
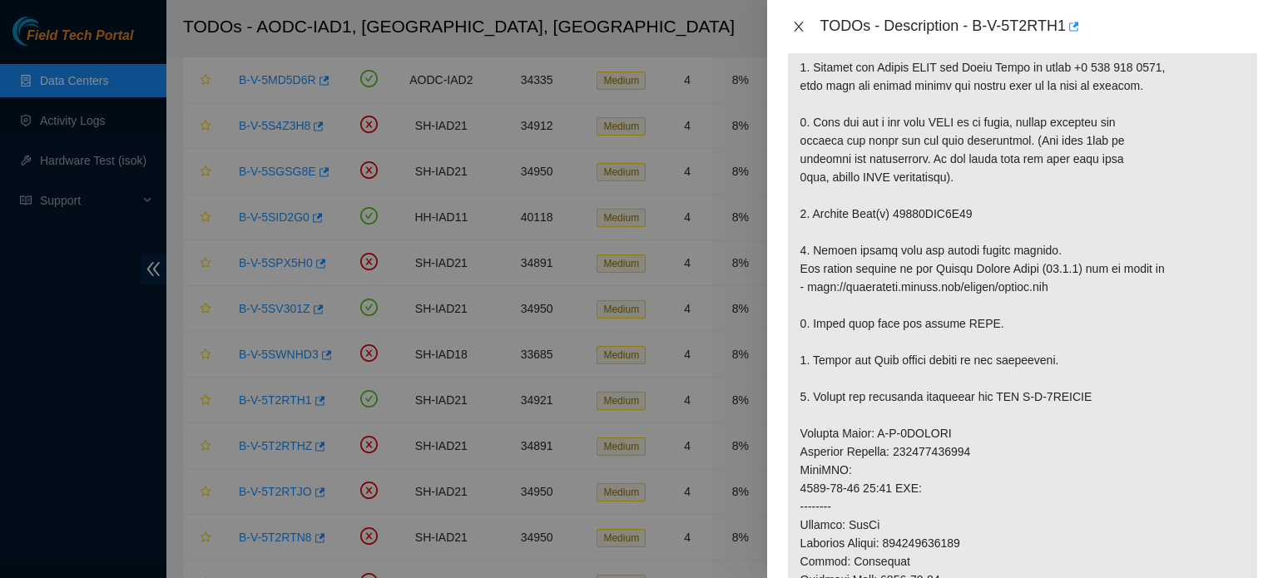
click at [798, 23] on icon "close" at bounding box center [798, 26] width 13 height 13
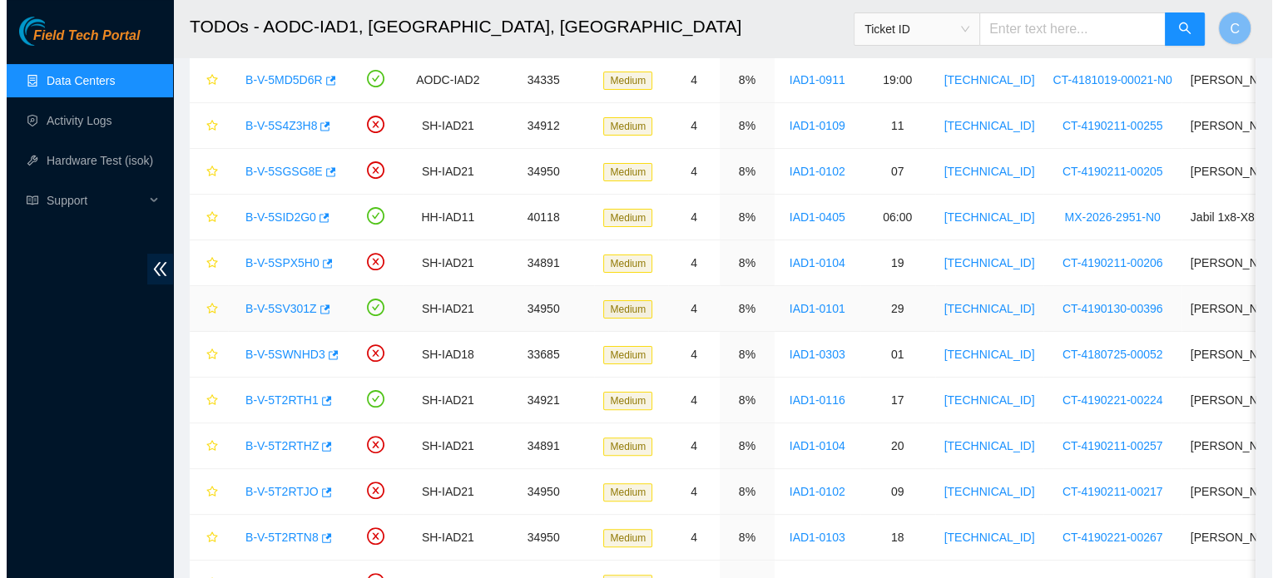
scroll to position [353, 0]
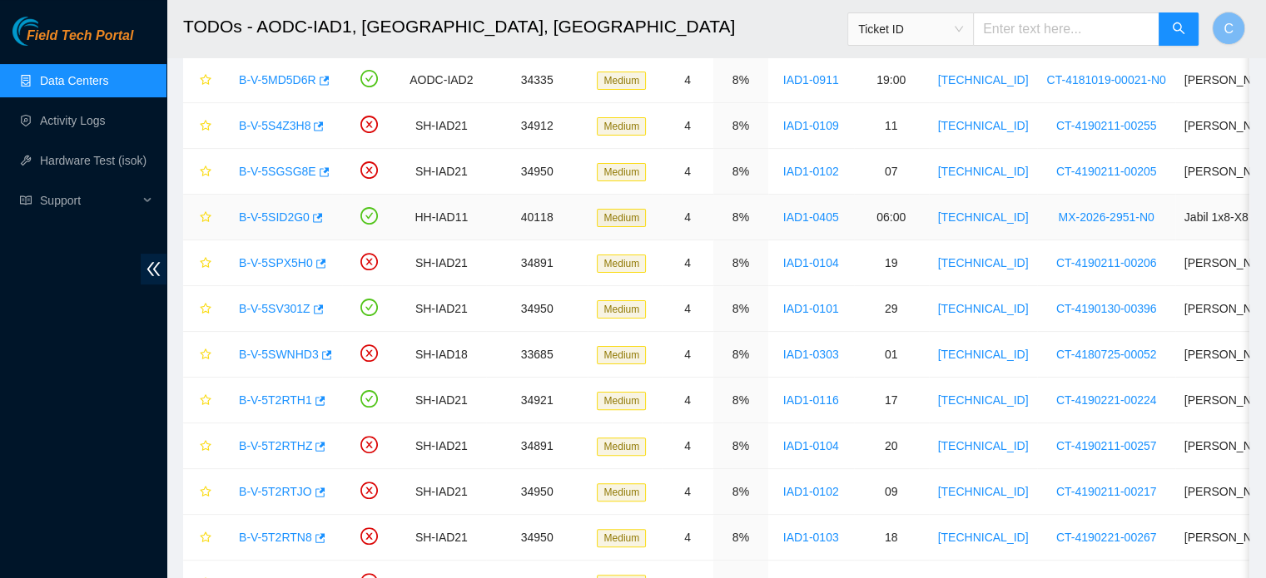
click at [266, 212] on link "B-V-5SID2G0" at bounding box center [274, 217] width 71 height 13
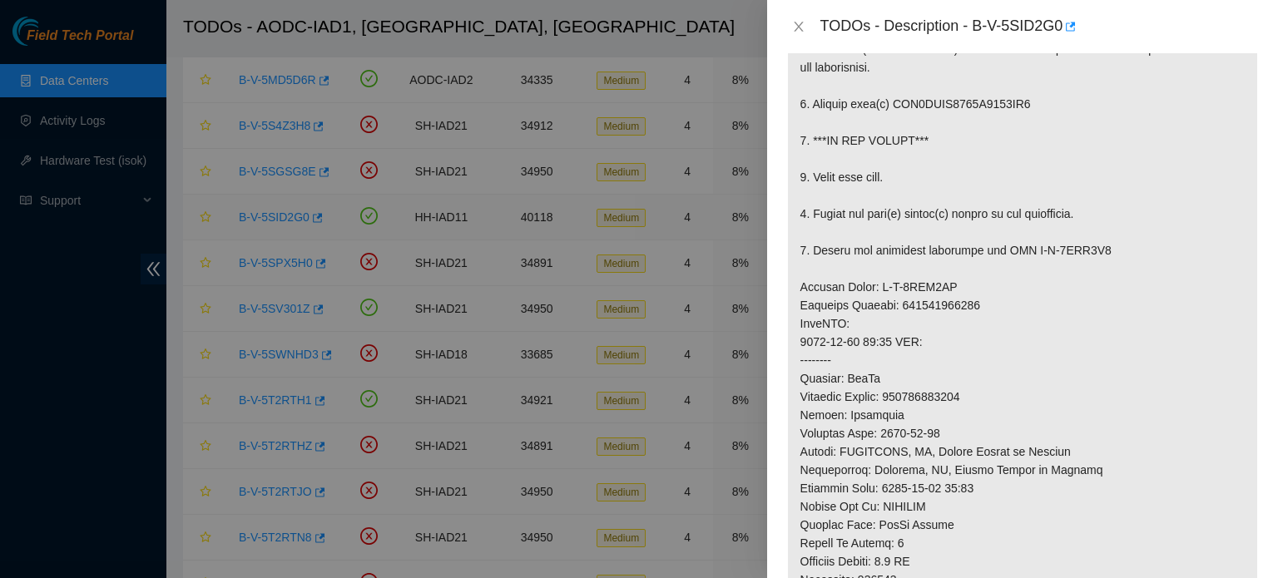
scroll to position [298, 0]
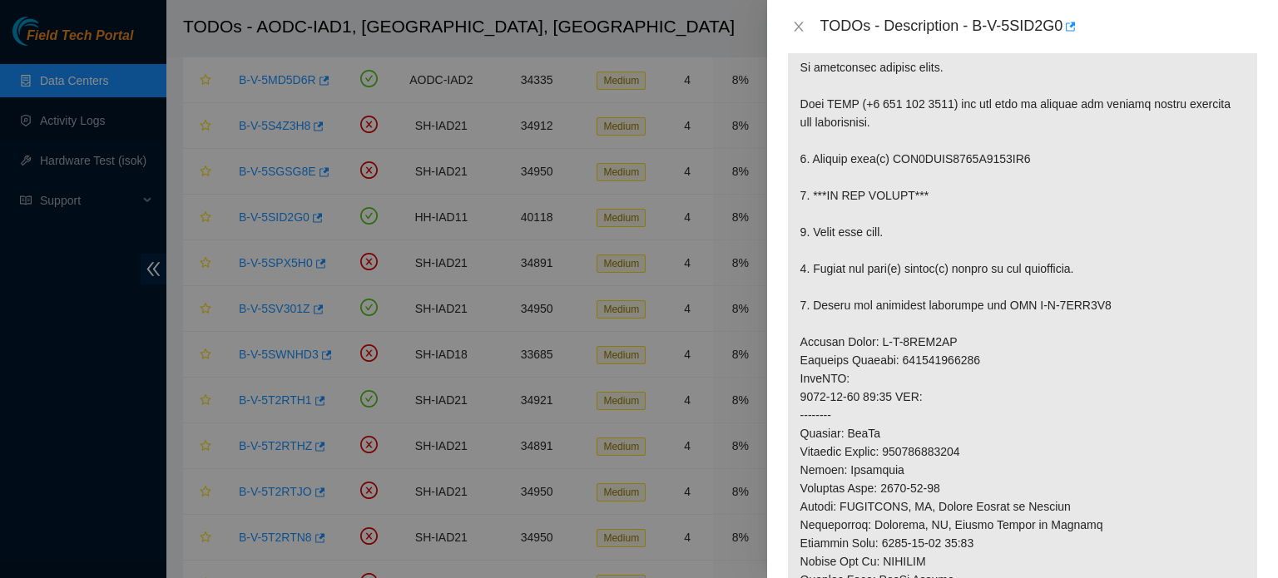
click at [1248, 366] on div "Problem Type Hardware Rack Number IAD1-0405 Machine Number 06:00 Serial Number …" at bounding box center [1022, 315] width 511 height 525
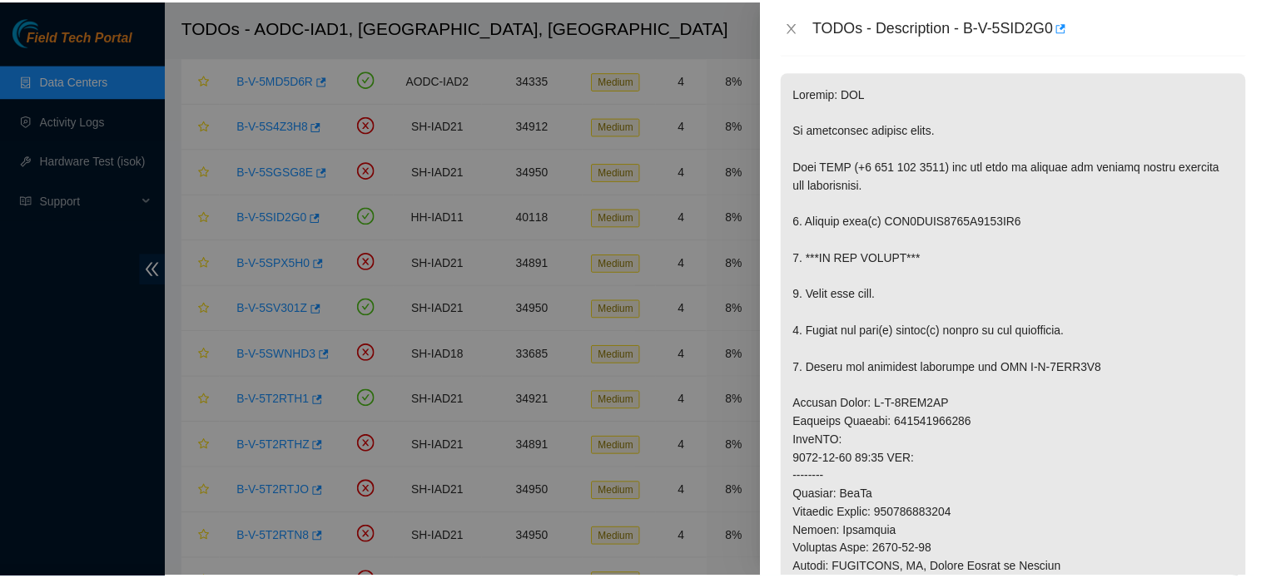
scroll to position [247, 0]
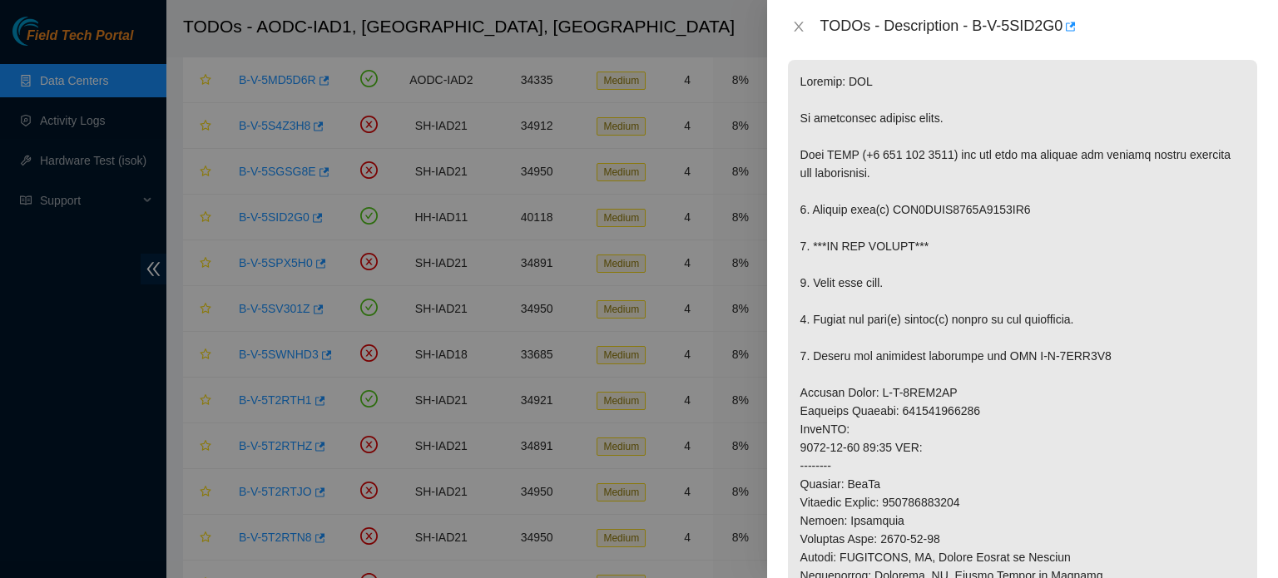
click at [796, 16] on div "TODOs - Description - B-V-5SID2G0" at bounding box center [1022, 26] width 471 height 27
click at [803, 26] on icon "close" at bounding box center [798, 26] width 13 height 13
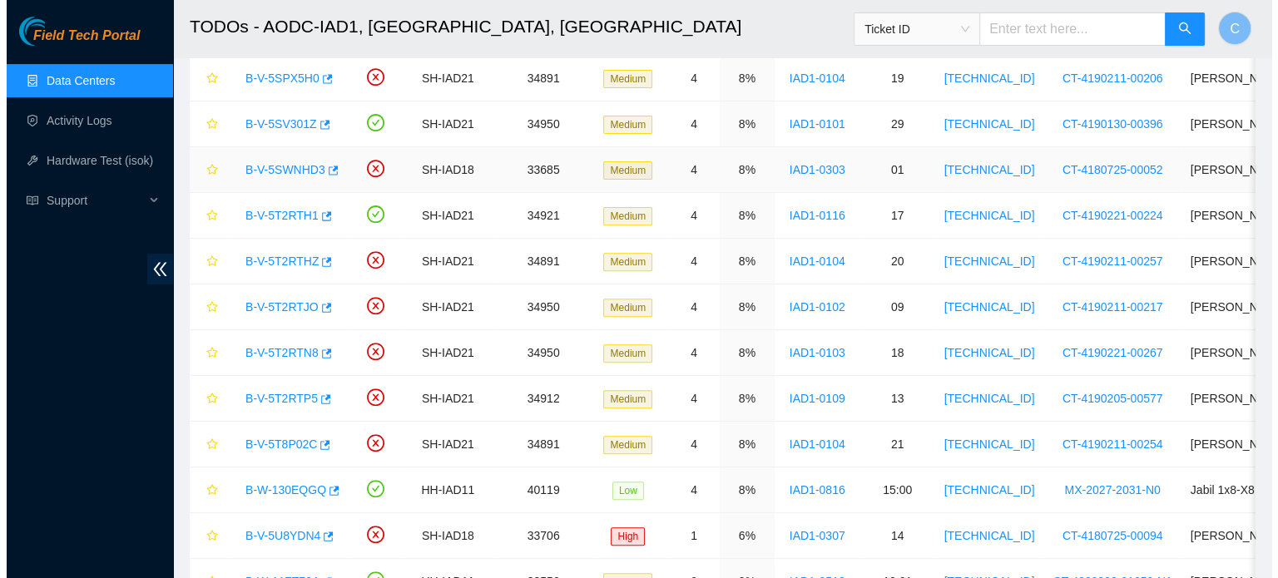
scroll to position [667, 0]
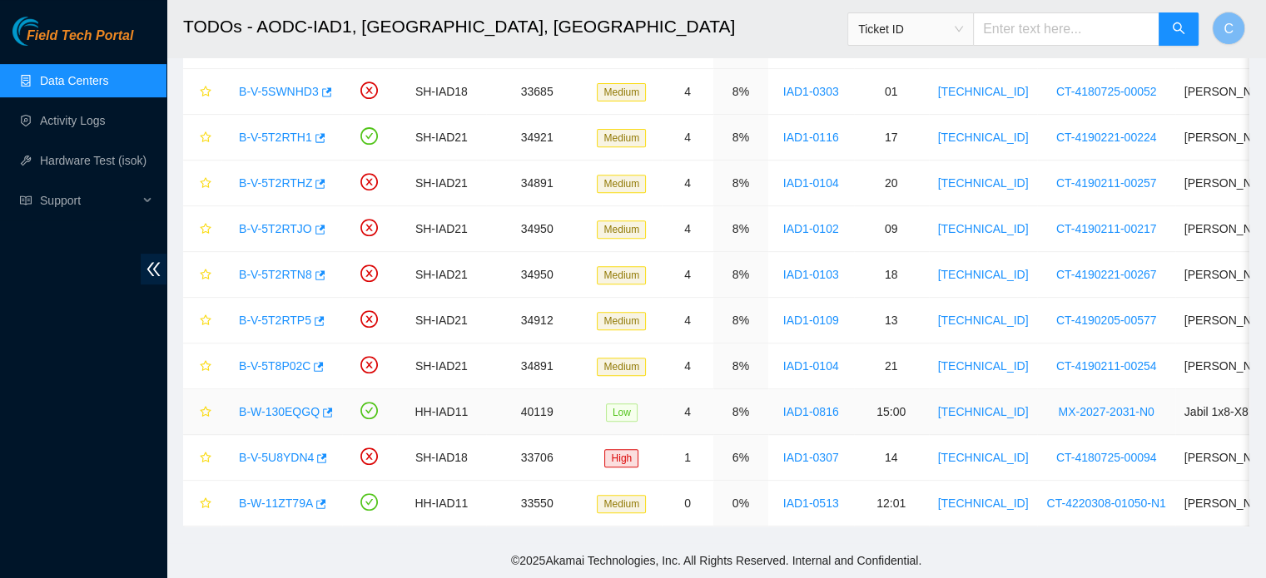
click at [290, 405] on link "B-W-130EQGQ" at bounding box center [279, 411] width 81 height 13
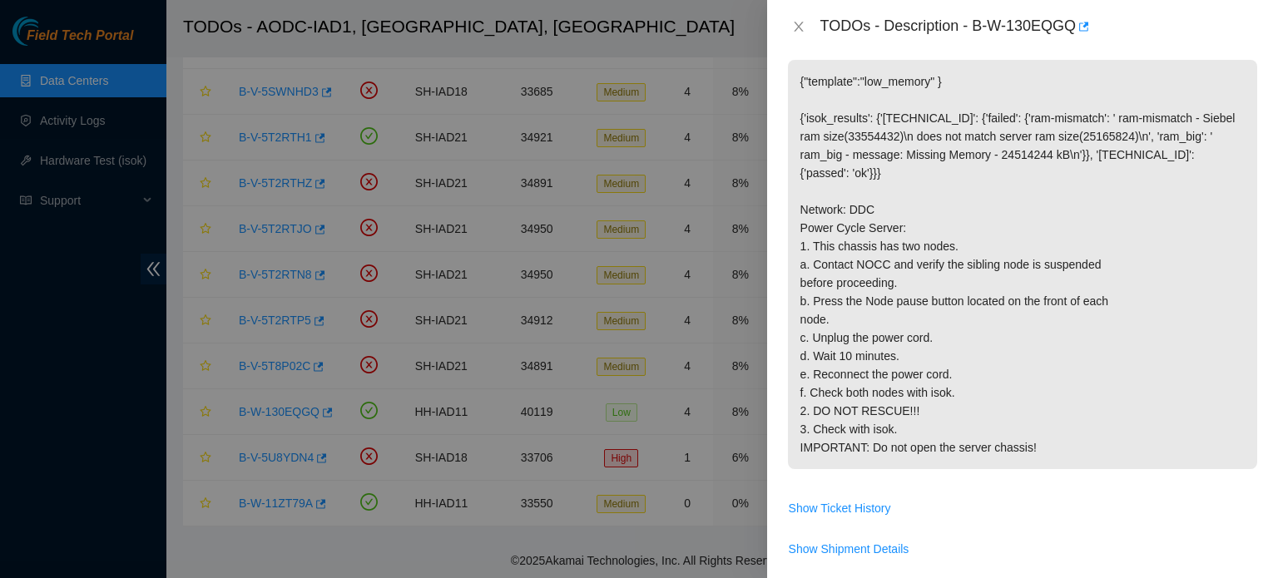
scroll to position [0, 0]
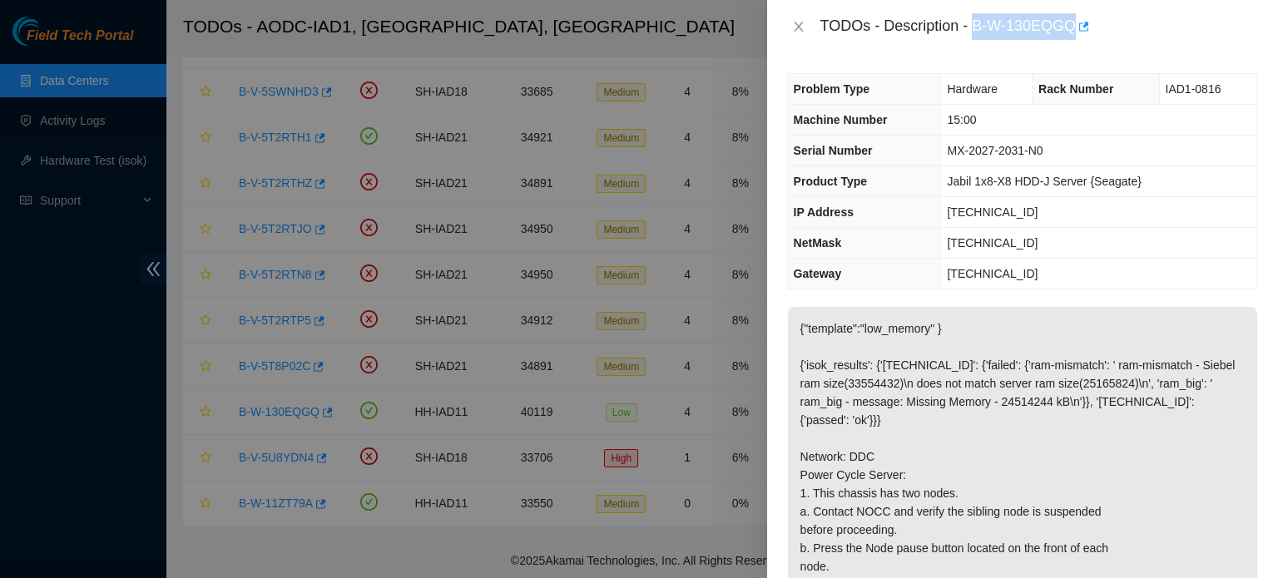
drag, startPoint x: 975, startPoint y: 19, endPoint x: 1070, endPoint y: 36, distance: 96.3
click at [1070, 36] on div "TODOs - Description - B-W-130EQGQ" at bounding box center [1040, 26] width 438 height 27
copy div "B-W-130EQGQ"
click at [1006, 356] on p "{"template":"low_memory" } {'isok_results': {'23.199.35.232': {'failed': {'ram-…" at bounding box center [1022, 511] width 469 height 409
click at [798, 28] on icon "close" at bounding box center [798, 26] width 13 height 13
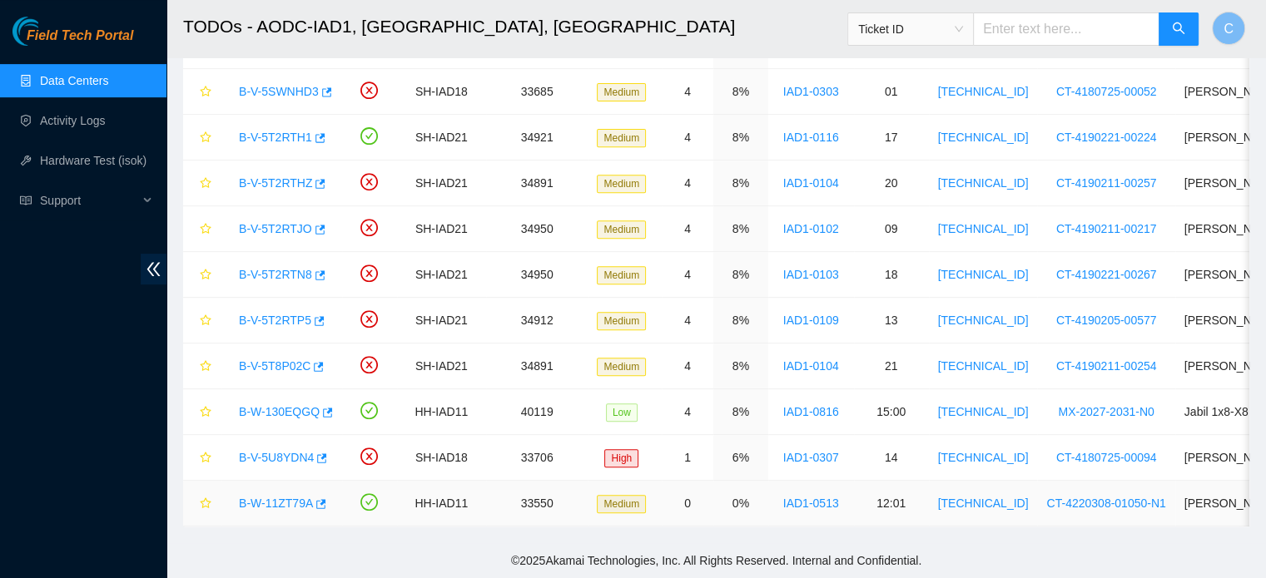
click at [277, 497] on link "B-W-11ZT79A" at bounding box center [276, 503] width 74 height 13
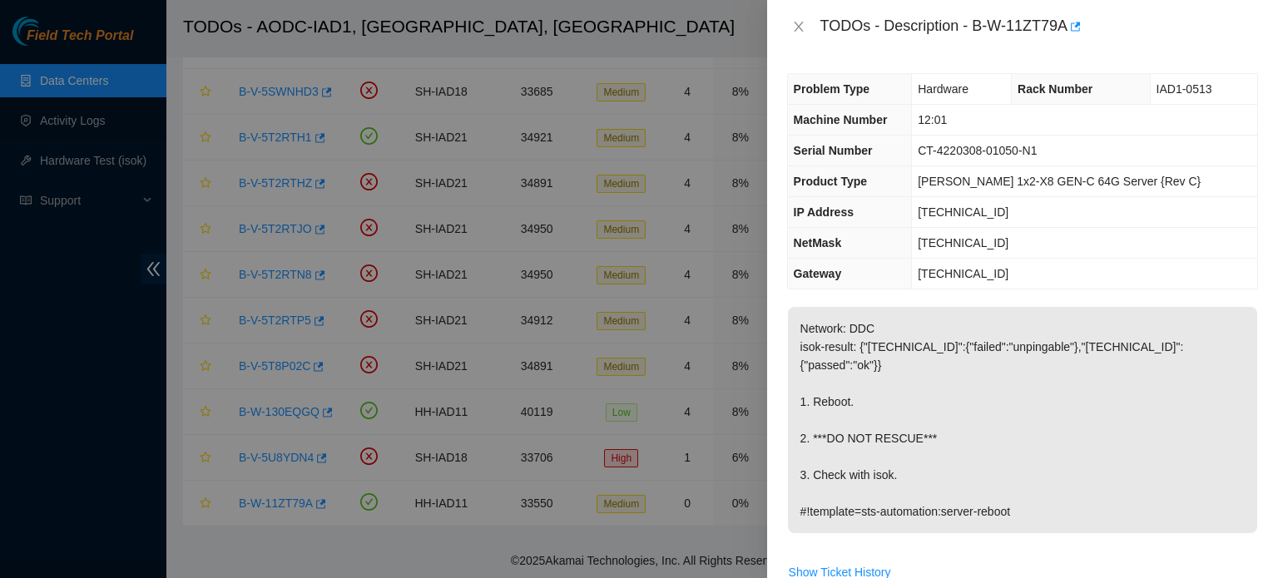
click at [1188, 494] on p "Network: DDC isok-result: {"23.200.76.27":{"failed":"unpingable"},"23.200.76.26…" at bounding box center [1022, 420] width 469 height 226
click at [1169, 280] on td "23.200.76.1" at bounding box center [1084, 274] width 345 height 31
click at [791, 16] on div "TODOs - Description - B-W-11ZT79A" at bounding box center [1022, 26] width 471 height 27
click at [806, 30] on button "Close" at bounding box center [798, 27] width 23 height 16
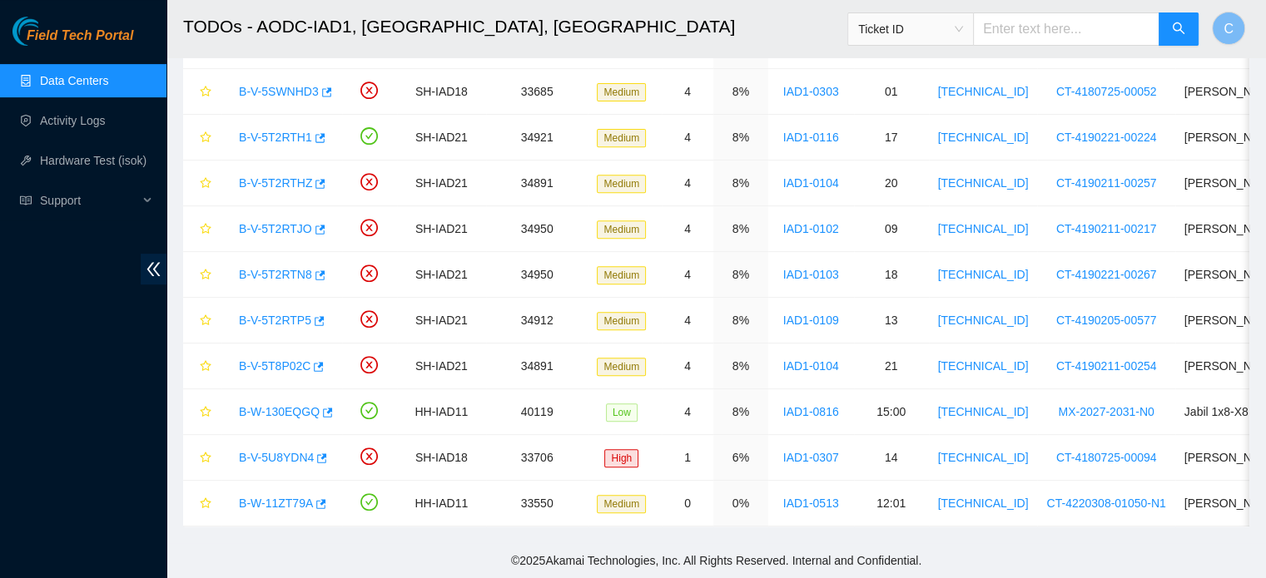
click at [1009, 22] on input "text" at bounding box center [1066, 28] width 186 height 33
paste input "B-V-5SIKRP3"
type input "B-V-5SIKRP3"
click at [40, 74] on link "Data Centers" at bounding box center [74, 80] width 68 height 13
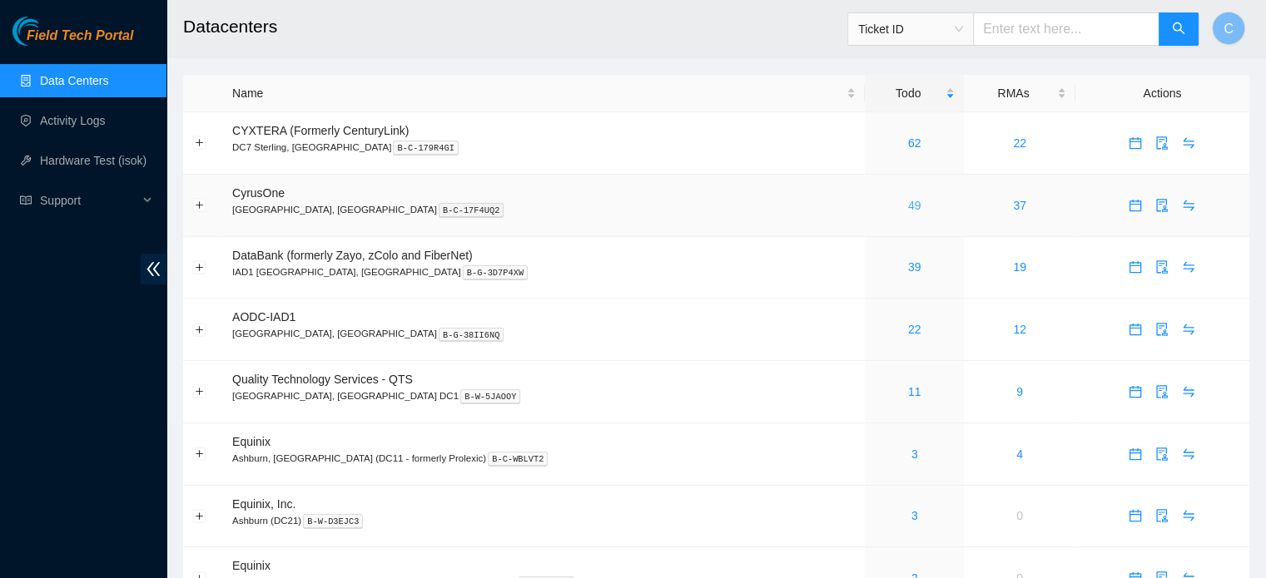
click at [908, 209] on link "49" at bounding box center [914, 205] width 13 height 13
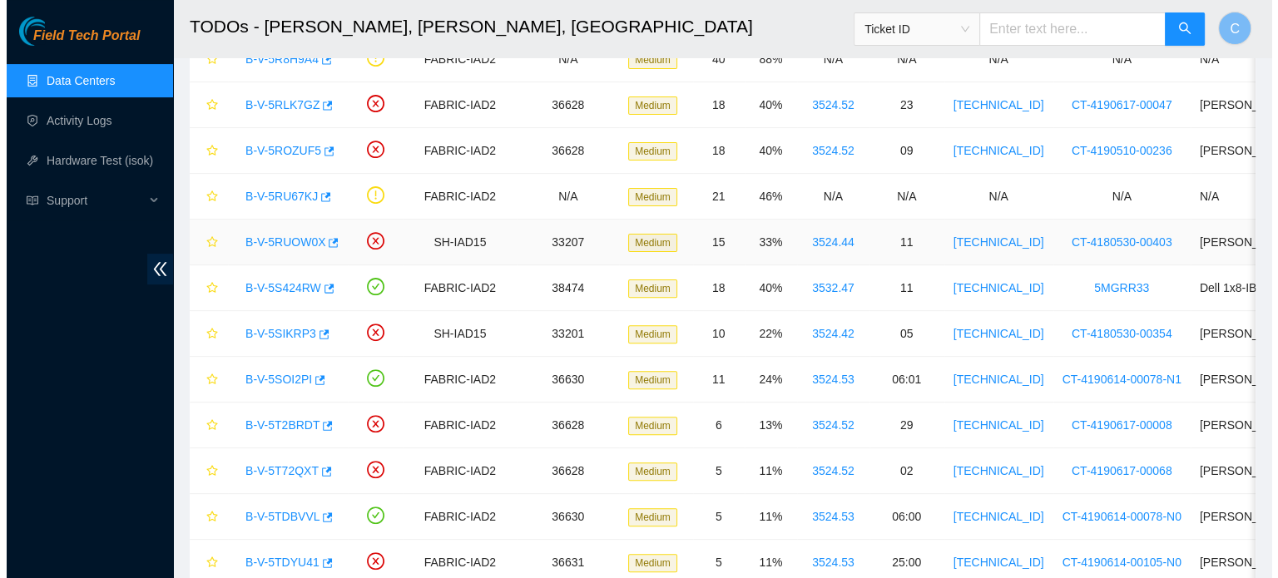
scroll to position [516, 0]
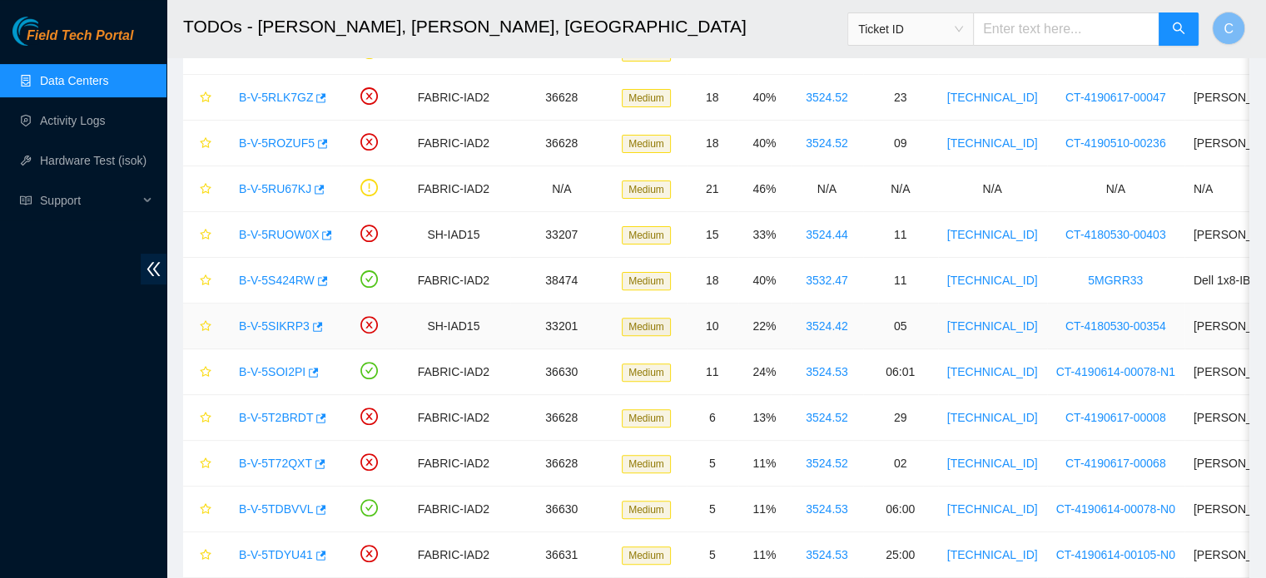
click at [276, 326] on link "B-V-5SIKRP3" at bounding box center [274, 326] width 71 height 13
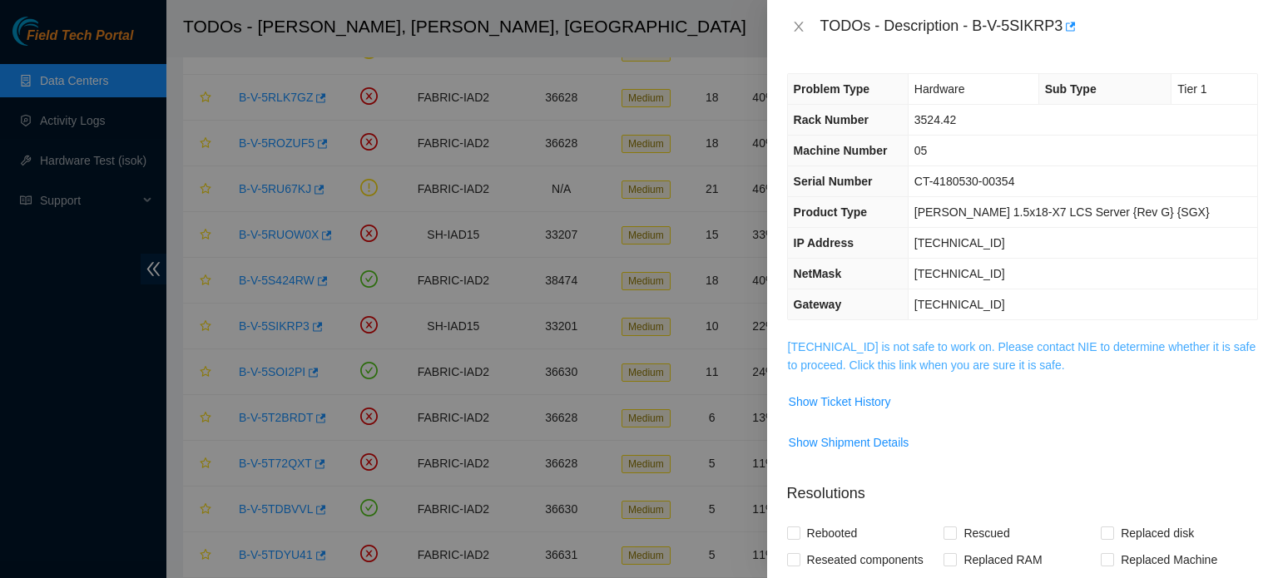
click at [1005, 349] on link "23.34.88.174 is not safe to work on. Please contact NIE to determine whether it…" at bounding box center [1022, 356] width 469 height 32
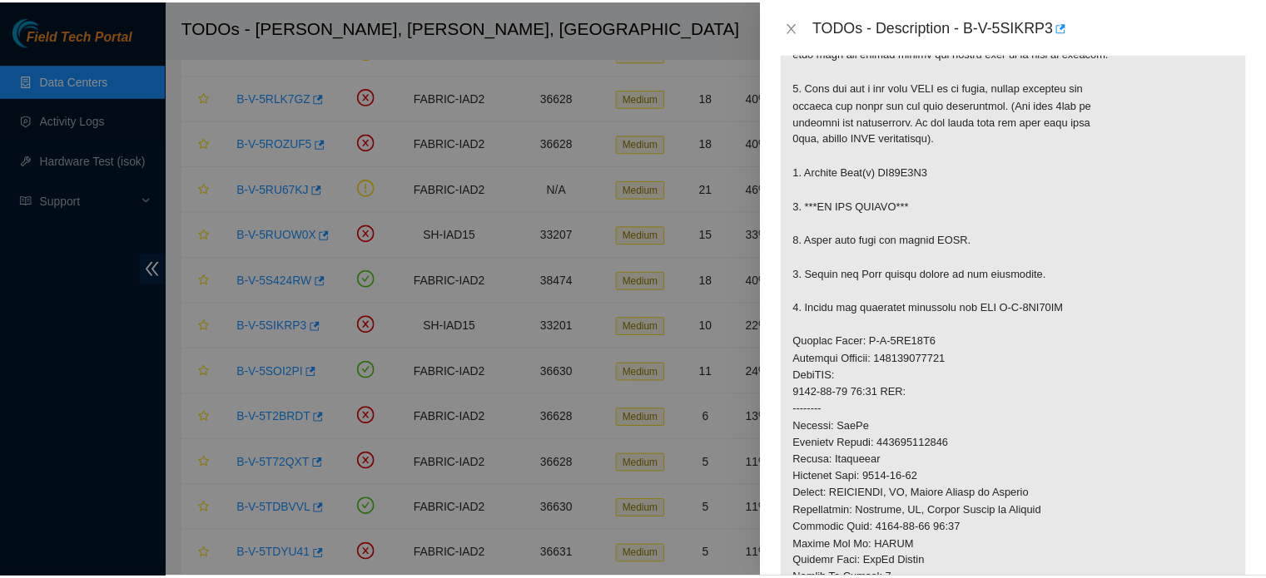
scroll to position [358, 0]
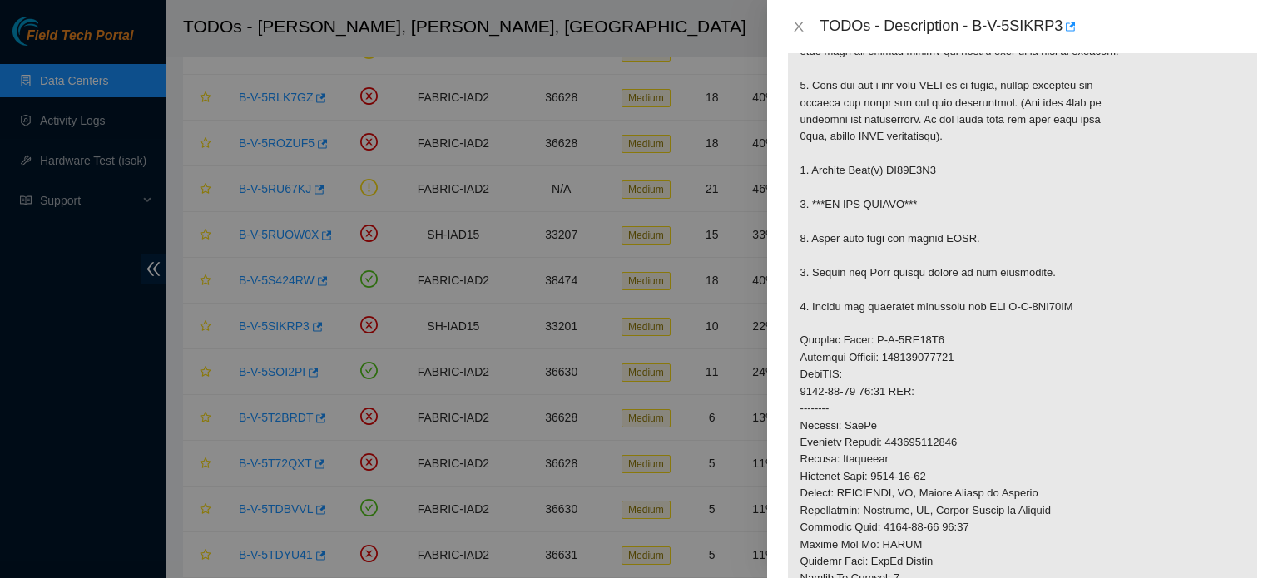
drag, startPoint x: 1192, startPoint y: 438, endPoint x: 925, endPoint y: 481, distance: 269.8
click at [925, 481] on p at bounding box center [1022, 375] width 469 height 790
click at [796, 33] on button "Close" at bounding box center [798, 27] width 23 height 16
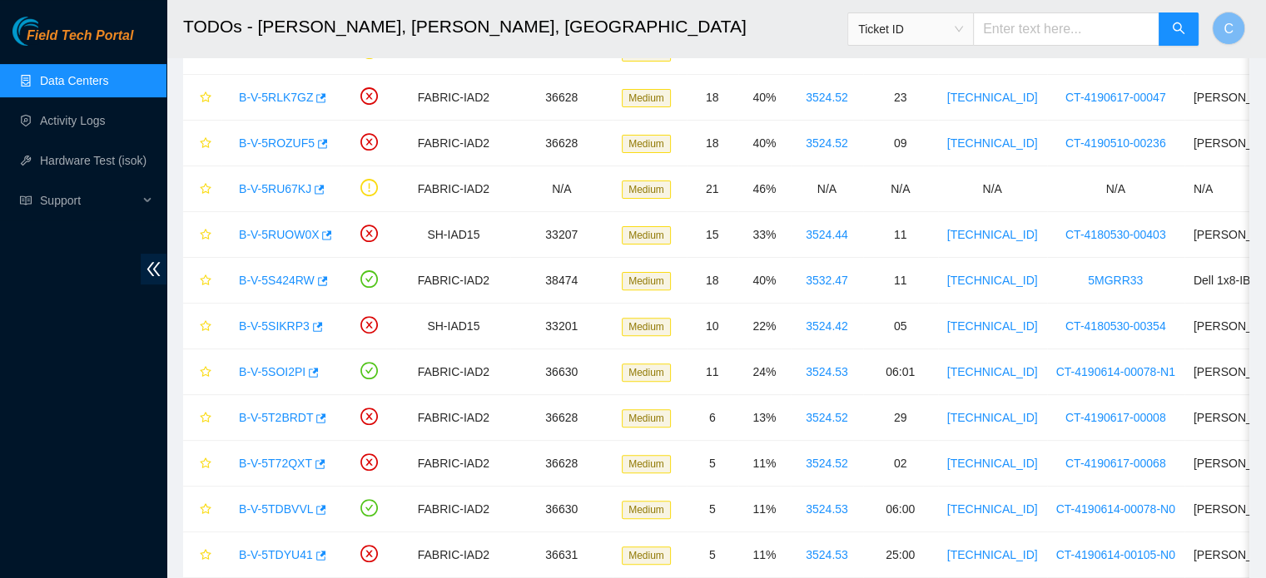
scroll to position [376, 0]
click at [91, 87] on link "Data Centers" at bounding box center [74, 80] width 68 height 13
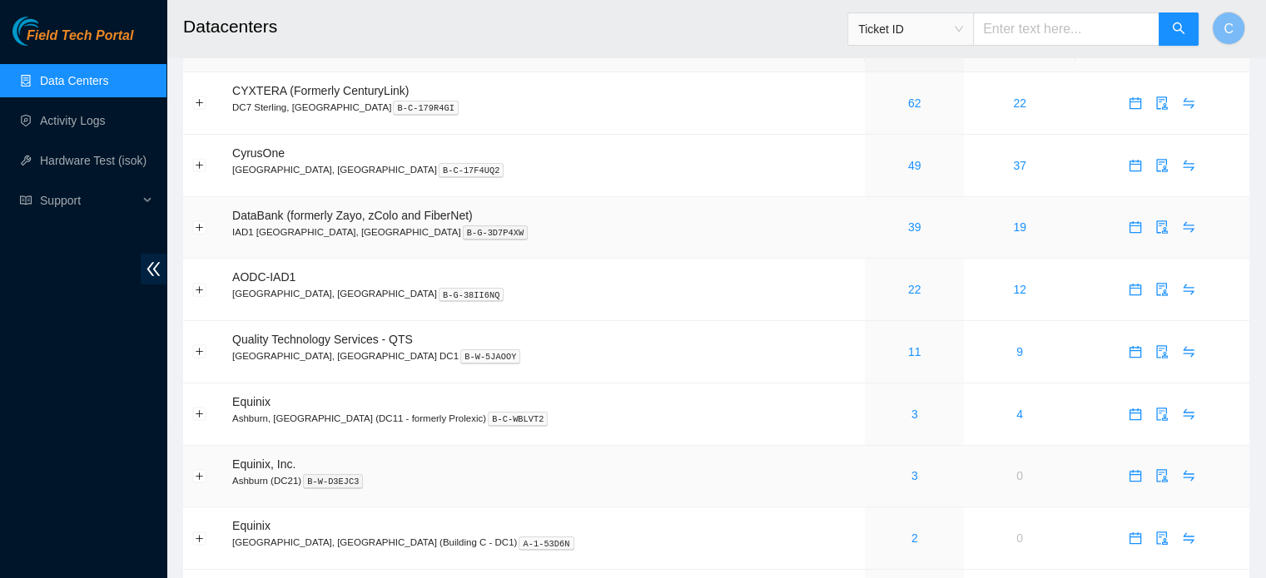
scroll to position [17, 0]
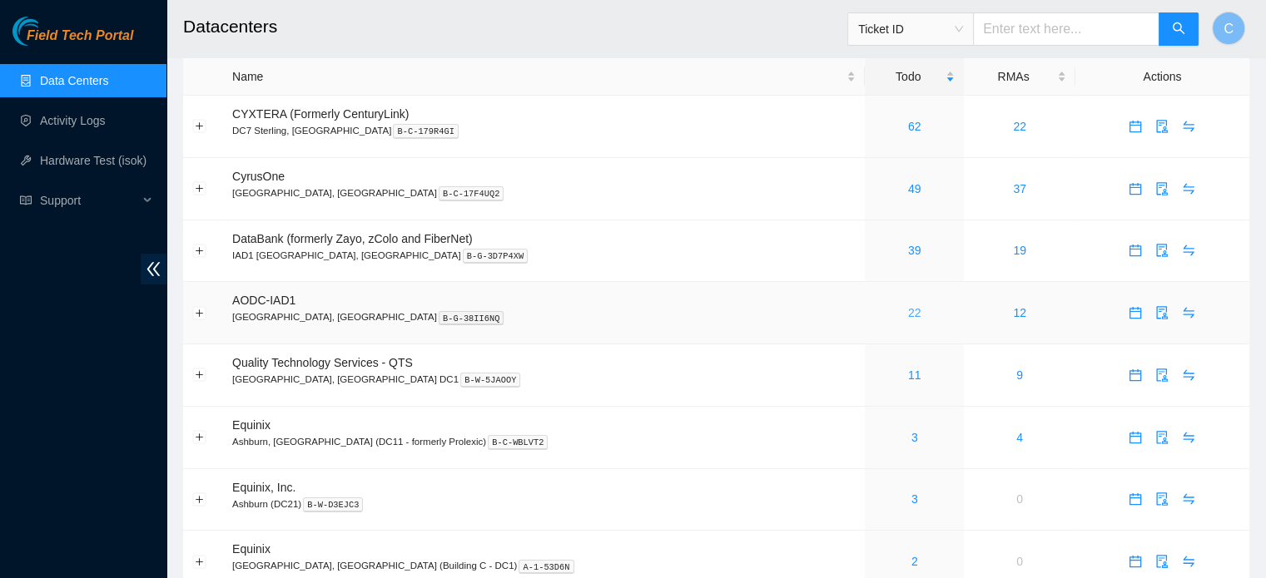
click at [908, 306] on link "22" at bounding box center [914, 312] width 13 height 13
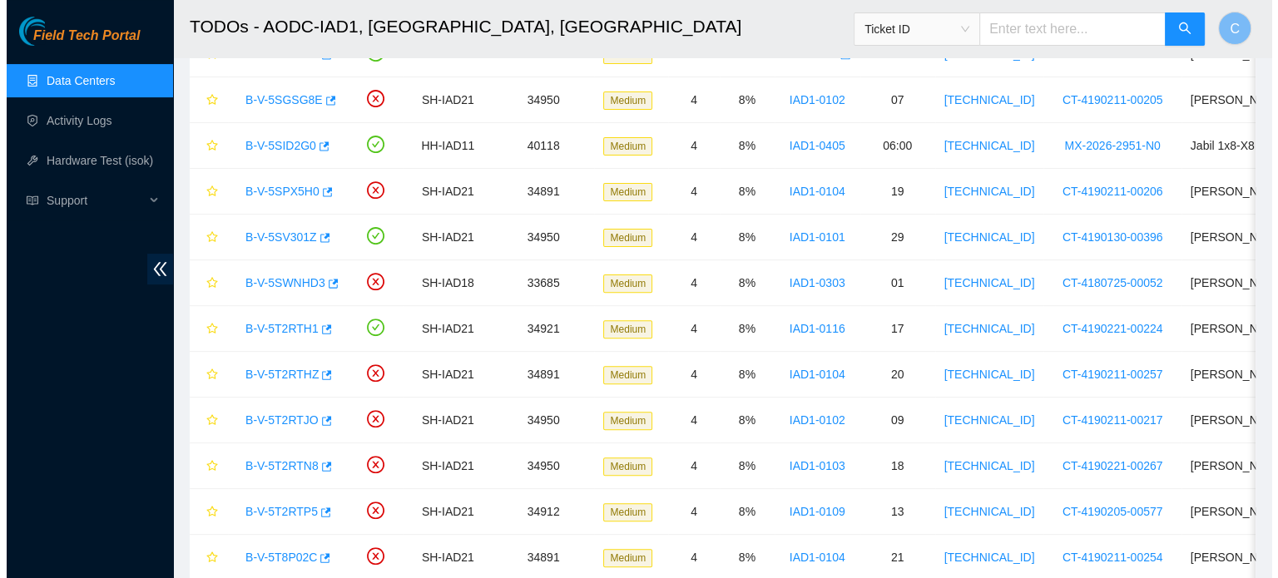
scroll to position [667, 0]
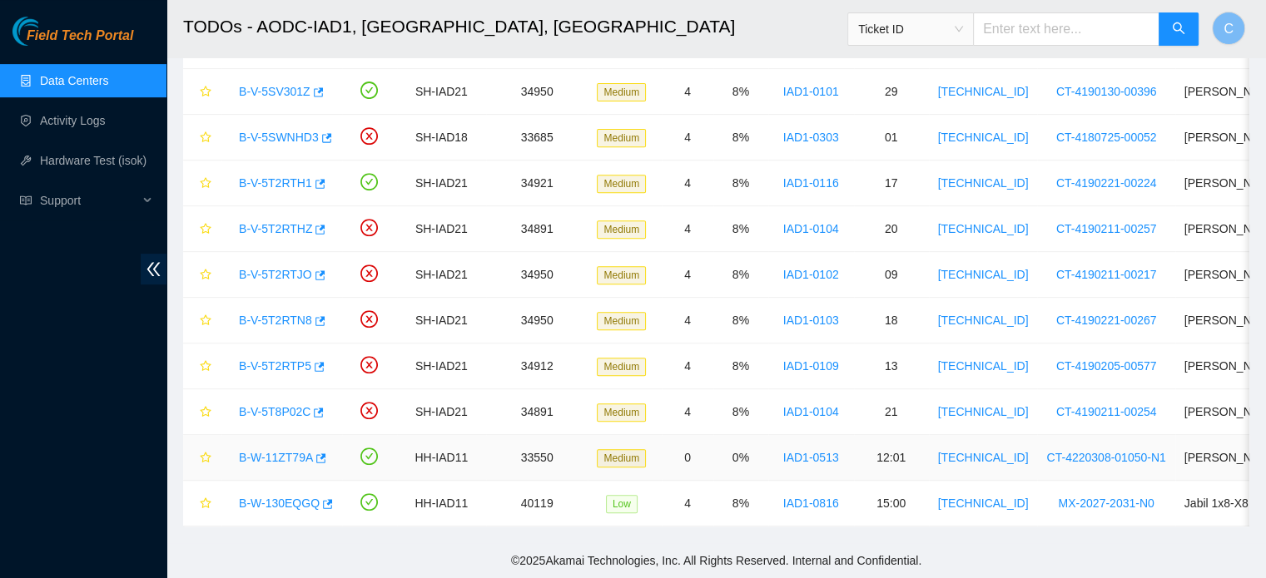
click at [280, 451] on link "B-W-11ZT79A" at bounding box center [276, 457] width 74 height 13
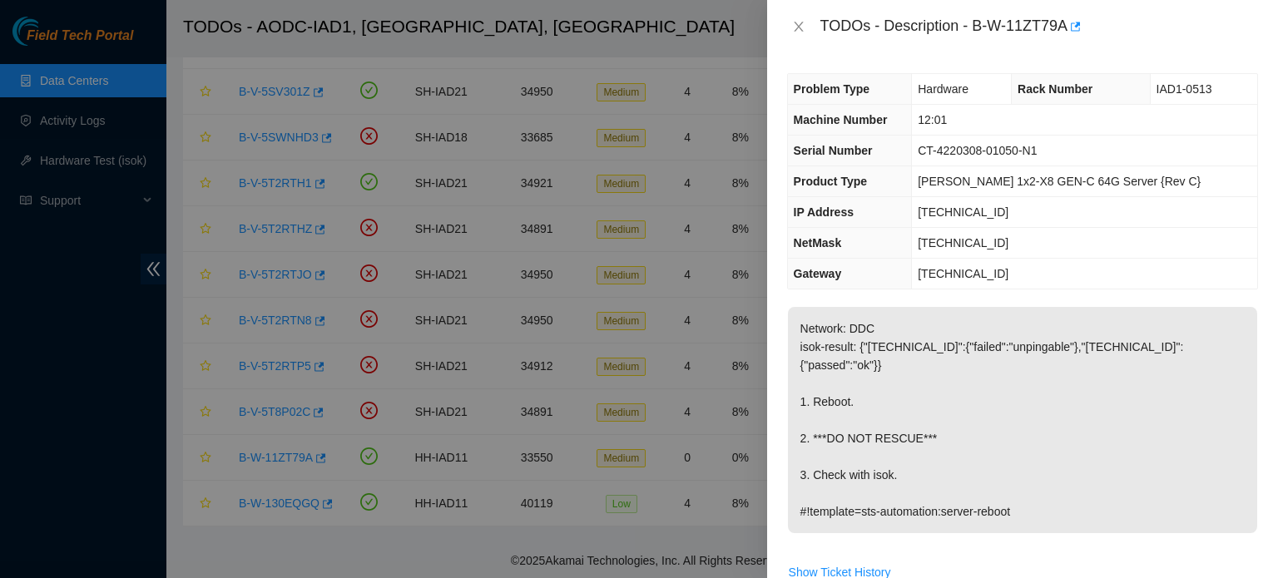
click at [982, 449] on p "Network: DDC isok-result: {"23.200.76.27":{"failed":"unpingable"},"23.200.76.26…" at bounding box center [1022, 420] width 469 height 226
drag, startPoint x: 976, startPoint y: 29, endPoint x: 1065, endPoint y: 27, distance: 89.1
click at [1065, 27] on div "TODOs - Description - B-W-11ZT79A" at bounding box center [1040, 26] width 438 height 27
copy div "B-W-11ZT79A"
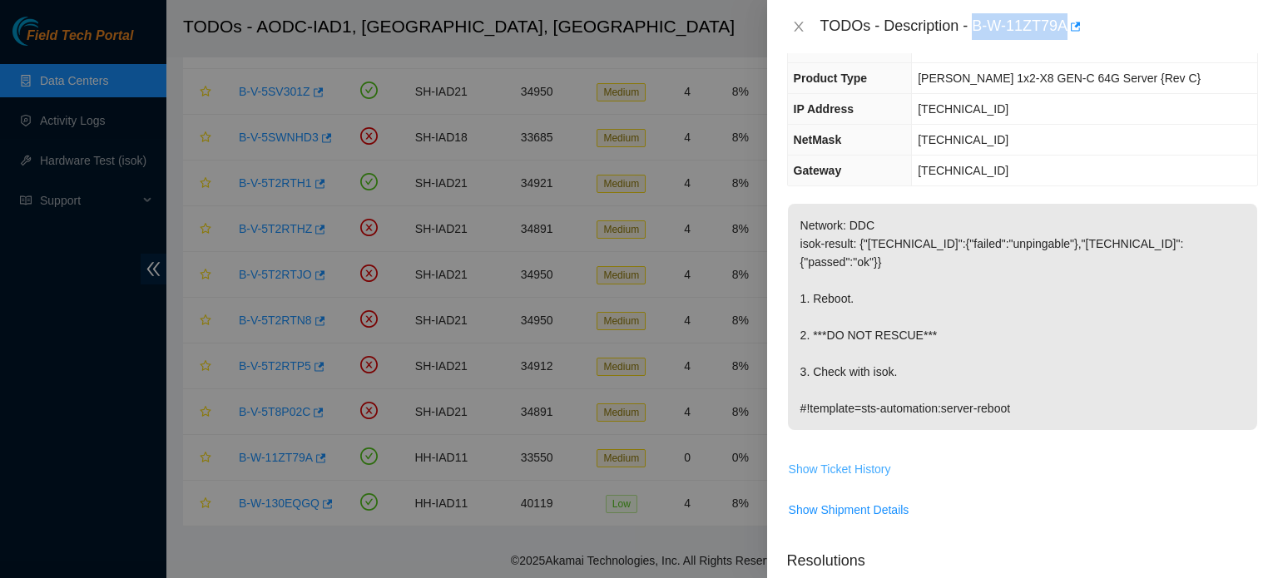
click at [839, 460] on span "Show Ticket History" at bounding box center [840, 469] width 102 height 18
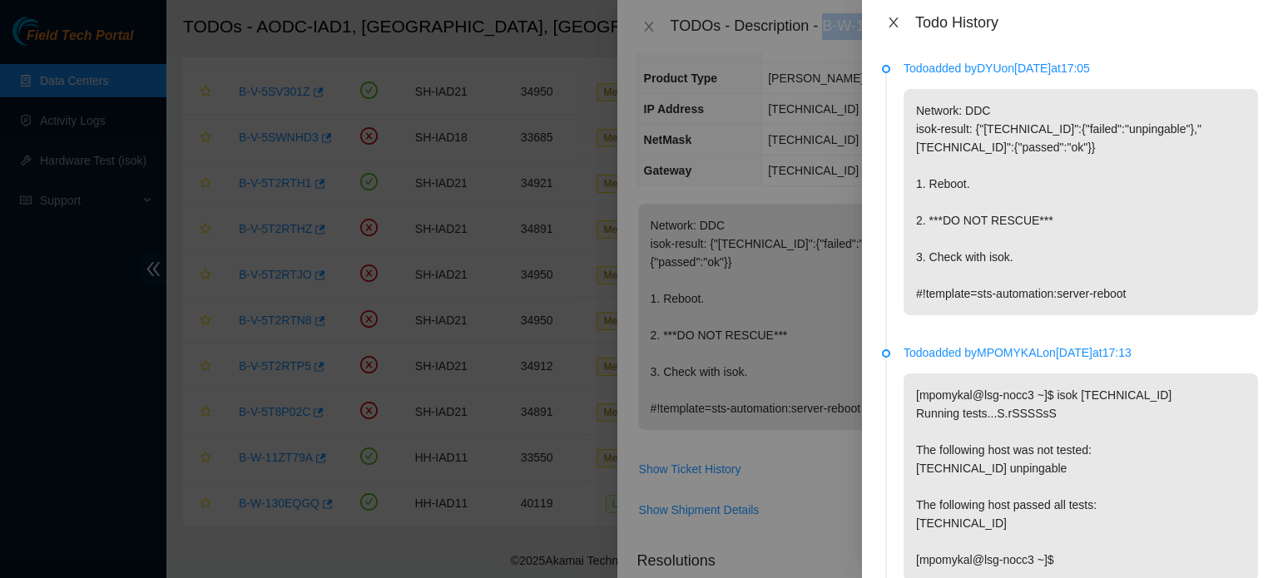
click at [891, 15] on button "Close" at bounding box center [893, 23] width 23 height 16
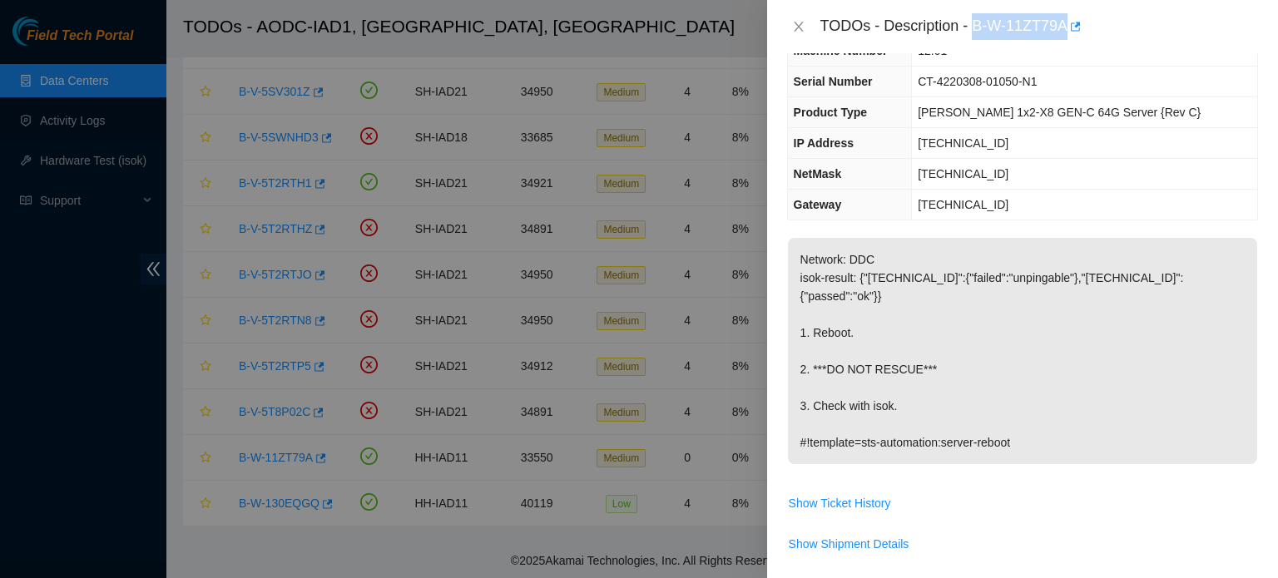
scroll to position [70, 0]
click at [859, 494] on span "Show Ticket History" at bounding box center [840, 503] width 102 height 18
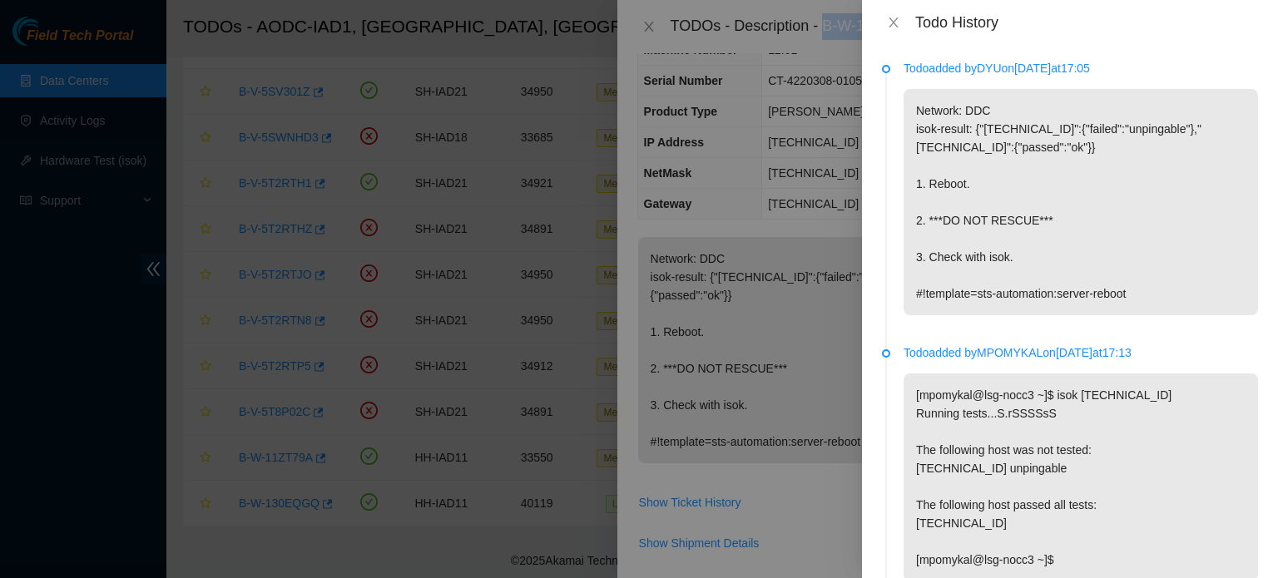
scroll to position [176, 0]
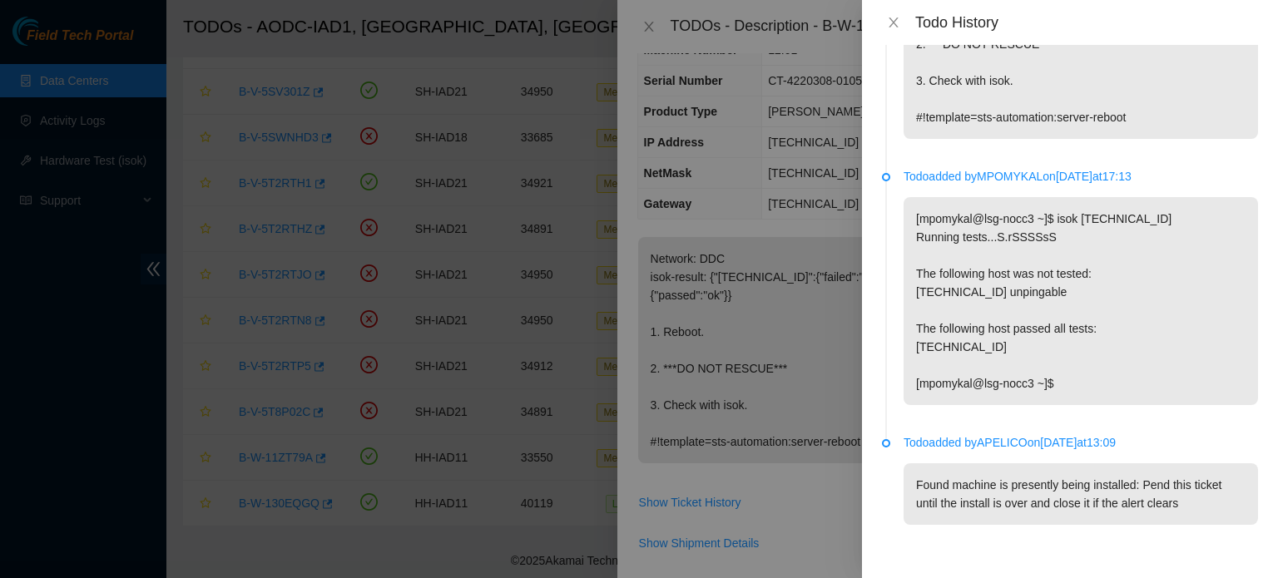
click at [1112, 339] on p "[mpomykal@lsg-nocc3 ~]$ isok 23.200.76.27 Running tests...S.rSSSSsS The followi…" at bounding box center [1081, 301] width 355 height 208
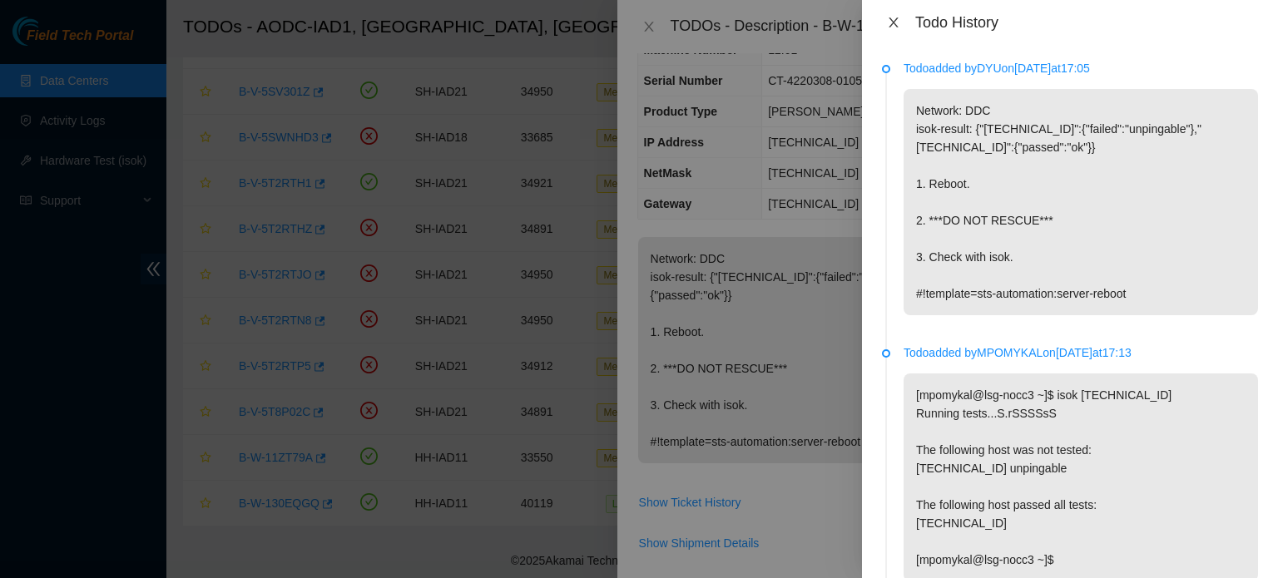
click at [897, 26] on icon "close" at bounding box center [893, 22] width 13 height 13
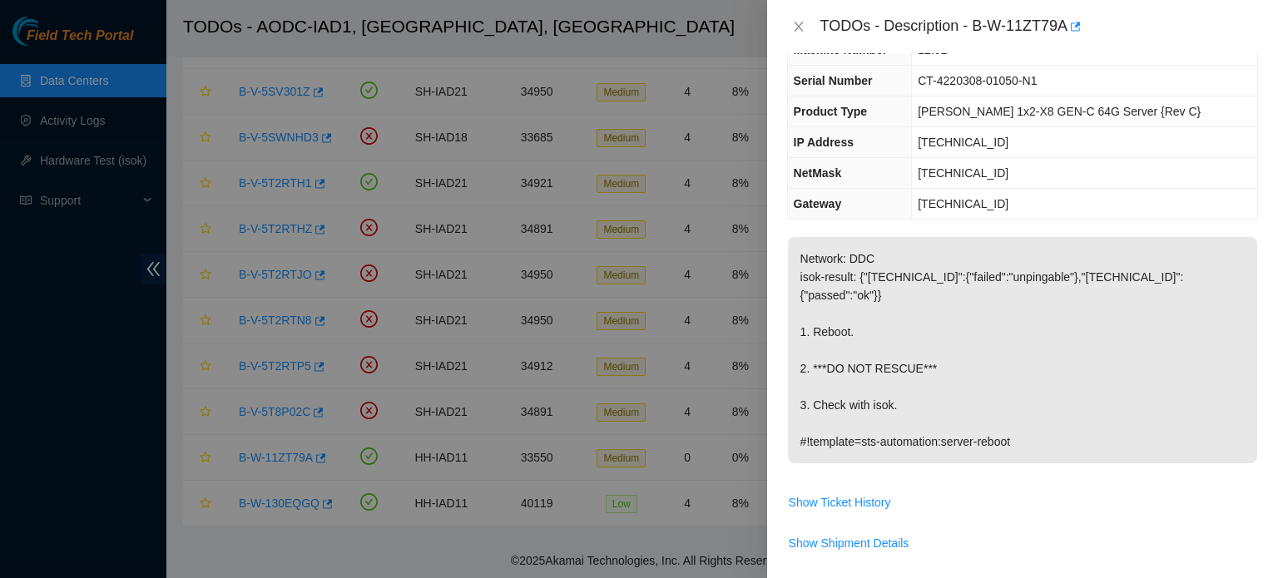
click at [991, 143] on span "23.200.76.27" at bounding box center [963, 142] width 91 height 13
copy span "23.200.76.27"
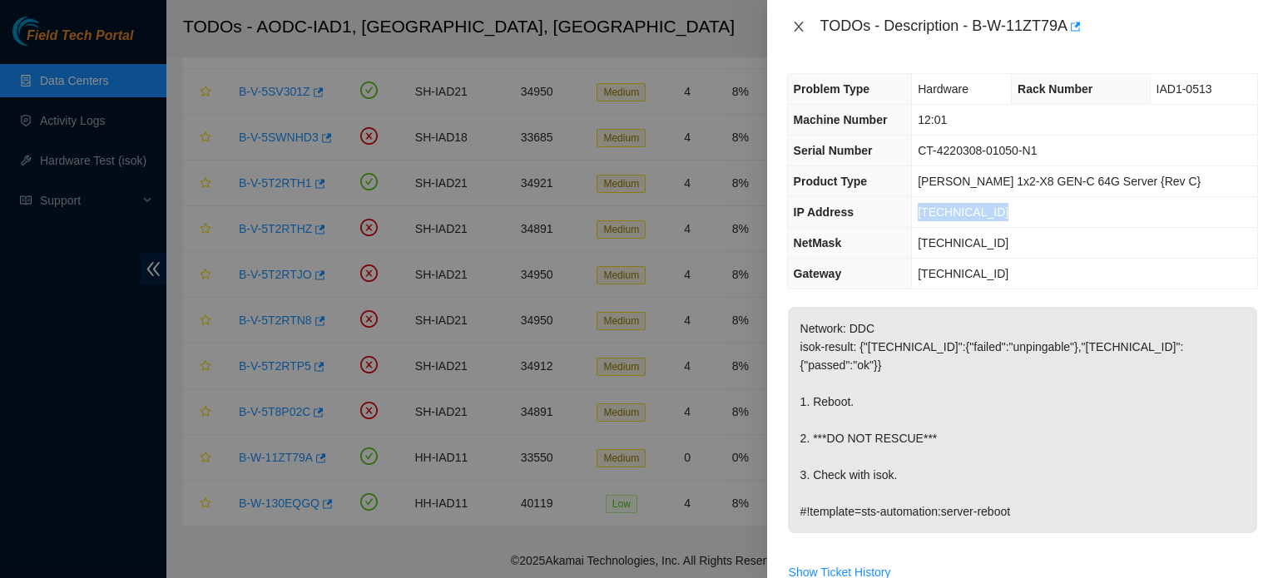
click at [797, 19] on button "Close" at bounding box center [798, 27] width 23 height 16
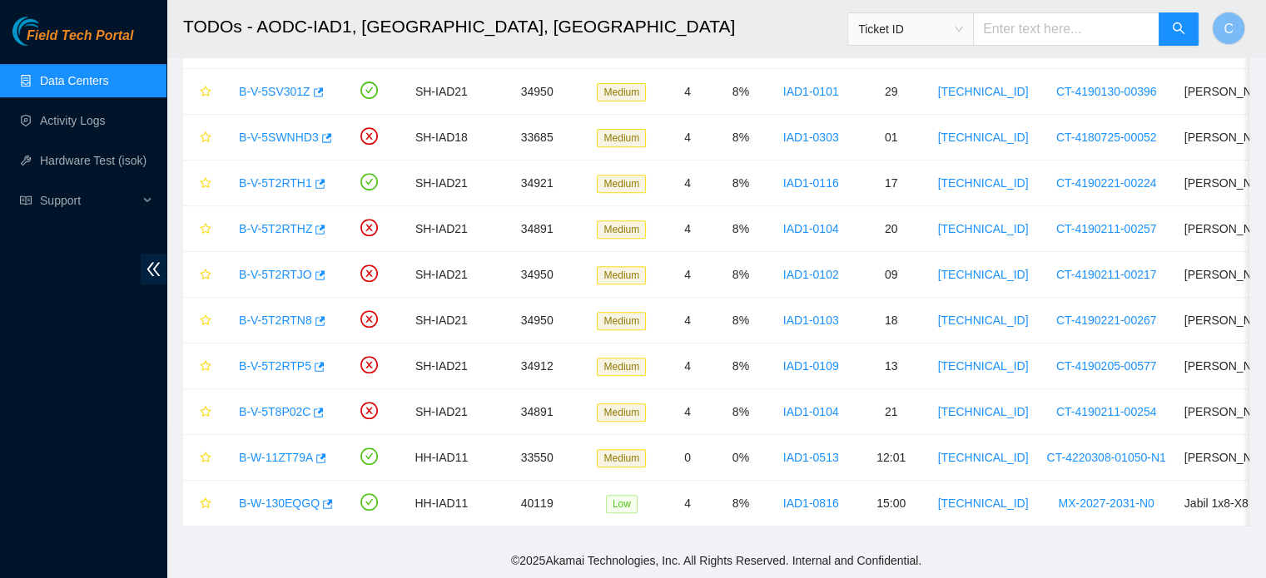
click at [963, 32] on span "Ticket ID" at bounding box center [910, 29] width 105 height 25
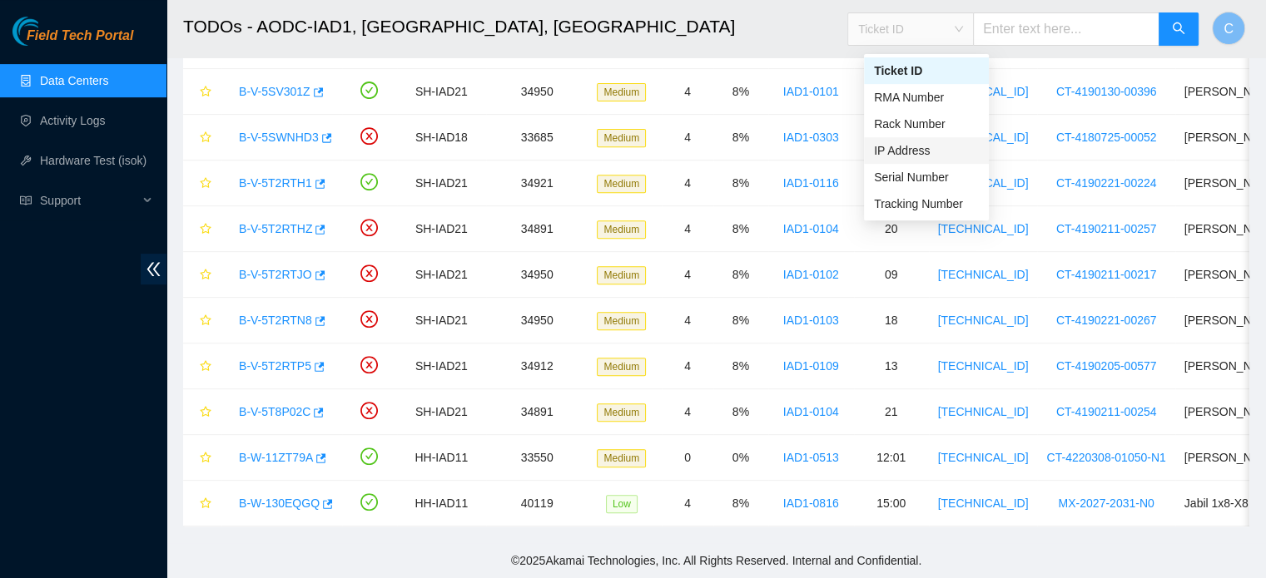
click at [934, 151] on div "IP Address" at bounding box center [926, 150] width 125 height 27
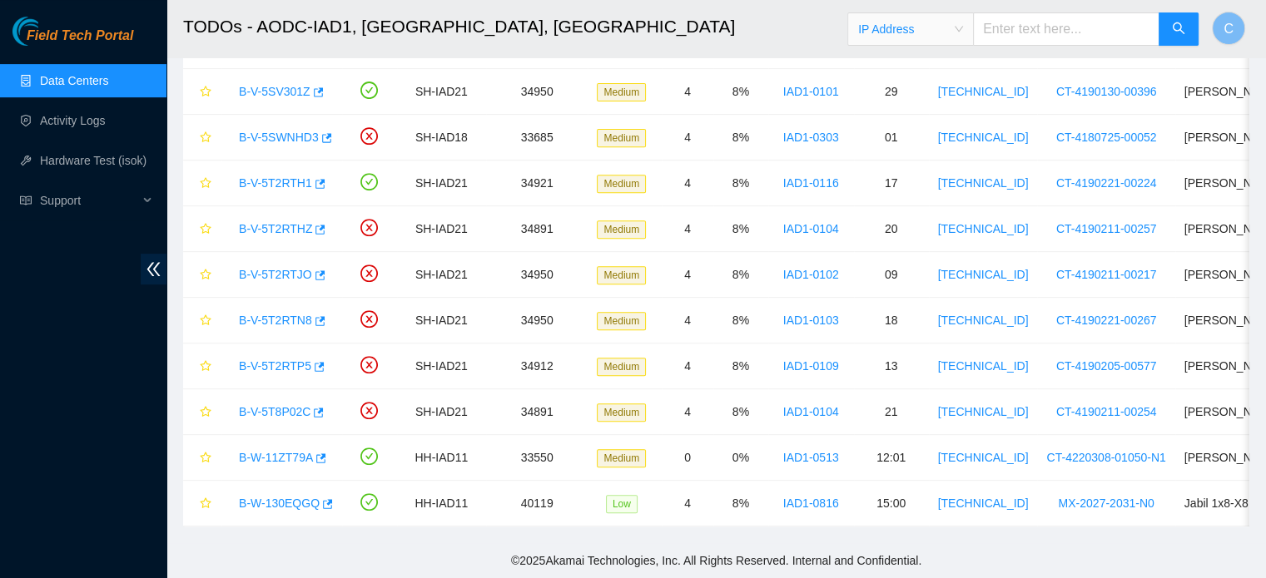
click at [1089, 29] on input "text" at bounding box center [1066, 28] width 186 height 33
paste input "23.200.76.27"
type input "23.200.76.27"
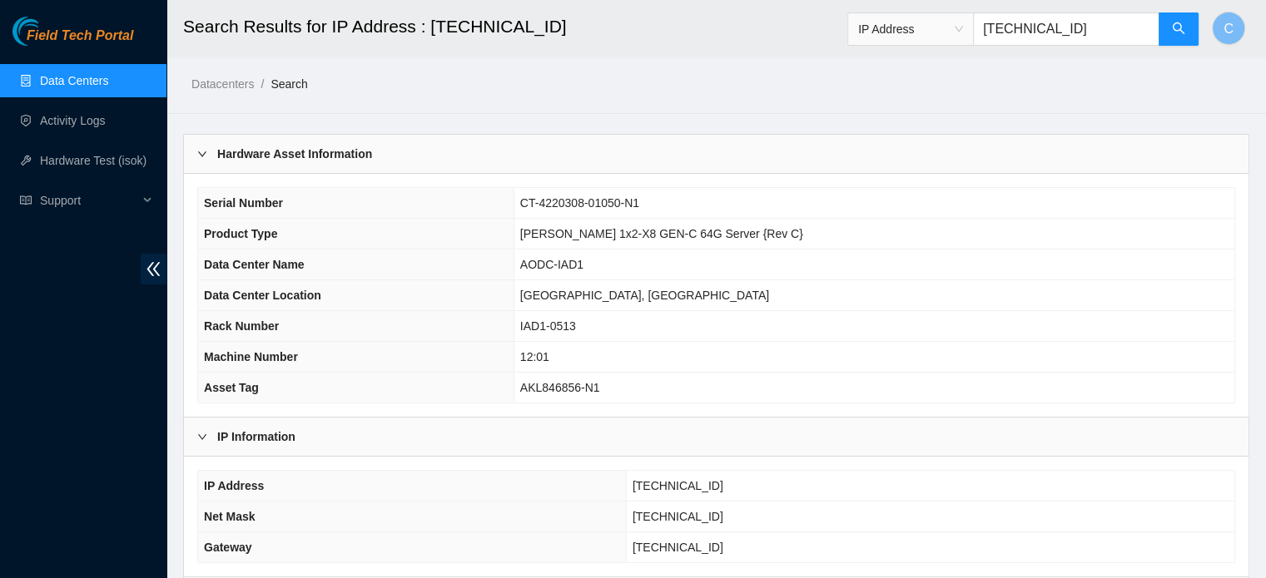
scroll to position [380, 0]
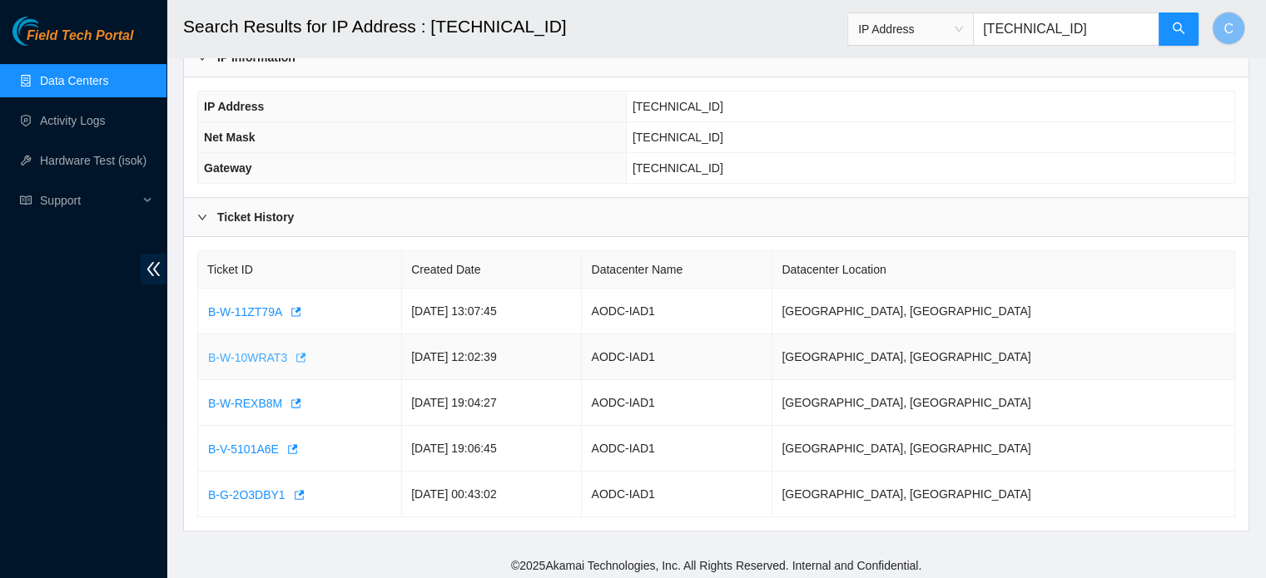
click at [260, 352] on span "B-W-10WRAT3" at bounding box center [247, 358] width 79 height 18
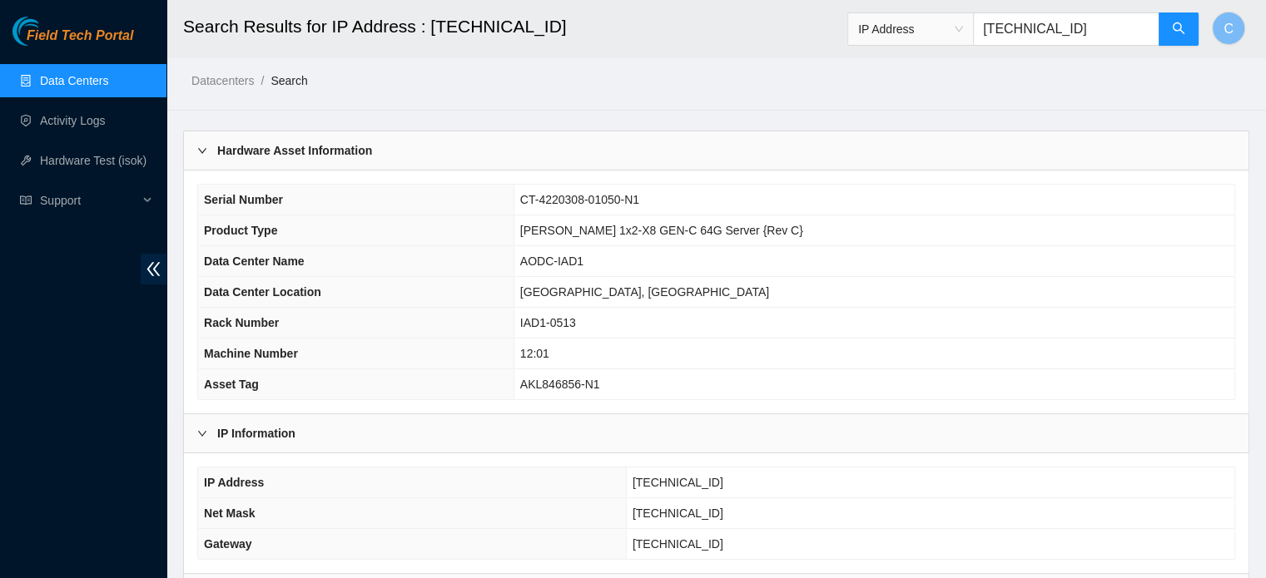
scroll to position [0, 0]
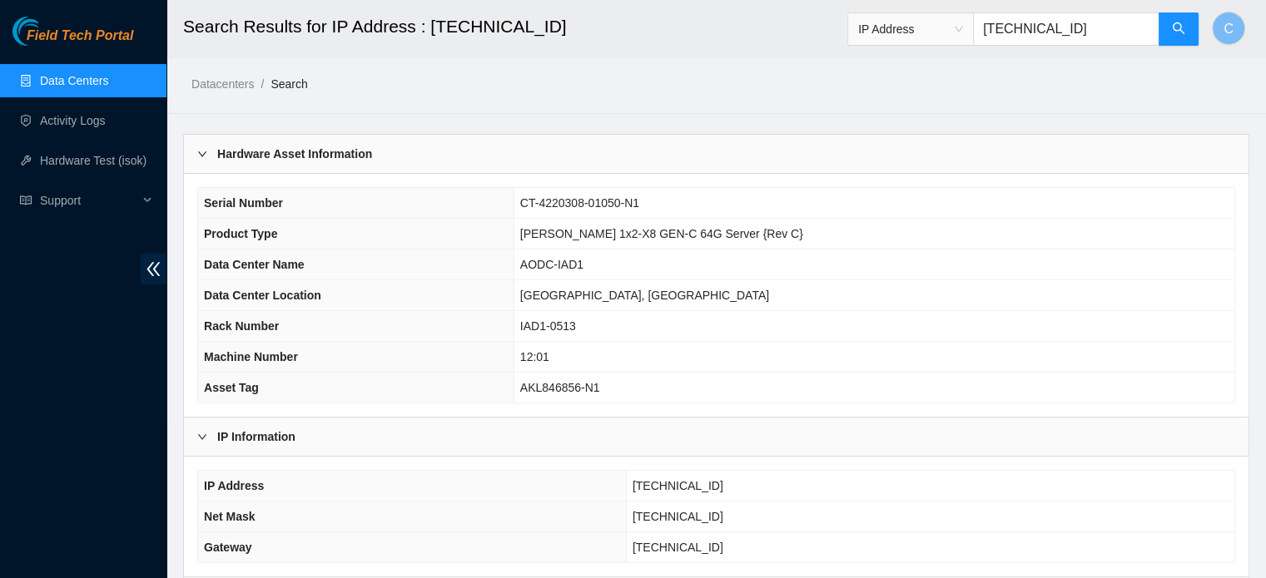
click at [108, 76] on link "Data Centers" at bounding box center [74, 80] width 68 height 13
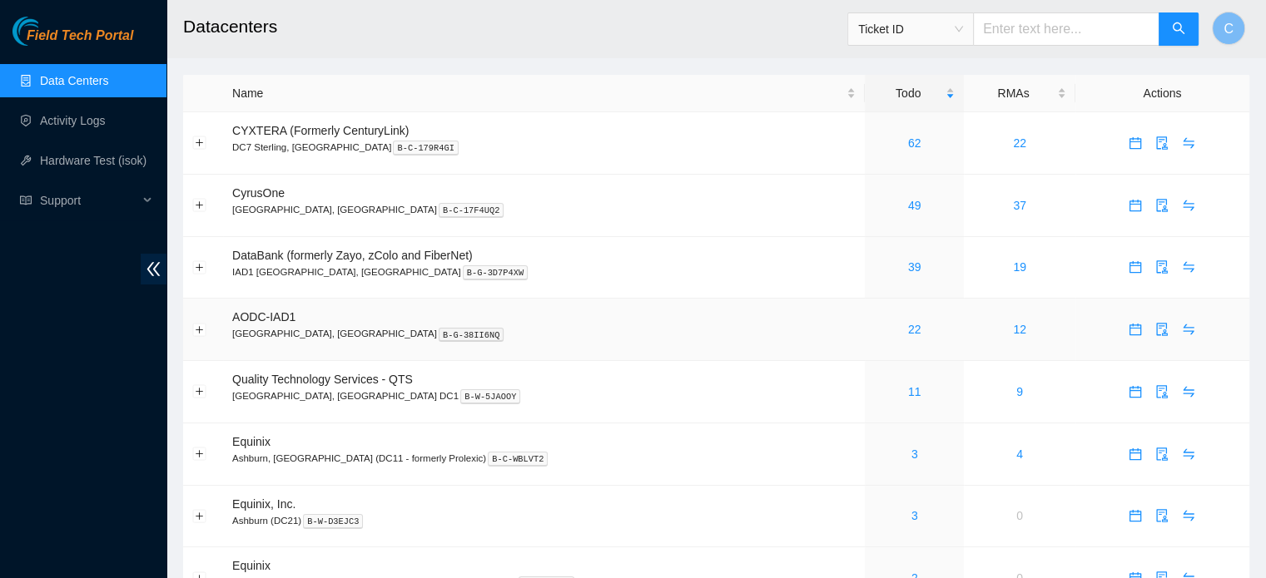
click at [874, 330] on div "22" at bounding box center [914, 329] width 81 height 18
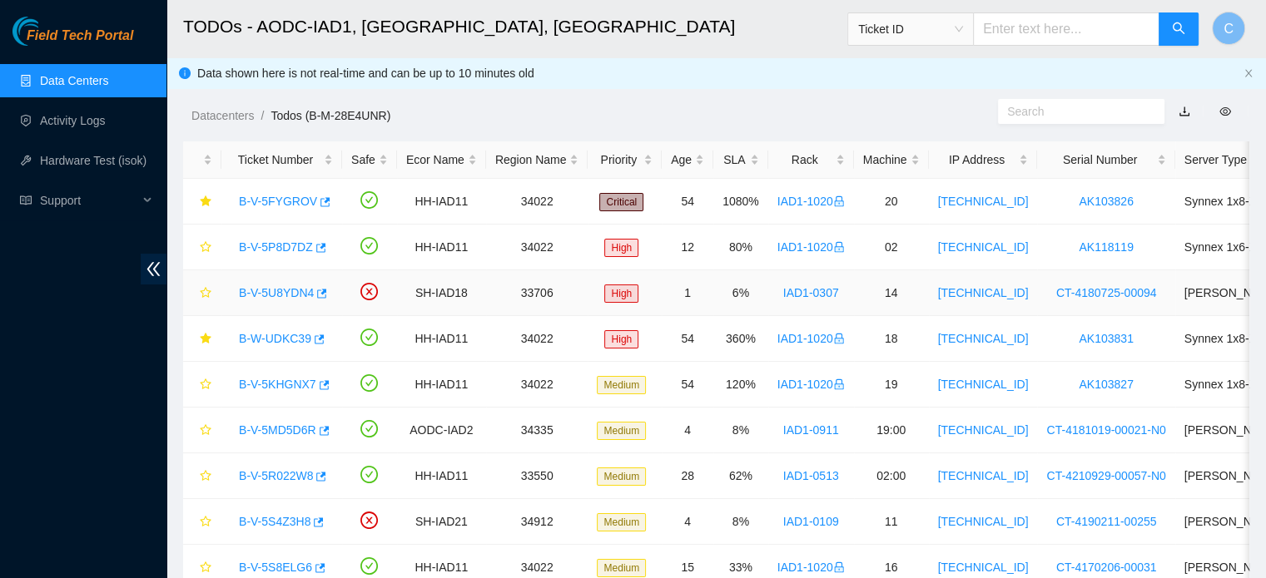
click at [270, 289] on link "B-V-5U8YDN4" at bounding box center [276, 292] width 75 height 13
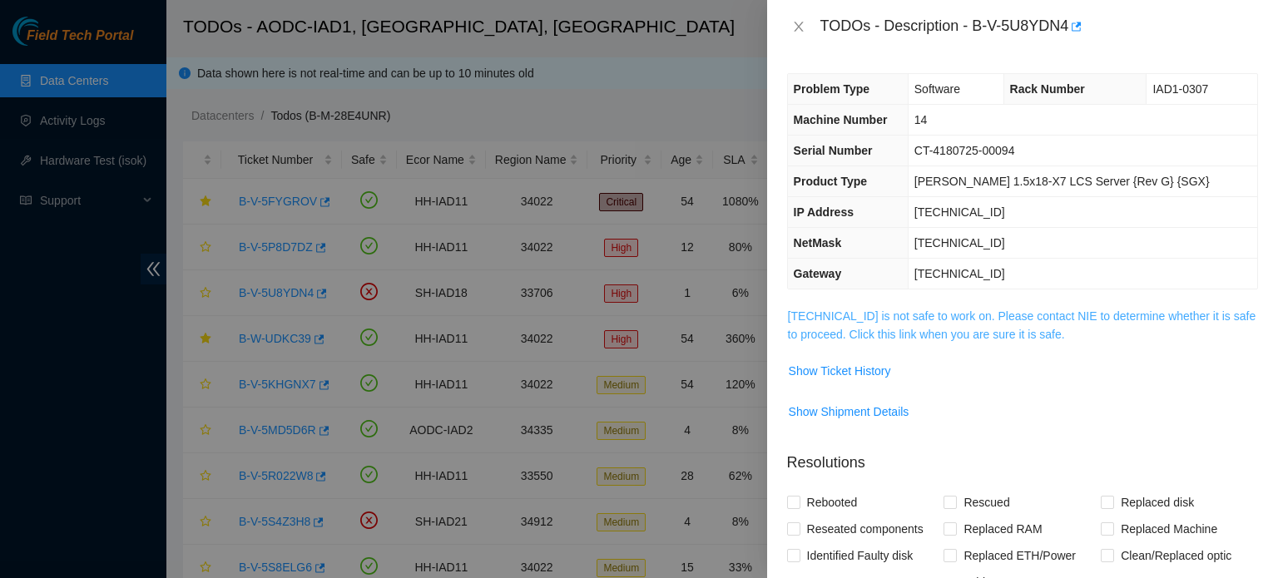
click at [843, 312] on link "23.60.99.67 is not safe to work on. Please contact NIE to determine whether it …" at bounding box center [1022, 326] width 469 height 32
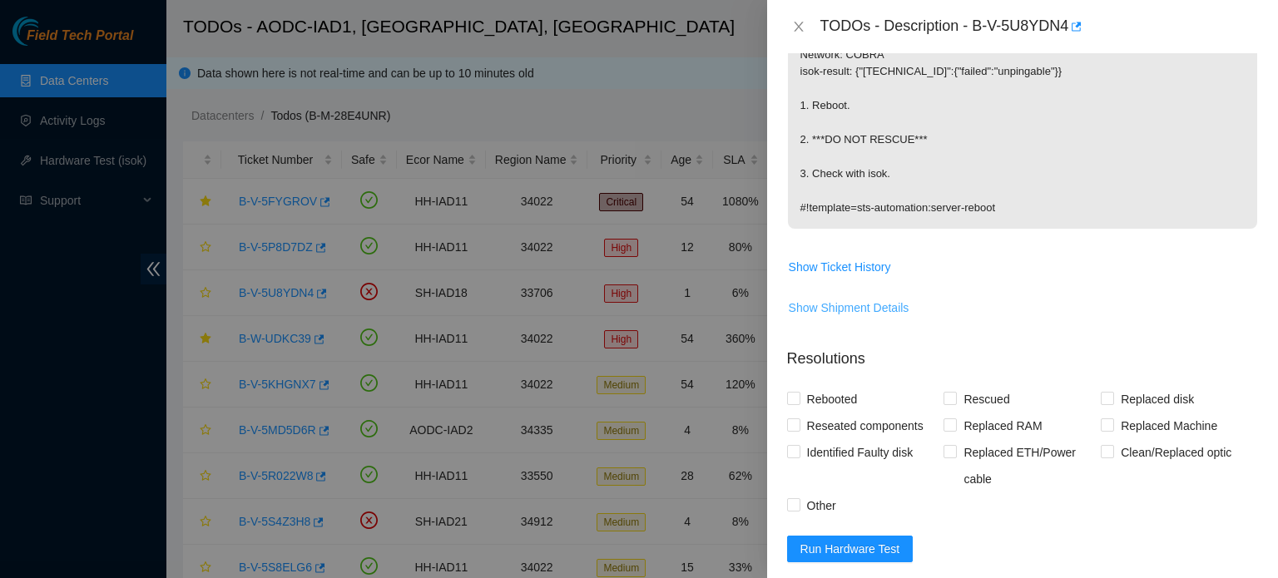
scroll to position [445, 0]
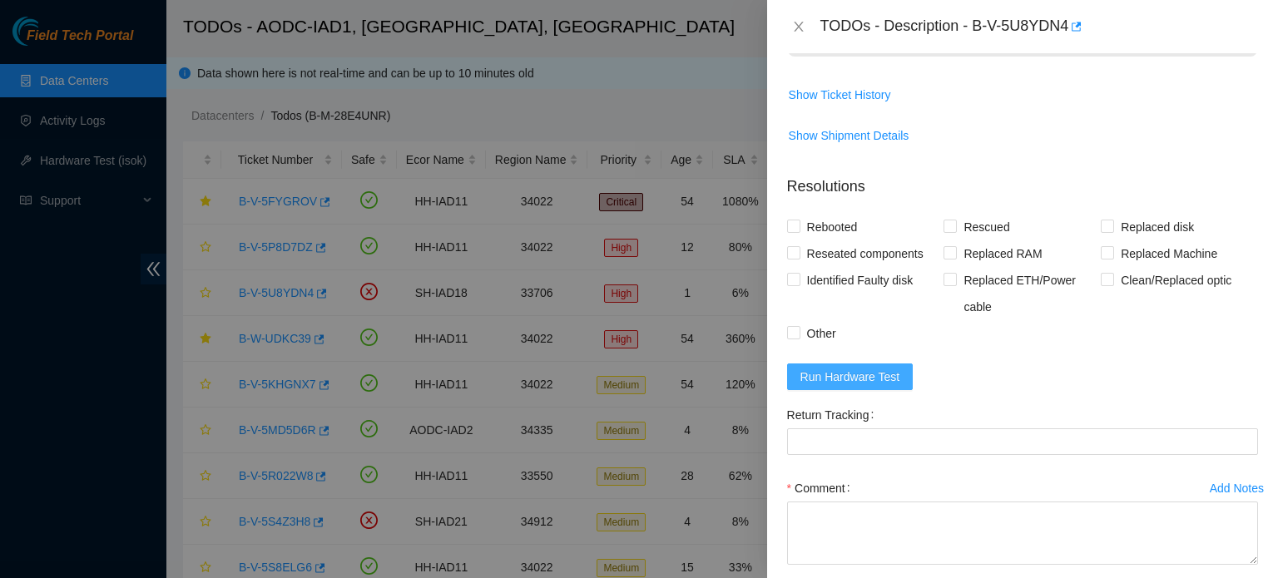
click at [863, 382] on span "Run Hardware Test" at bounding box center [851, 377] width 100 height 18
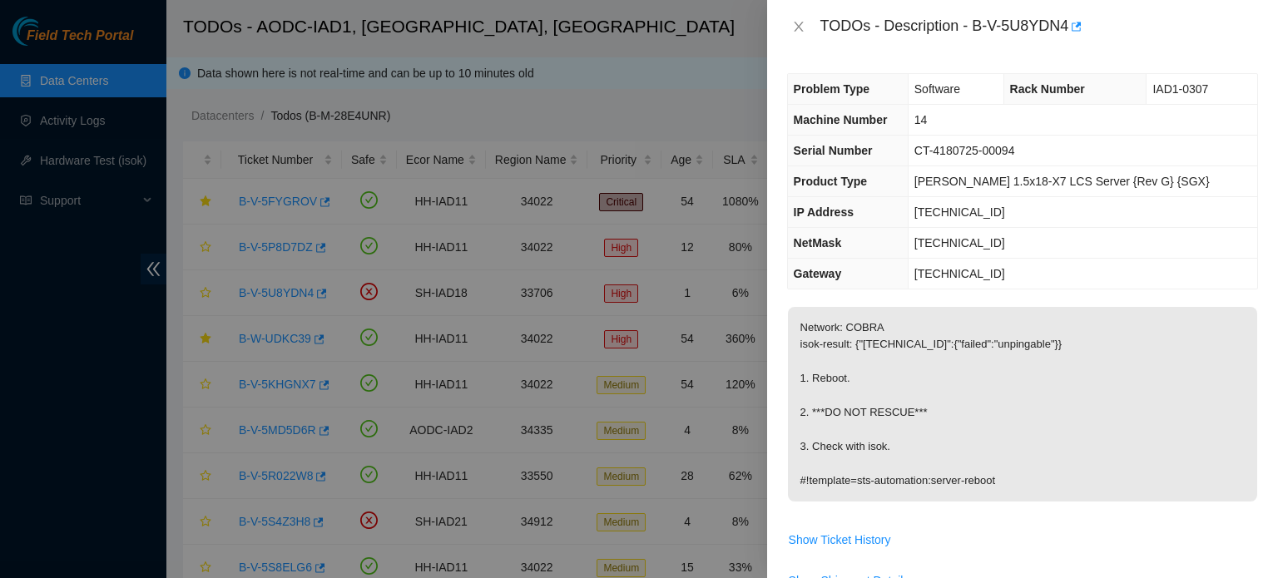
scroll to position [80, 0]
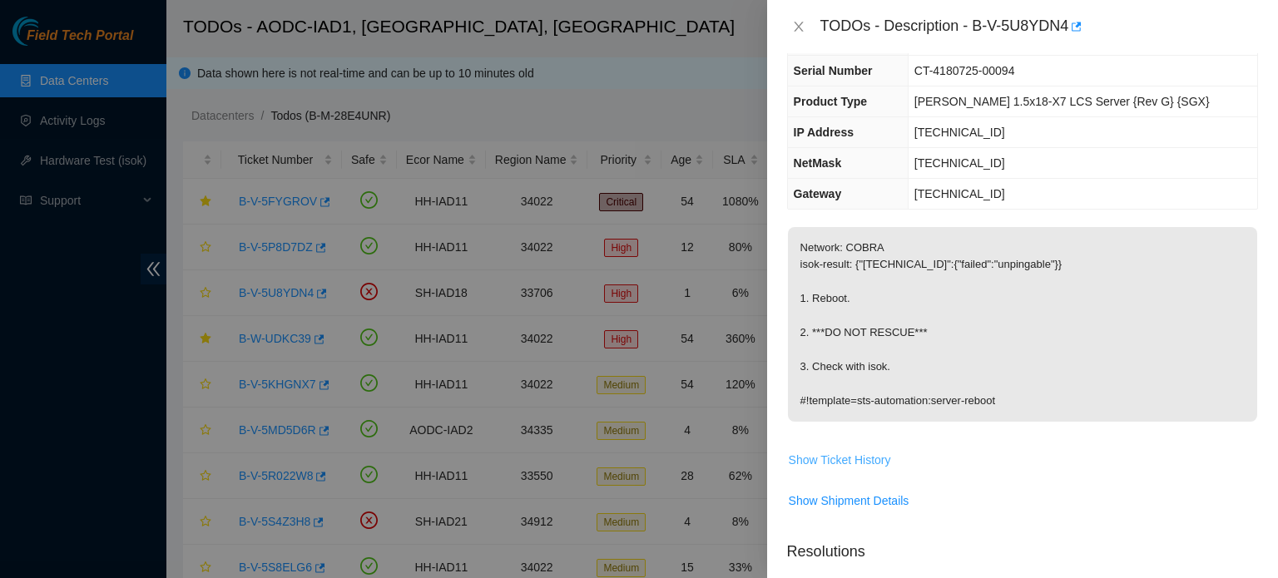
click at [846, 459] on span "Show Ticket History" at bounding box center [840, 460] width 102 height 18
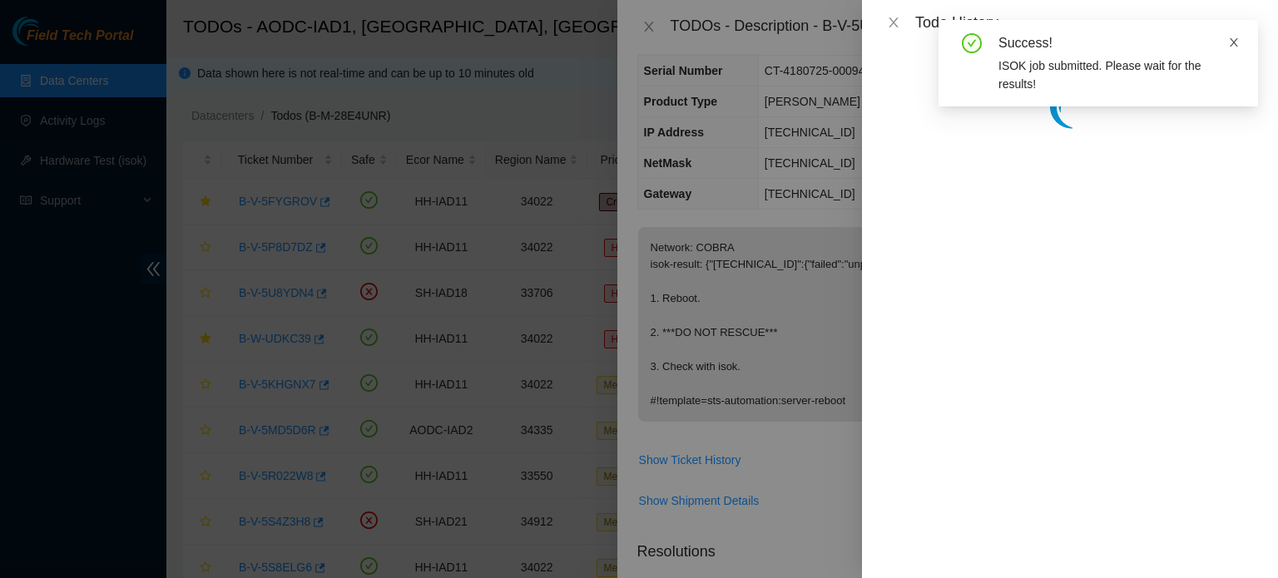
click at [1233, 44] on icon "close" at bounding box center [1234, 42] width 8 height 8
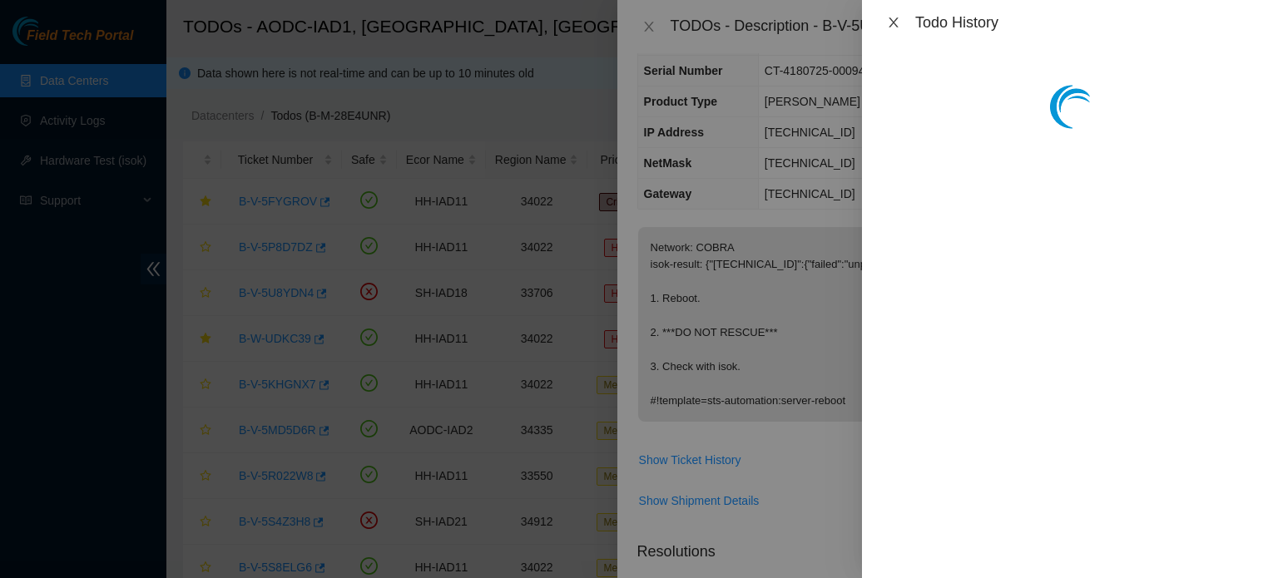
click at [889, 20] on icon "close" at bounding box center [893, 22] width 13 height 13
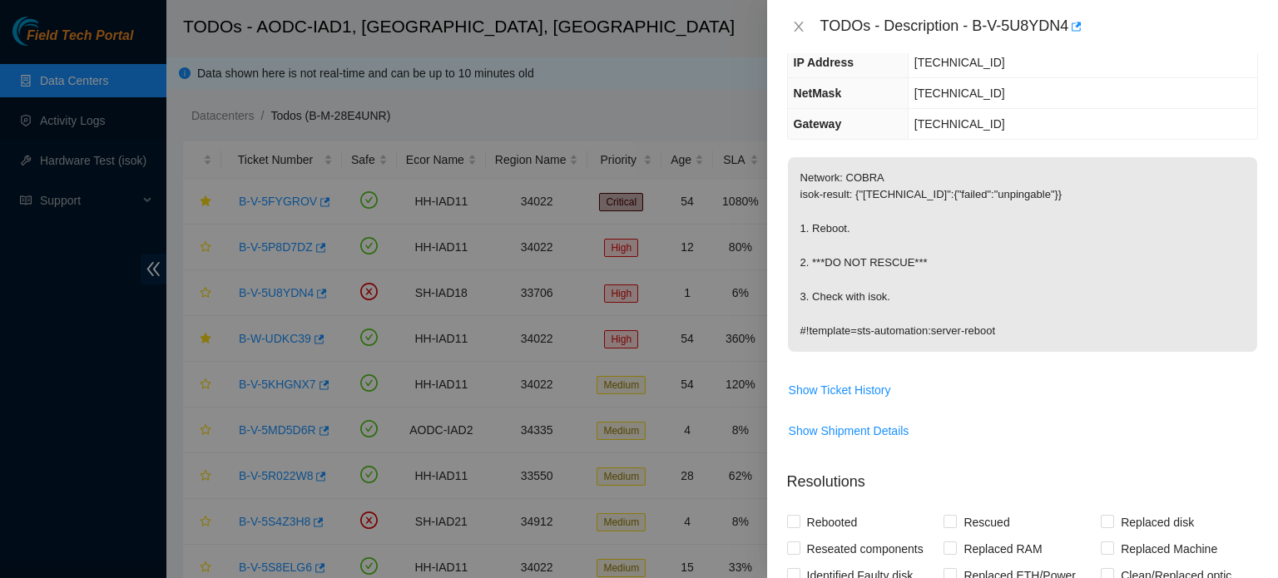
scroll to position [149, 0]
click at [1193, 329] on p "Network: COBRA isok-result: {"23.60.99.67":{"failed":"unpingable"}} 1. Reboot. …" at bounding box center [1022, 255] width 469 height 195
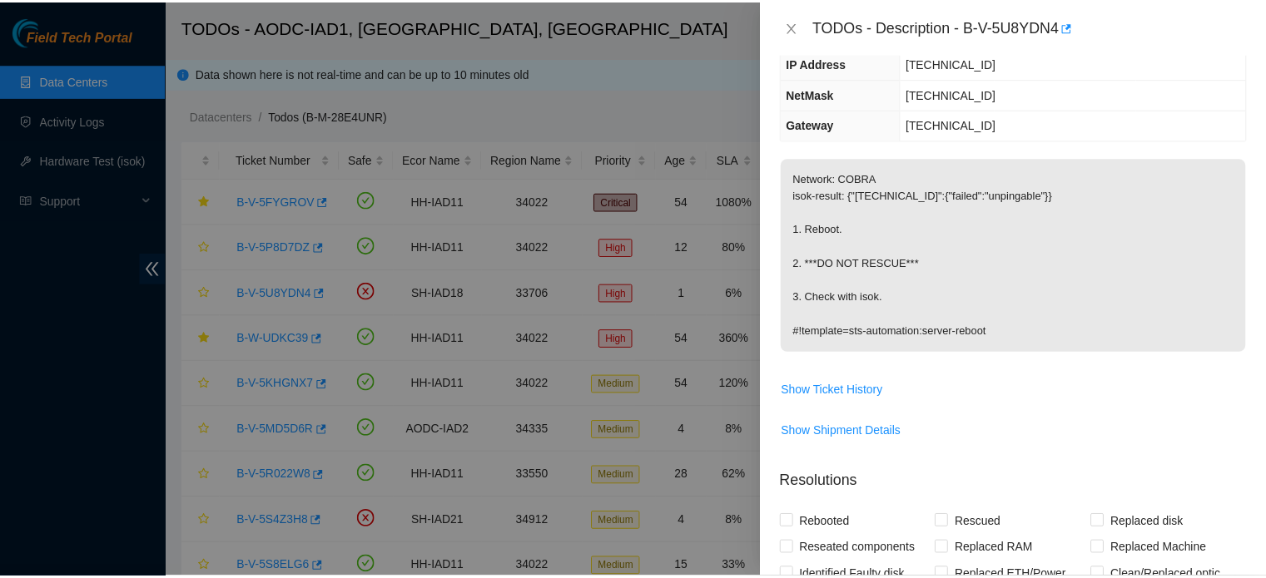
scroll to position [0, 0]
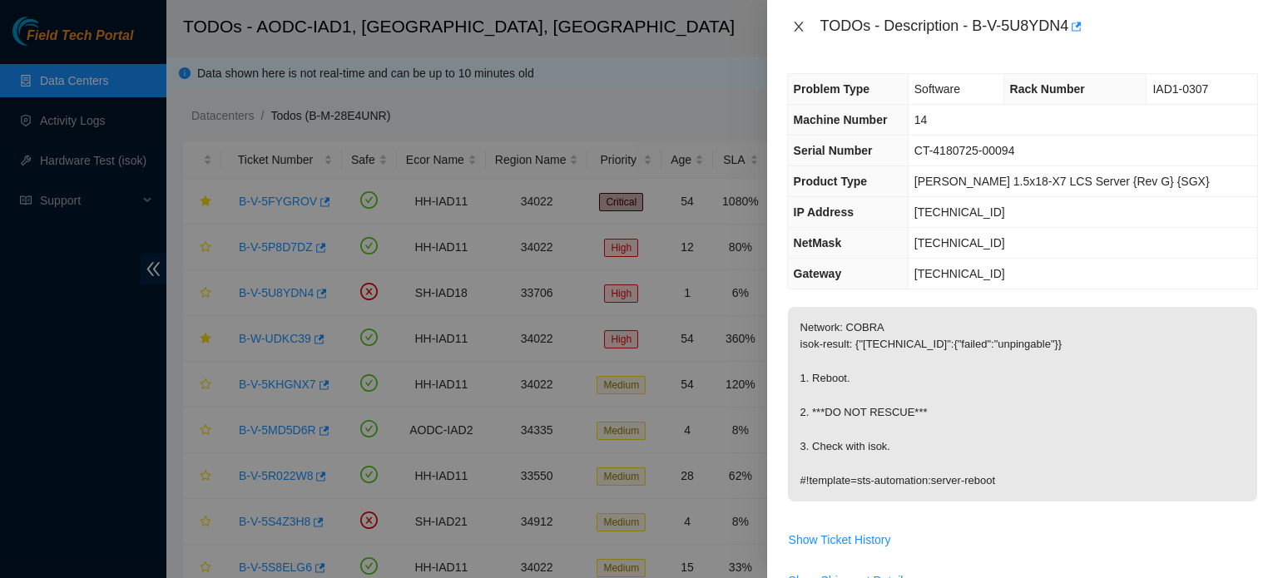
click at [796, 26] on icon "close" at bounding box center [798, 26] width 13 height 13
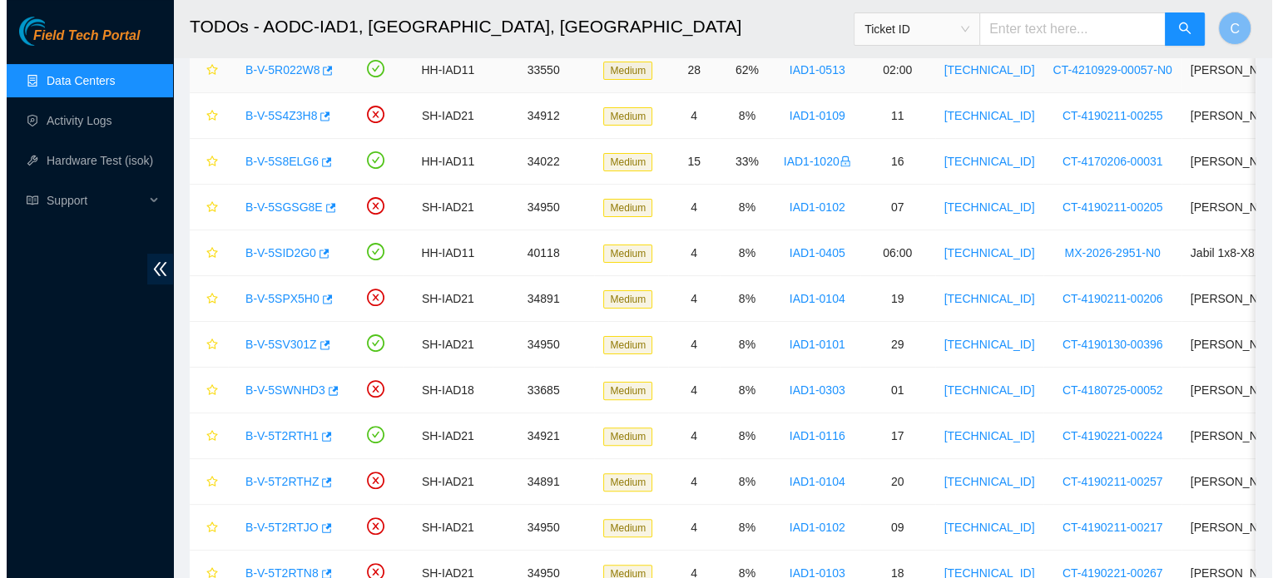
scroll to position [667, 0]
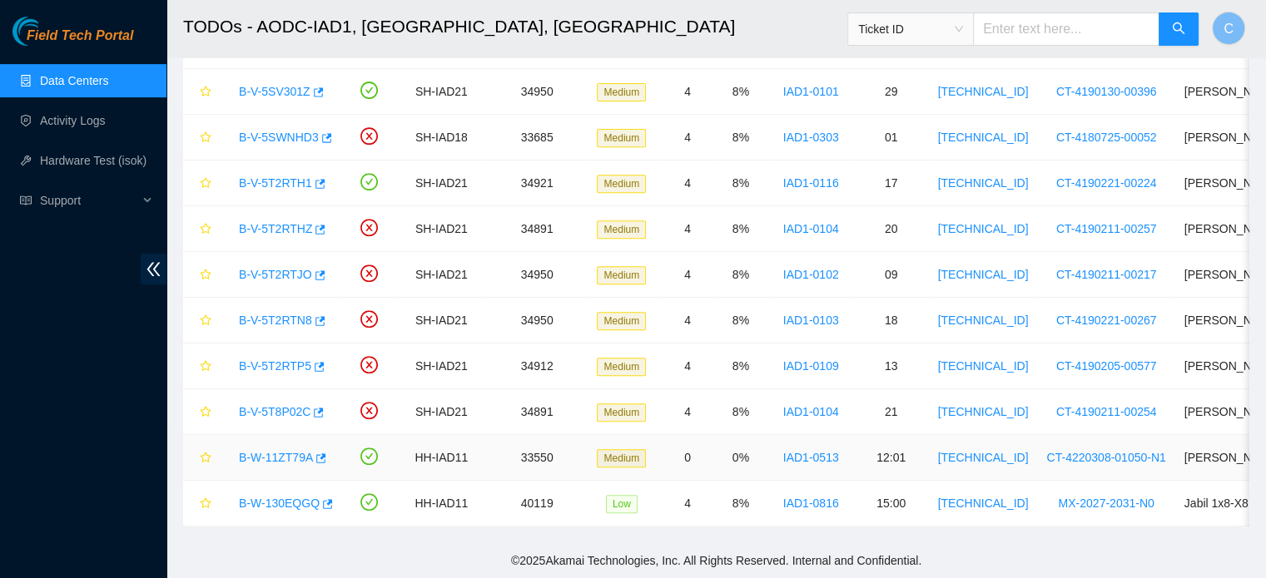
click at [276, 444] on div "B-W-11ZT79A" at bounding box center [282, 457] width 102 height 27
click at [276, 451] on link "B-W-11ZT79A" at bounding box center [276, 457] width 74 height 13
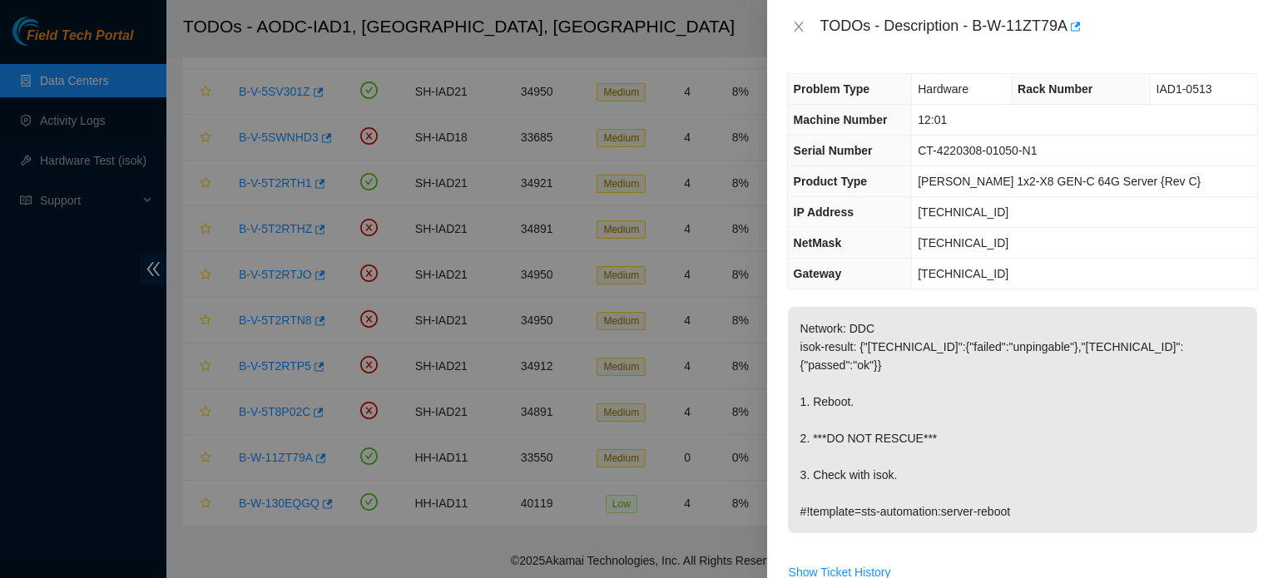
click at [908, 387] on p "Network: DDC isok-result: {"23.200.76.27":{"failed":"unpingable"},"23.200.76.26…" at bounding box center [1022, 420] width 469 height 226
click at [1156, 396] on p "Network: DDC isok-result: {"23.200.76.27":{"failed":"unpingable"},"23.200.76.26…" at bounding box center [1022, 420] width 469 height 226
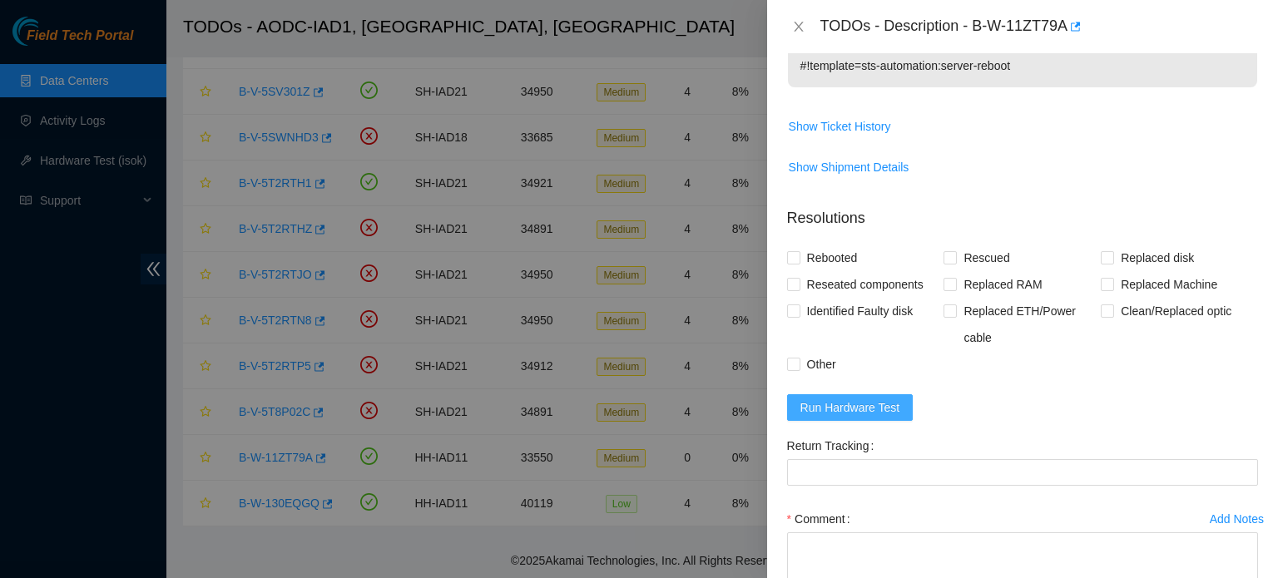
click at [882, 399] on span "Run Hardware Test" at bounding box center [851, 408] width 100 height 18
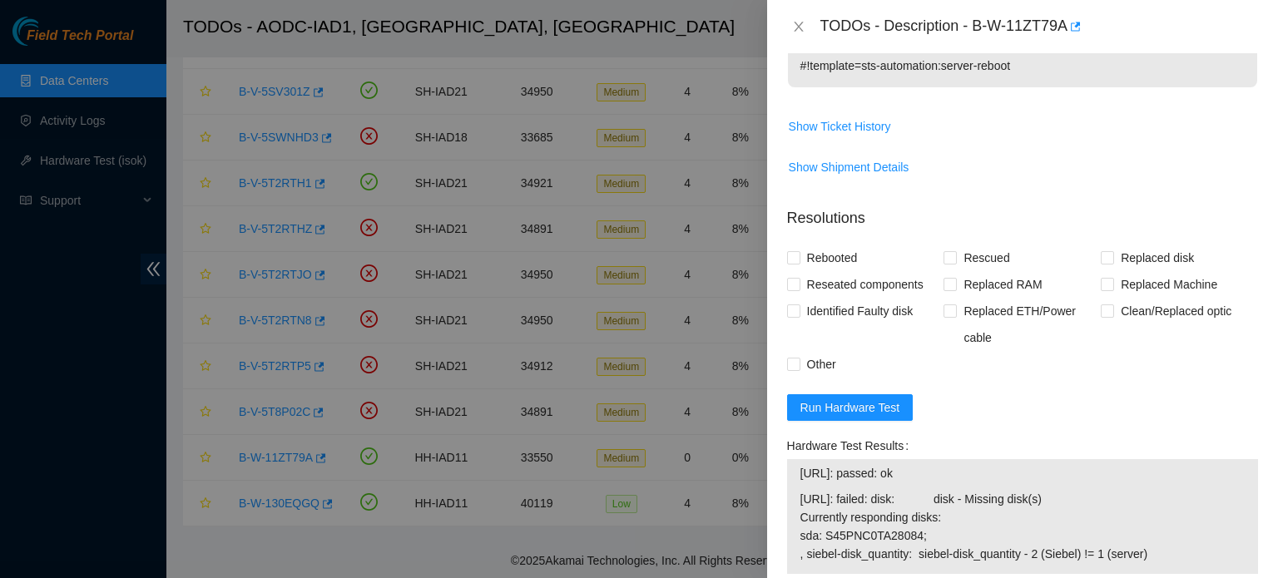
click at [1253, 387] on div "Problem Type Hardware Rack Number IAD1-0513 Machine Number 12:01 Serial Number …" at bounding box center [1022, 315] width 511 height 525
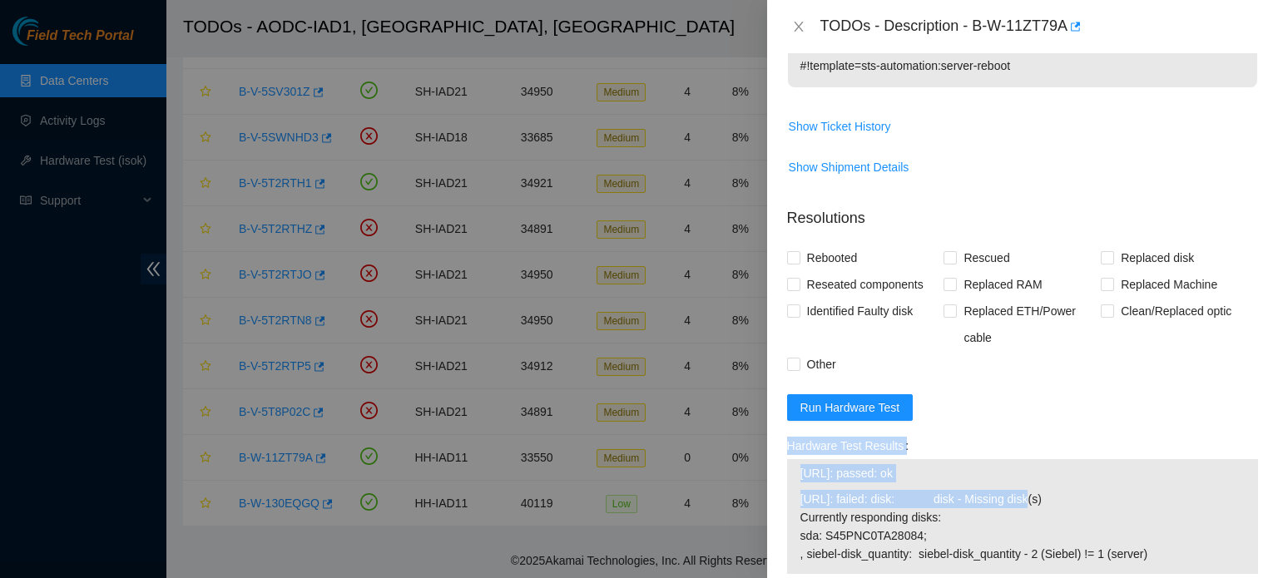
drag, startPoint x: 1080, startPoint y: 402, endPoint x: 1018, endPoint y: 489, distance: 107.4
click at [1018, 489] on form "Resolutions Rebooted Rescued Replaced disk Reseated components Replaced RAM Rep…" at bounding box center [1022, 509] width 471 height 630
click at [1018, 490] on span "23.200.76.27: failed: disk: disk - Missing disk(s) Currently responding disks: …" at bounding box center [1023, 526] width 444 height 73
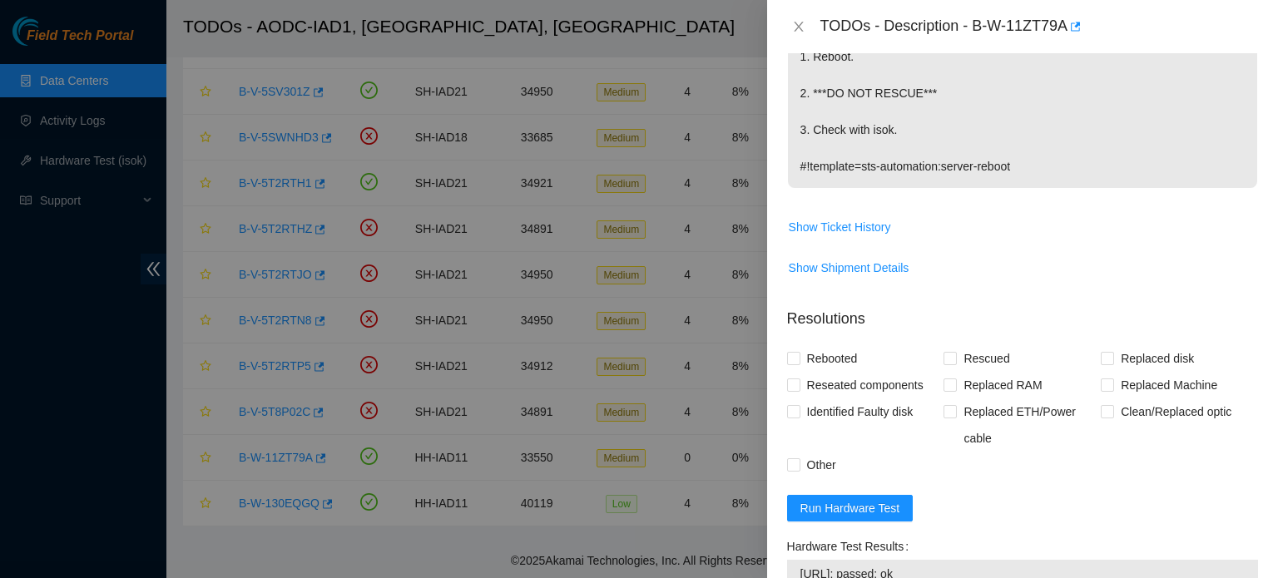
scroll to position [341, 0]
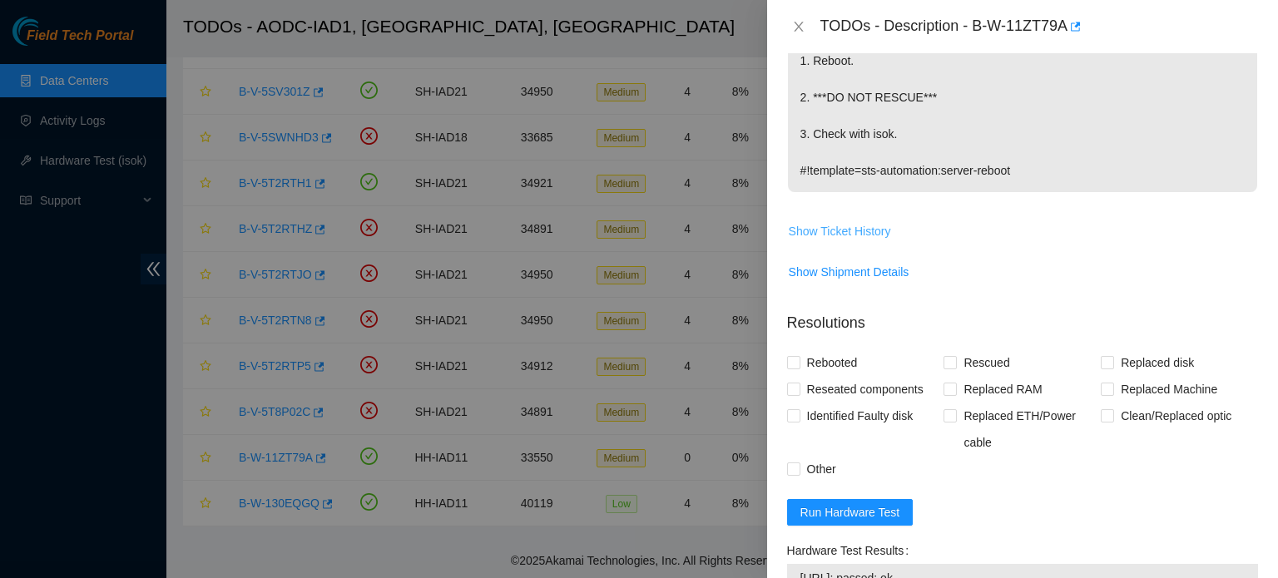
click at [870, 222] on span "Show Ticket History" at bounding box center [840, 231] width 102 height 18
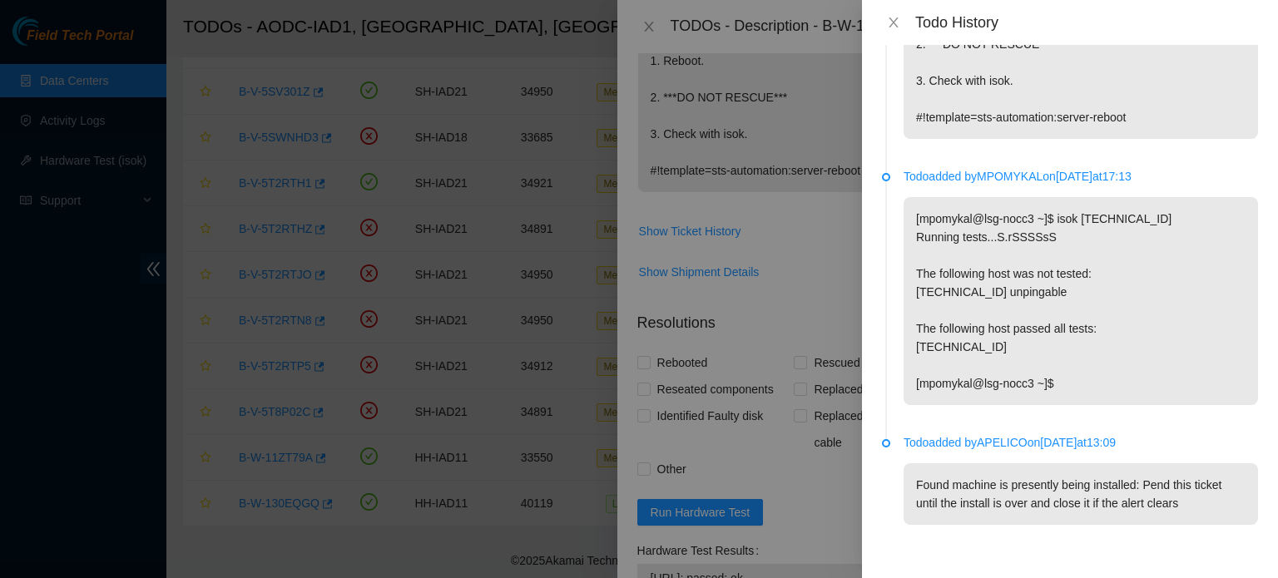
scroll to position [0, 0]
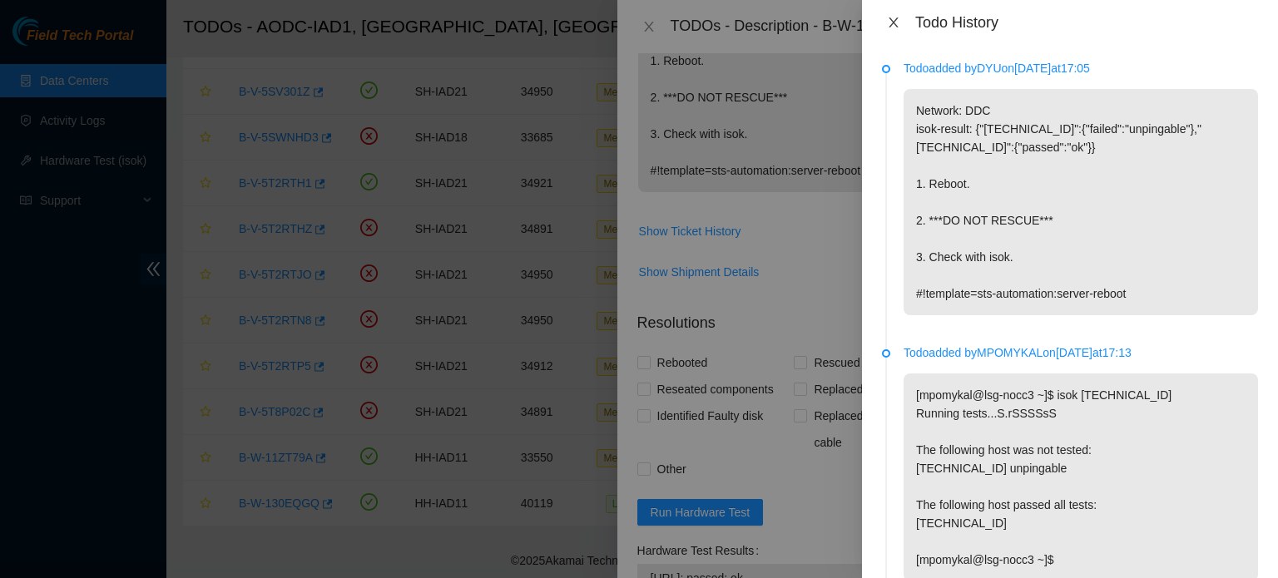
click at [902, 22] on button "Close" at bounding box center [893, 23] width 23 height 16
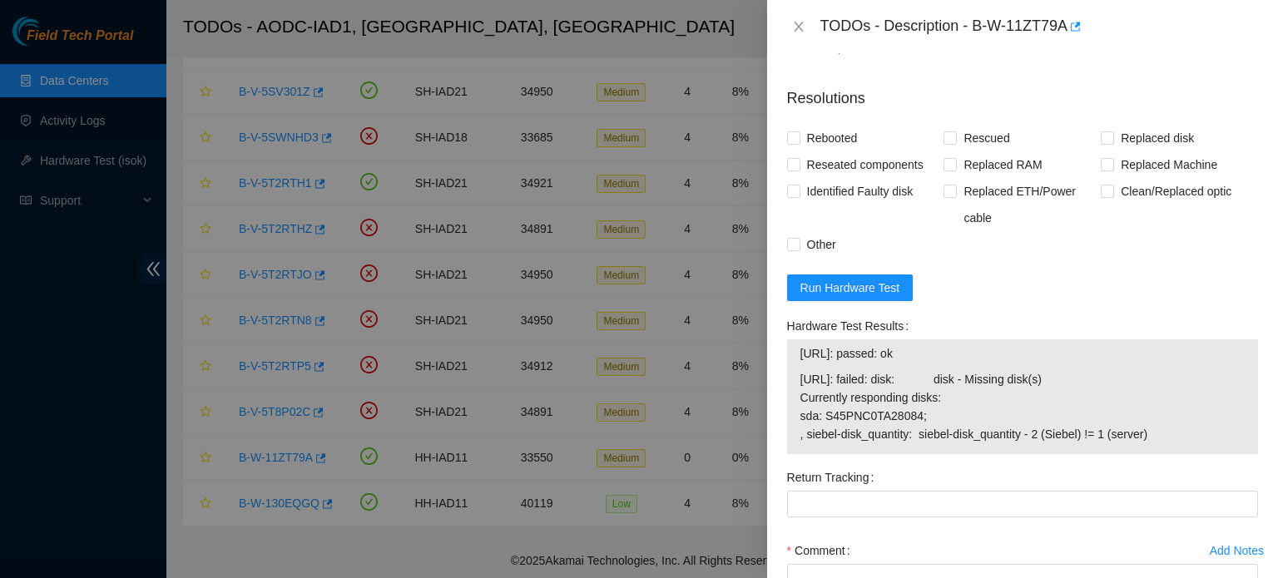
scroll to position [569, 0]
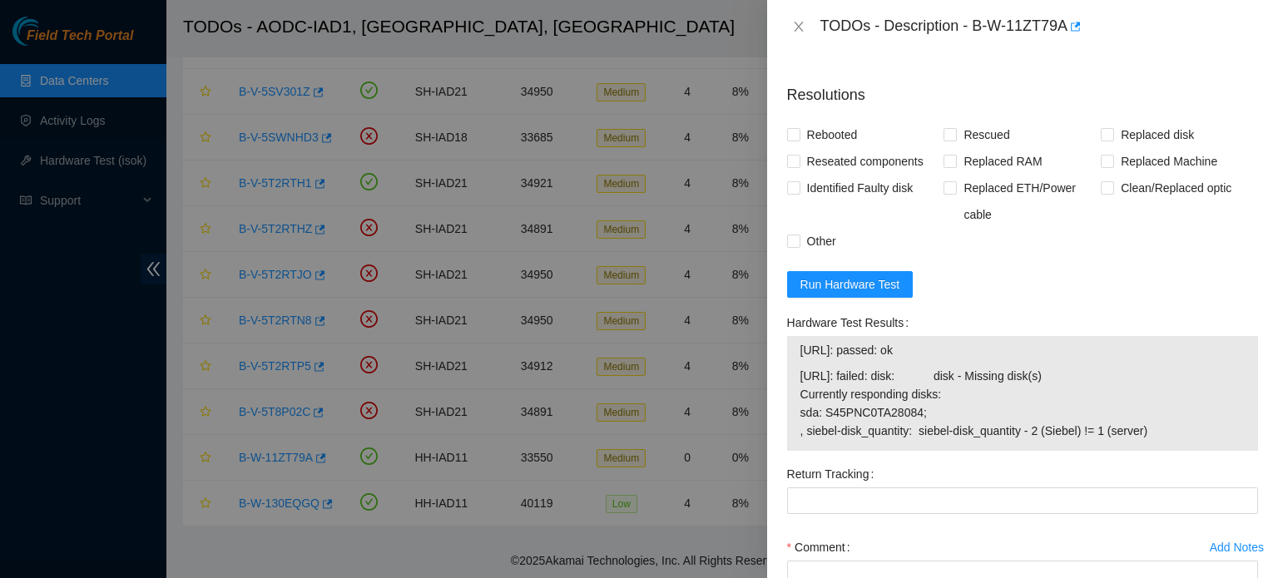
click at [990, 367] on span "23.200.76.27: failed: disk: disk - Missing disk(s) Currently responding disks: …" at bounding box center [1023, 403] width 444 height 73
click at [1215, 367] on span "23.200.76.27: failed: disk: disk - Missing disk(s) Currently responding disks: …" at bounding box center [1023, 403] width 444 height 73
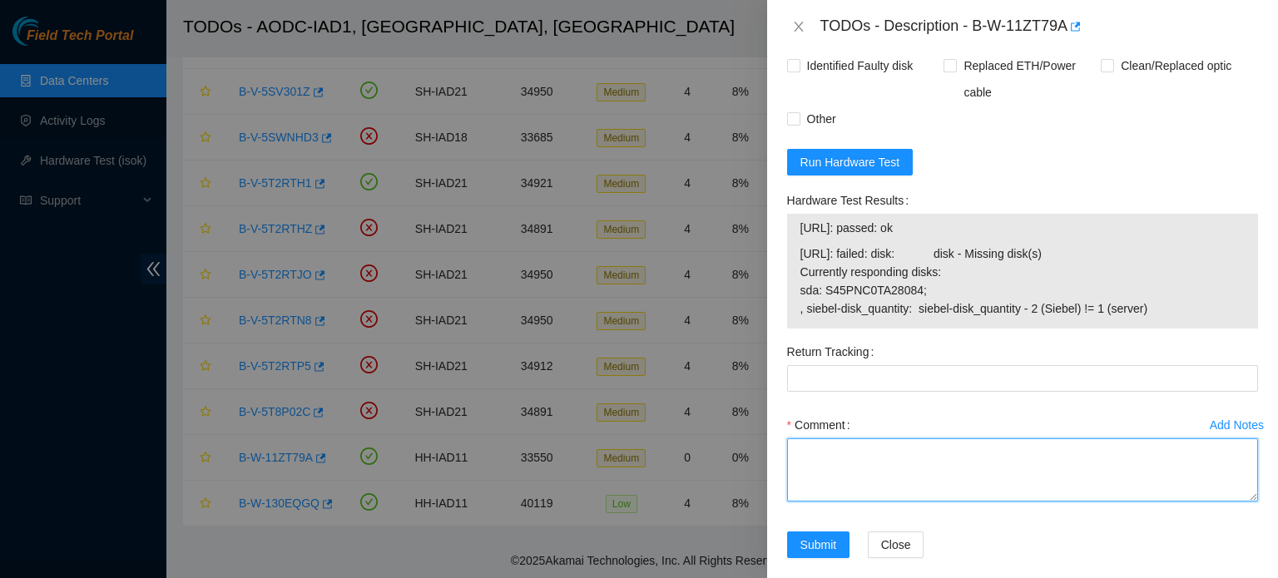
click at [899, 459] on textarea "Comment" at bounding box center [1022, 470] width 471 height 63
paste textarea "sisingh has completed your request (B-W-11ZT79A) Message from sisingh: B-W-11ZT…"
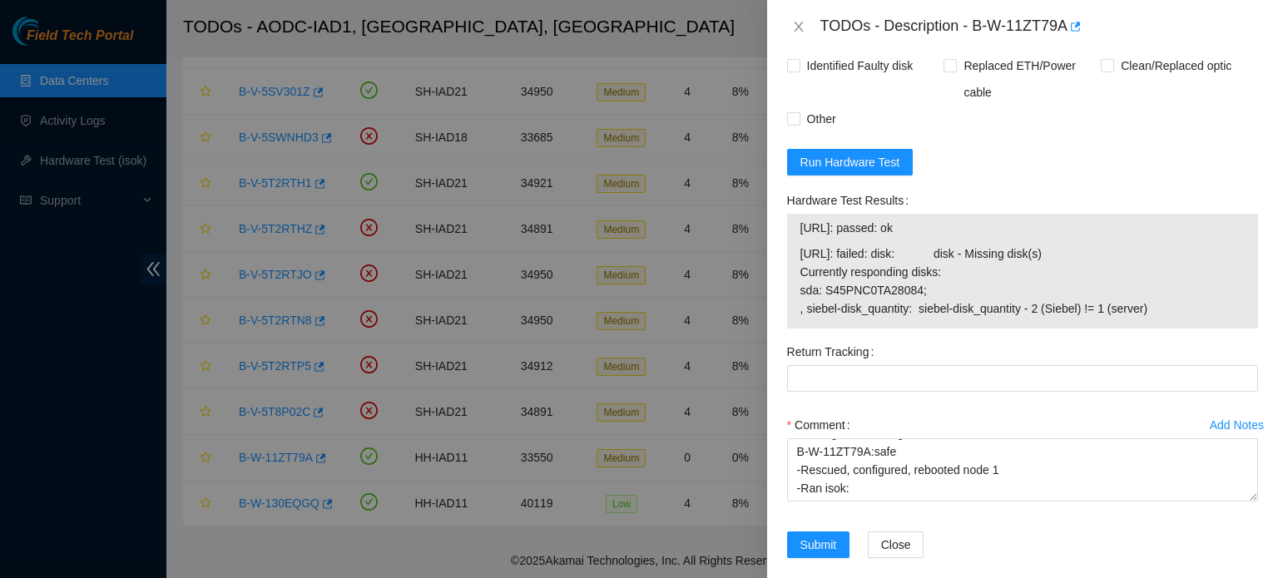
drag, startPoint x: 1169, startPoint y: 290, endPoint x: 802, endPoint y: 237, distance: 370.1
click at [802, 245] on span "23.200.76.27: failed: disk: disk - Missing disk(s) Currently responding disks: …" at bounding box center [1023, 281] width 444 height 73
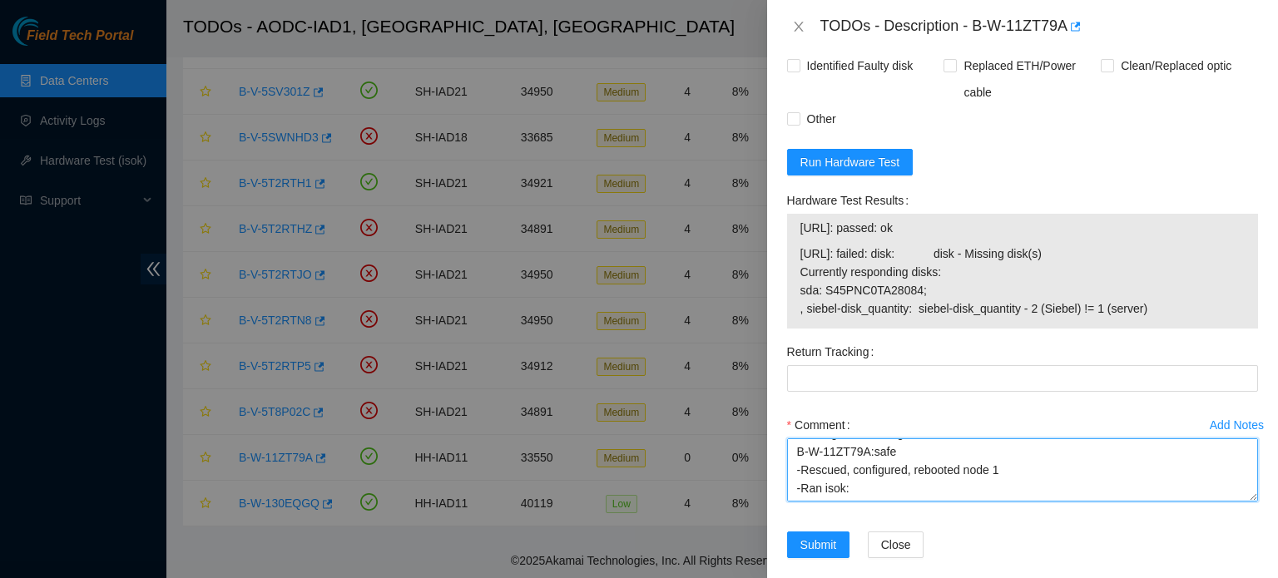
click at [822, 479] on textarea "-Verified rack and machine SN -Plugged into machine, sitting at shell -Contacte…" at bounding box center [1022, 470] width 471 height 63
paste textarea "23.200.76.27: failed: disk: disk - Missing disk(s) Currently responding disks: …"
click at [904, 465] on textarea "-Verified rack and machine SN -Plugged into machine, sitting at shell -Contacte…" at bounding box center [1022, 470] width 471 height 63
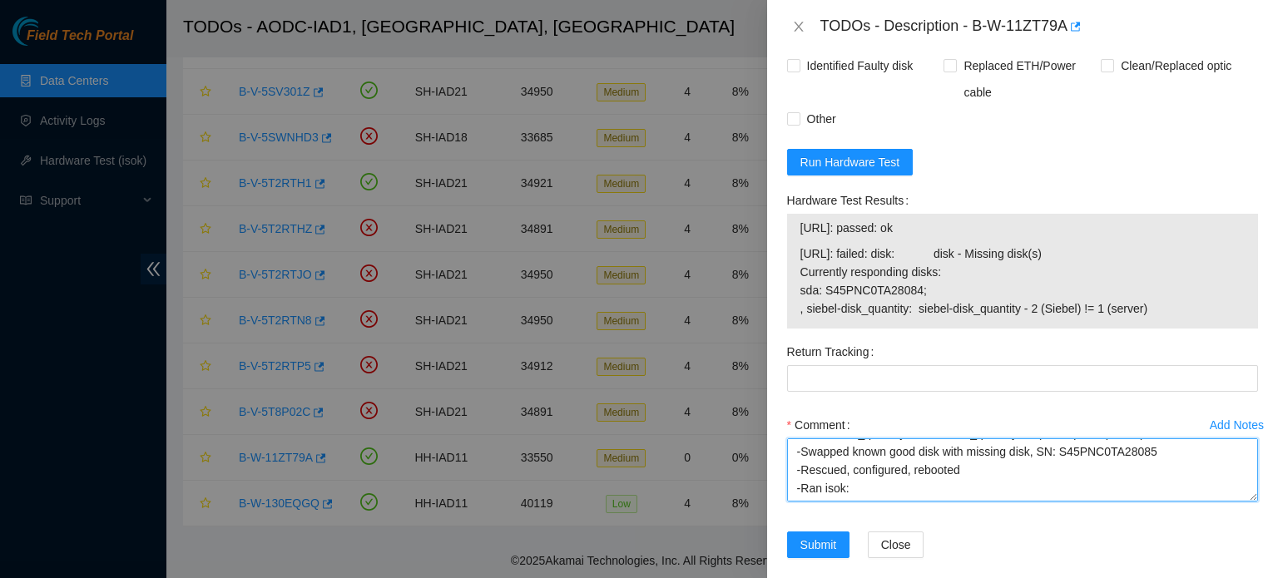
click at [904, 465] on textarea "-Verified rack and machine SN -Plugged into machine, sitting at shell -Contacte…" at bounding box center [1022, 470] width 471 height 63
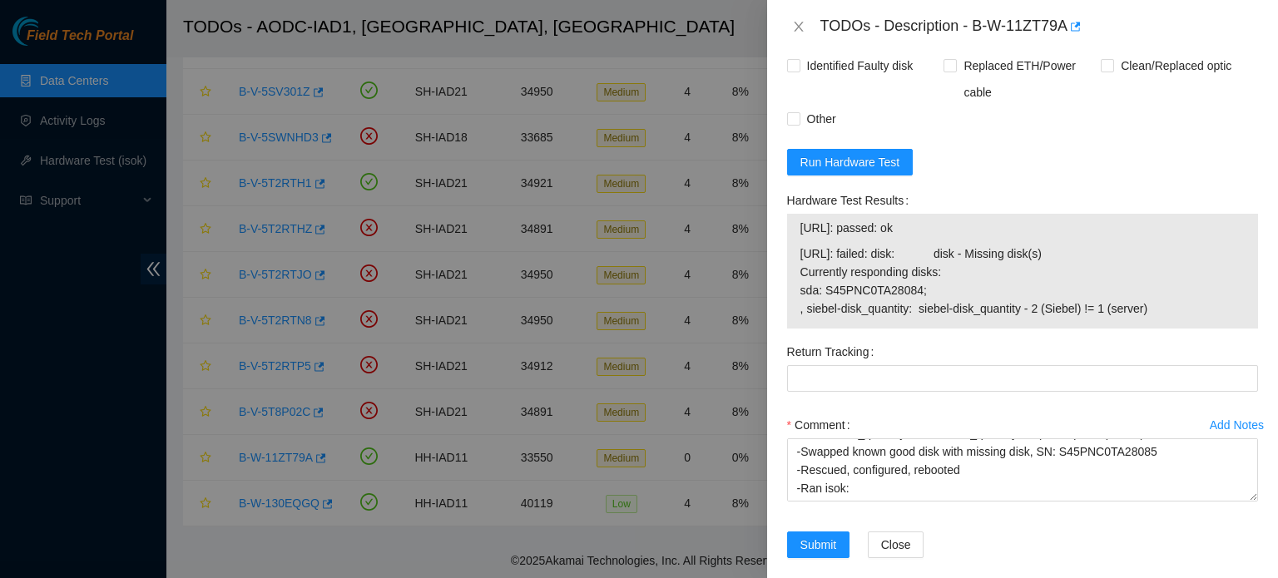
scroll to position [0, 0]
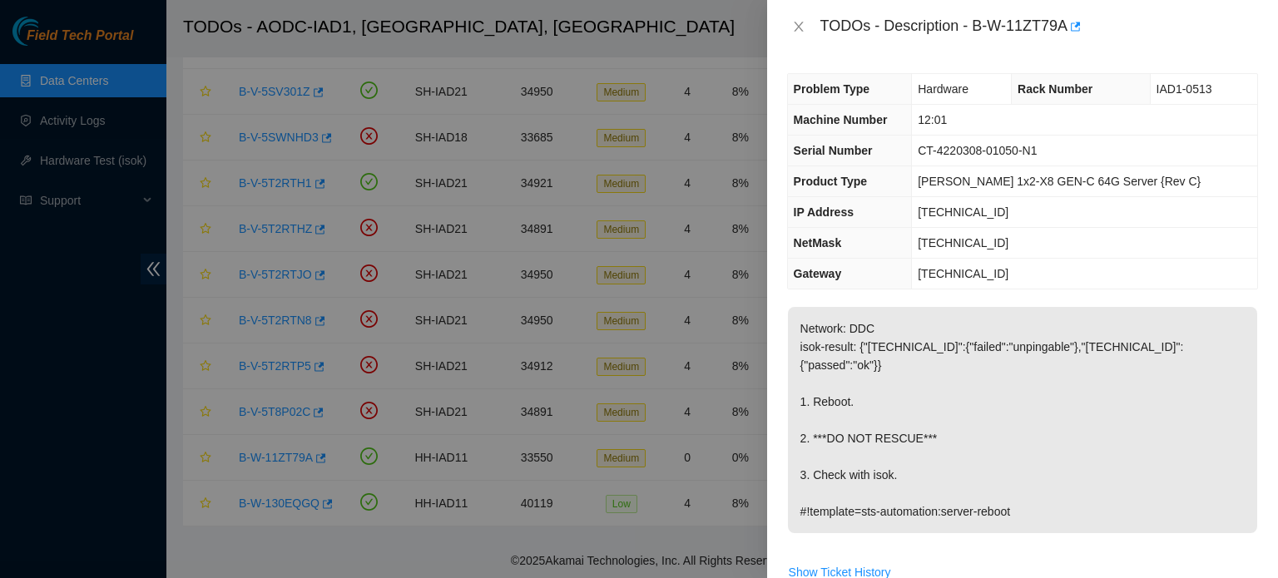
click at [1205, 176] on td "Ciara 1x2-X8 GEN-C 64G Server {Rev C}" at bounding box center [1084, 181] width 345 height 31
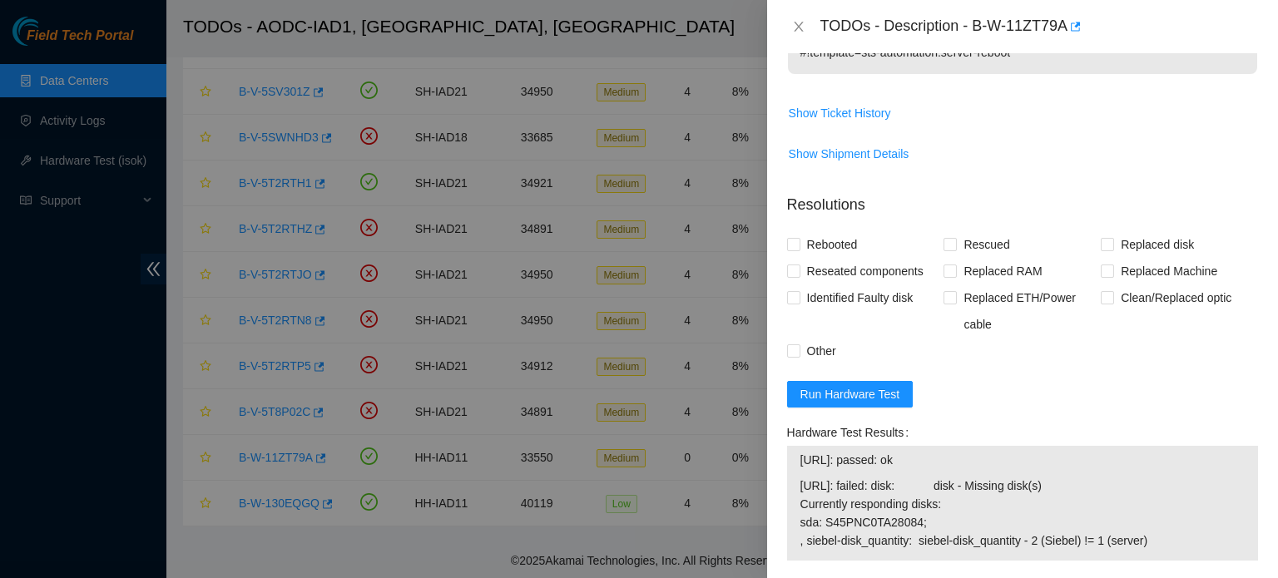
scroll to position [461, 0]
click at [894, 384] on span "Run Hardware Test" at bounding box center [851, 393] width 100 height 18
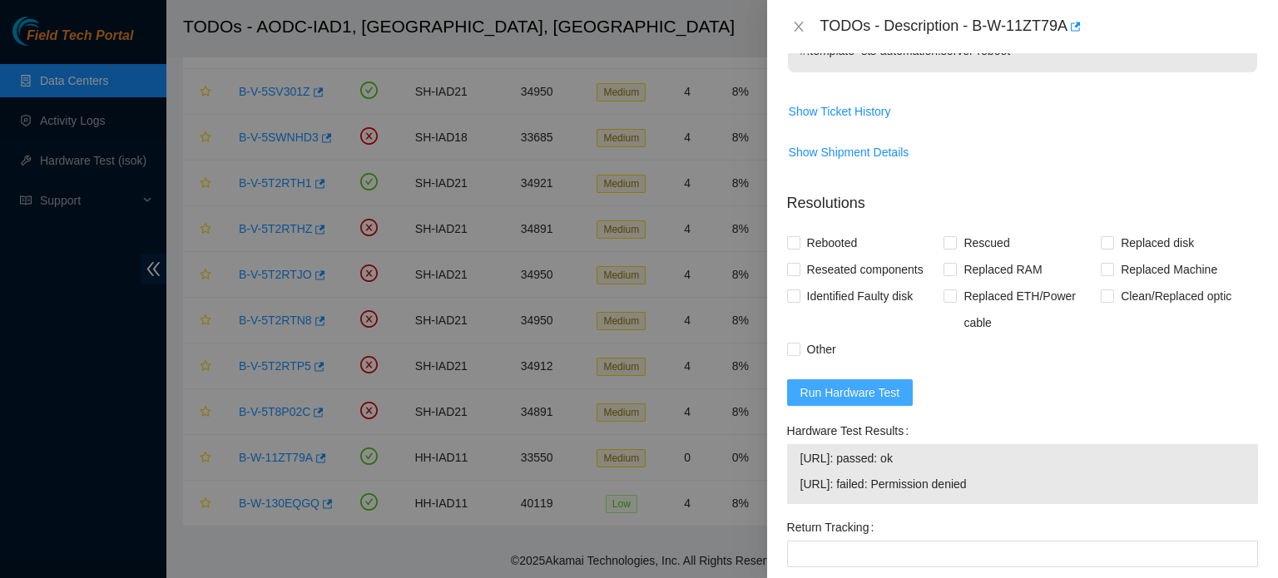
click at [889, 384] on span "Run Hardware Test" at bounding box center [851, 393] width 100 height 18
click at [843, 384] on span "Run Hardware Test" at bounding box center [851, 393] width 100 height 18
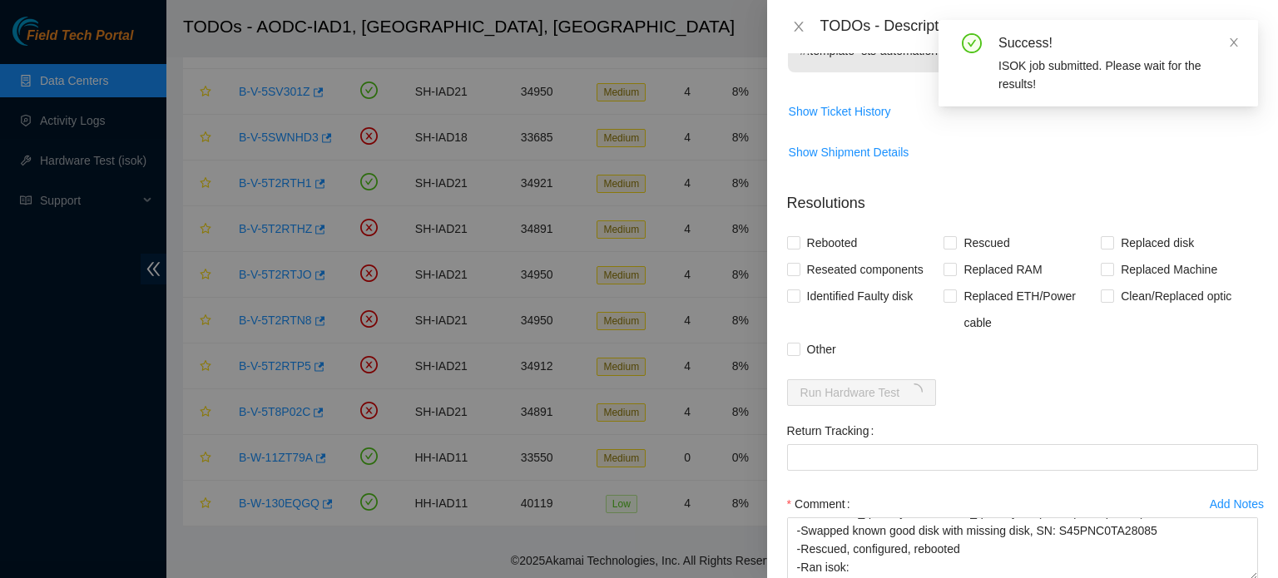
scroll to position [539, 0]
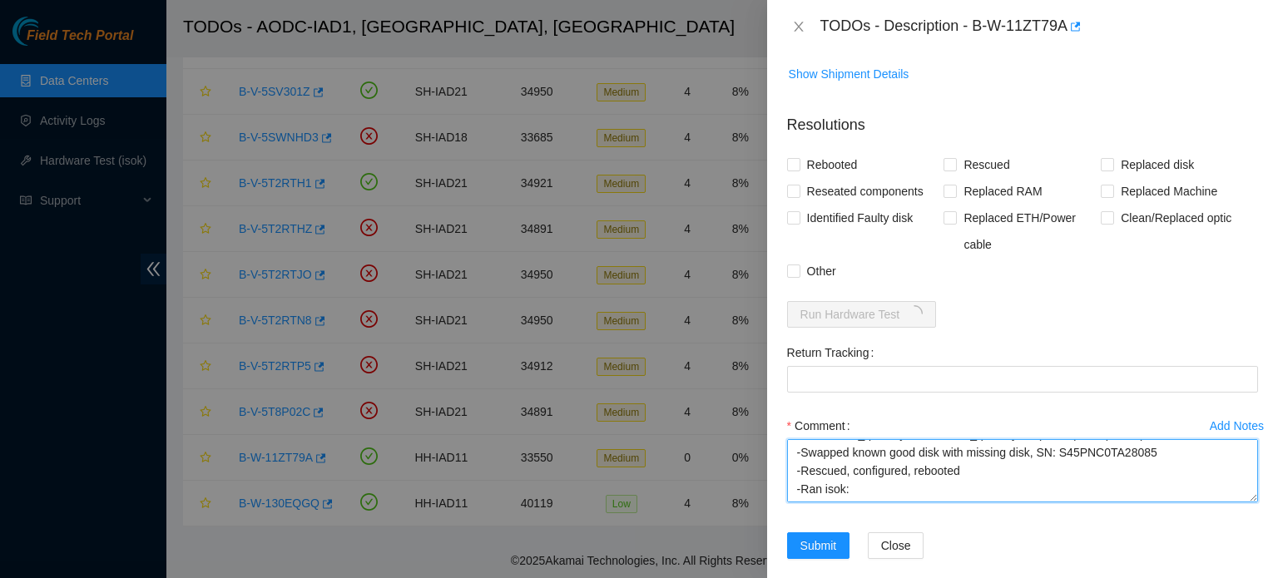
click at [877, 469] on textarea "-Verified rack and machine SN -Plugged into machine, sitting at shell -Contacte…" at bounding box center [1022, 470] width 471 height 63
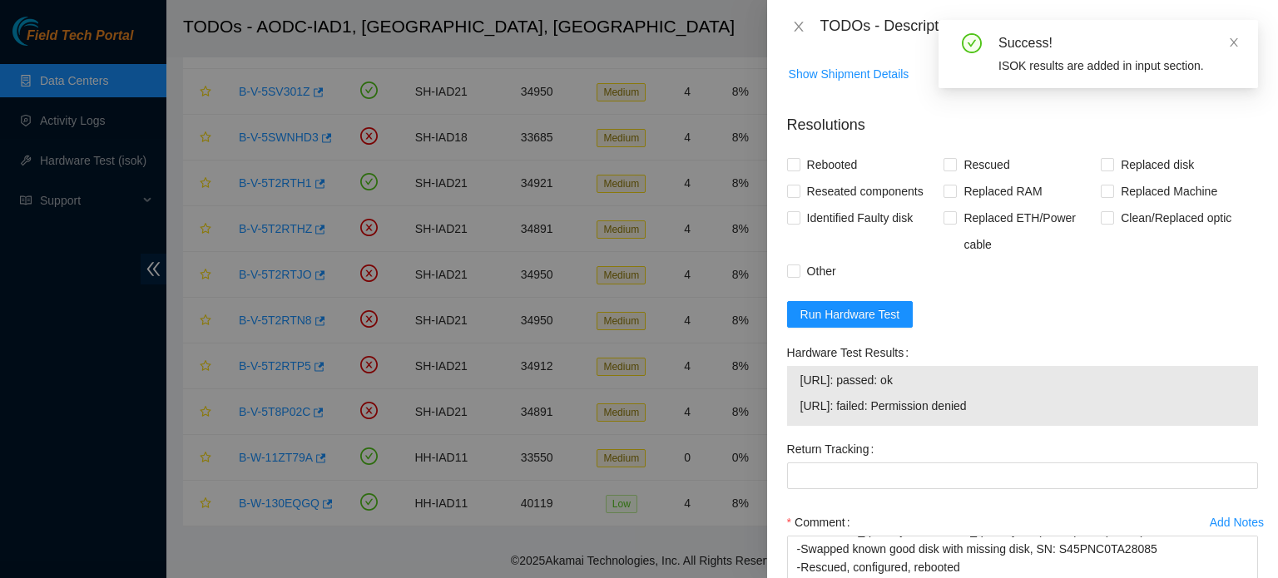
drag, startPoint x: 1012, startPoint y: 388, endPoint x: 781, endPoint y: 363, distance: 232.7
click at [781, 363] on div "Hardware Test Results 23.200.76.26: passed: ok 23.200.76.27: failed: Permission…" at bounding box center [1023, 388] width 484 height 97
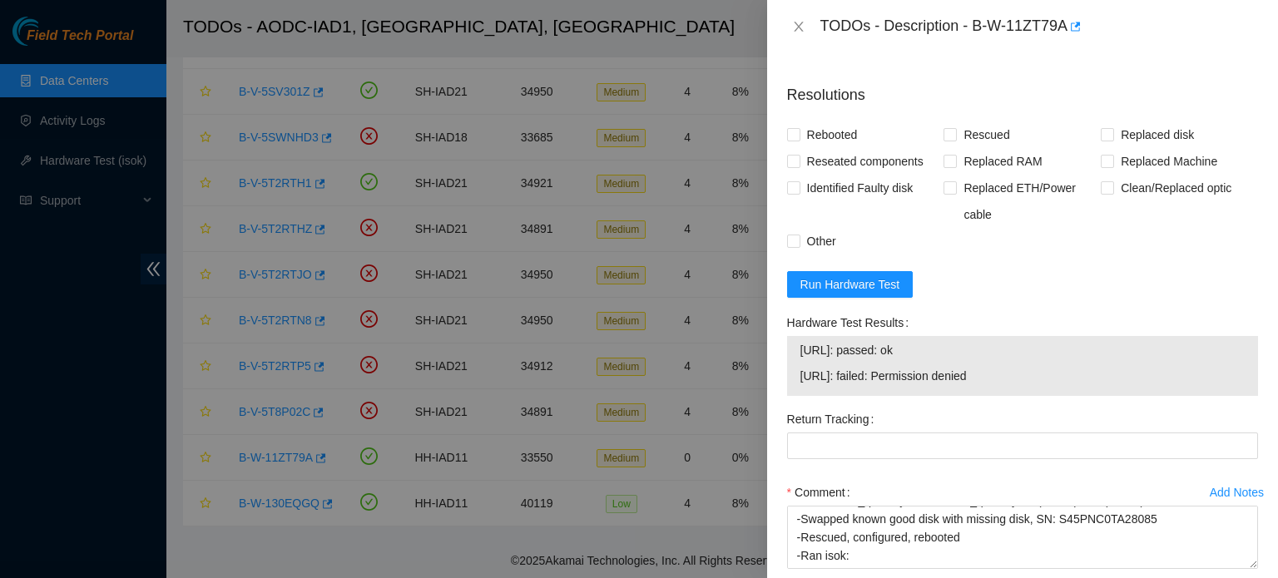
scroll to position [636, 0]
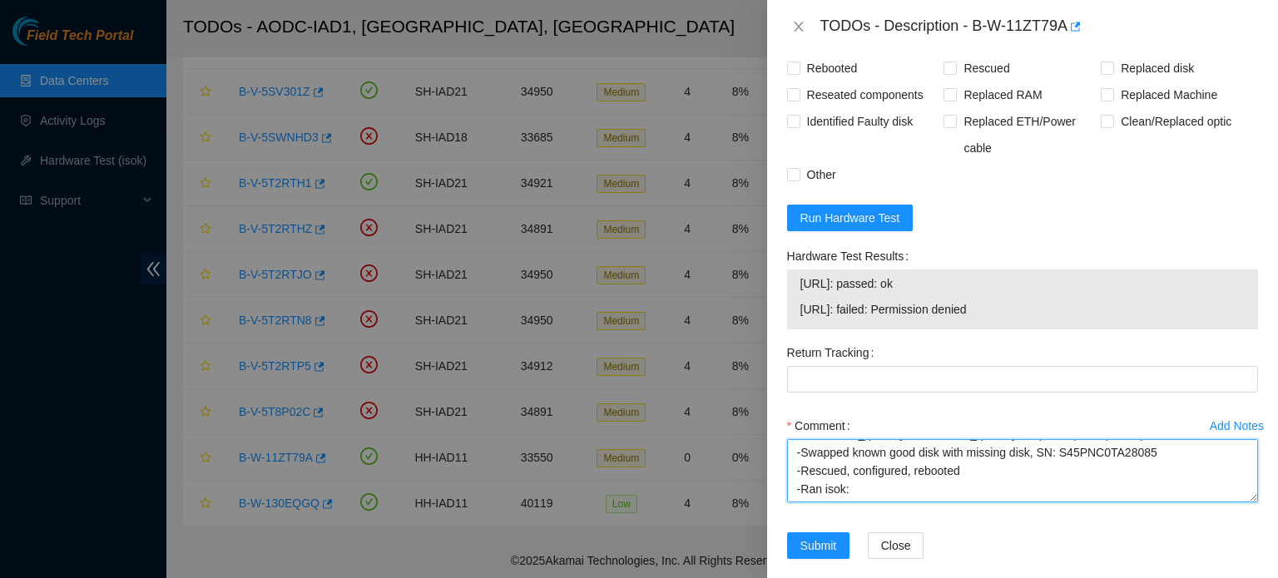
click at [851, 470] on textarea "-Verified rack and machine SN -Plugged into machine, sitting at shell -Contacte…" at bounding box center [1022, 470] width 471 height 63
paste textarea "23.200.76.26: passed: ok 23.200.76.27: failed: Permission denied"
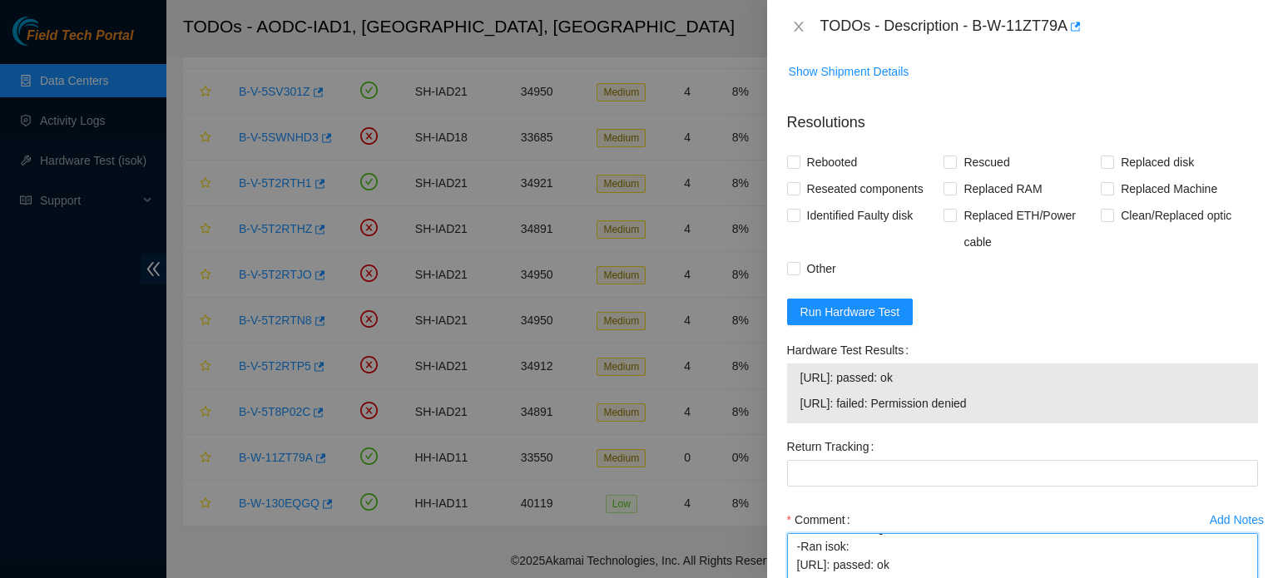
scroll to position [539, 0]
type textarea "-Verified rack and machine SN -Plugged into machine, sitting at shell -Contacte…"
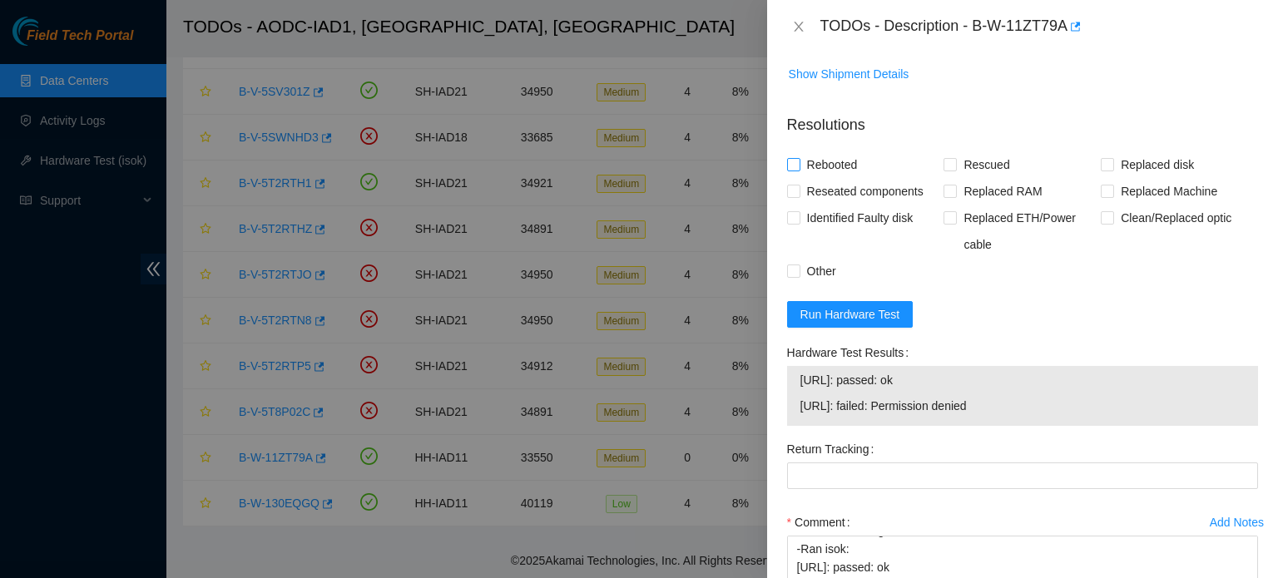
click at [833, 151] on span "Rebooted" at bounding box center [833, 164] width 64 height 27
click at [799, 158] on input "Rebooted" at bounding box center [793, 164] width 12 height 12
checkbox input "true"
click at [827, 178] on span "Reseated components" at bounding box center [866, 191] width 130 height 27
click at [799, 185] on input "Reseated components" at bounding box center [793, 191] width 12 height 12
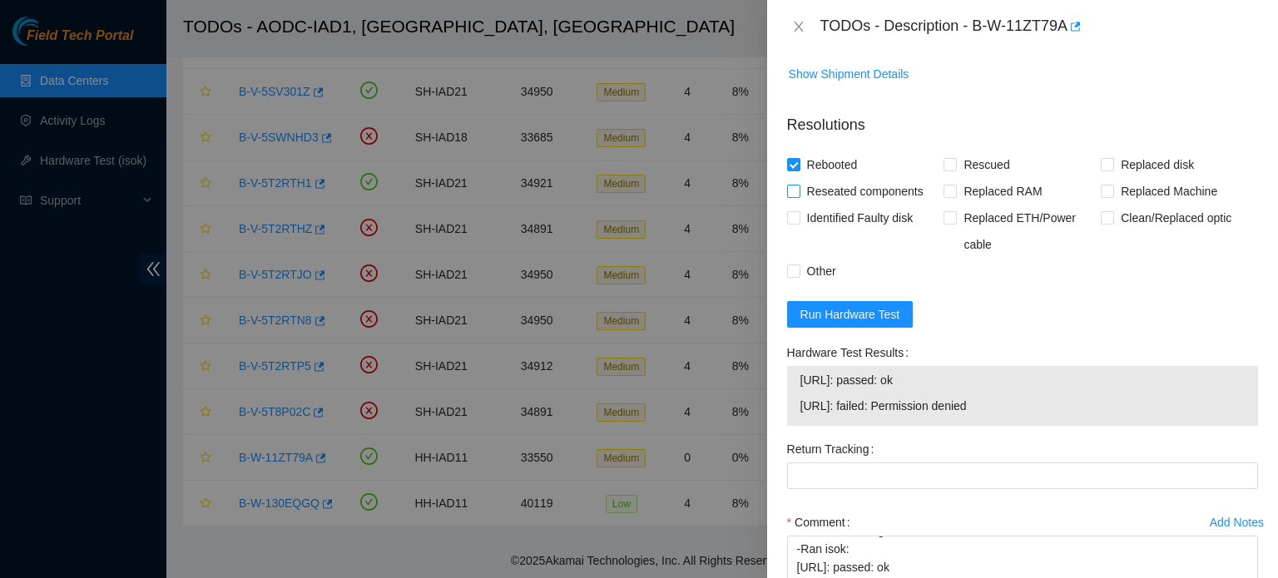
checkbox input "true"
click at [967, 151] on span "Rescued" at bounding box center [986, 164] width 59 height 27
click at [955, 158] on input "Rescued" at bounding box center [950, 164] width 12 height 12
checkbox input "true"
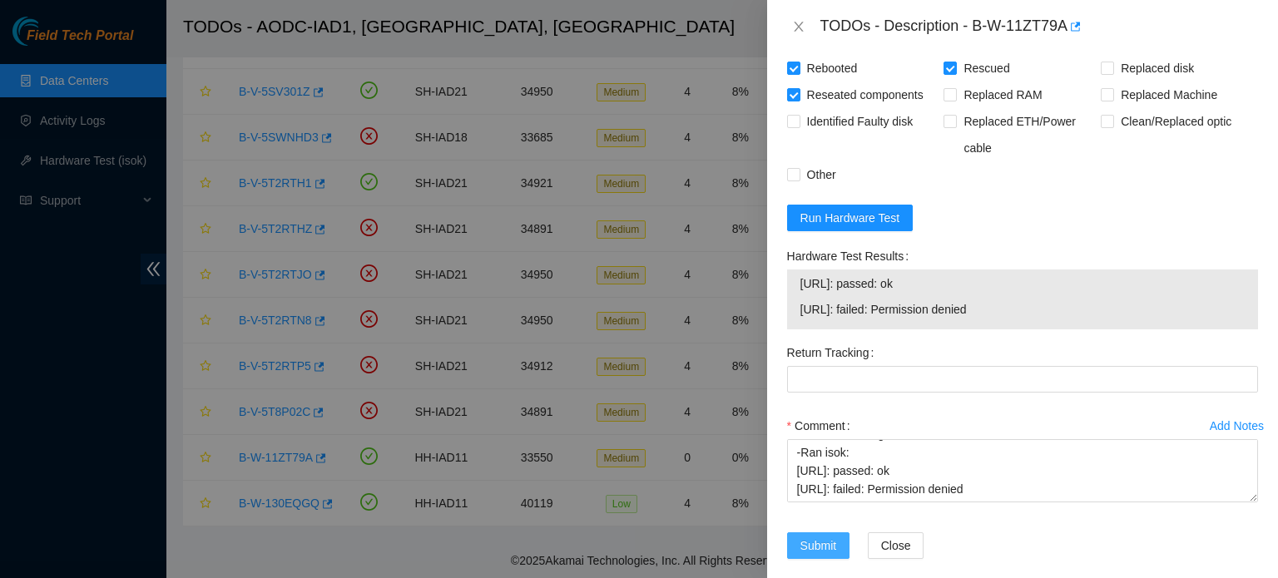
click at [816, 537] on span "Submit" at bounding box center [819, 546] width 37 height 18
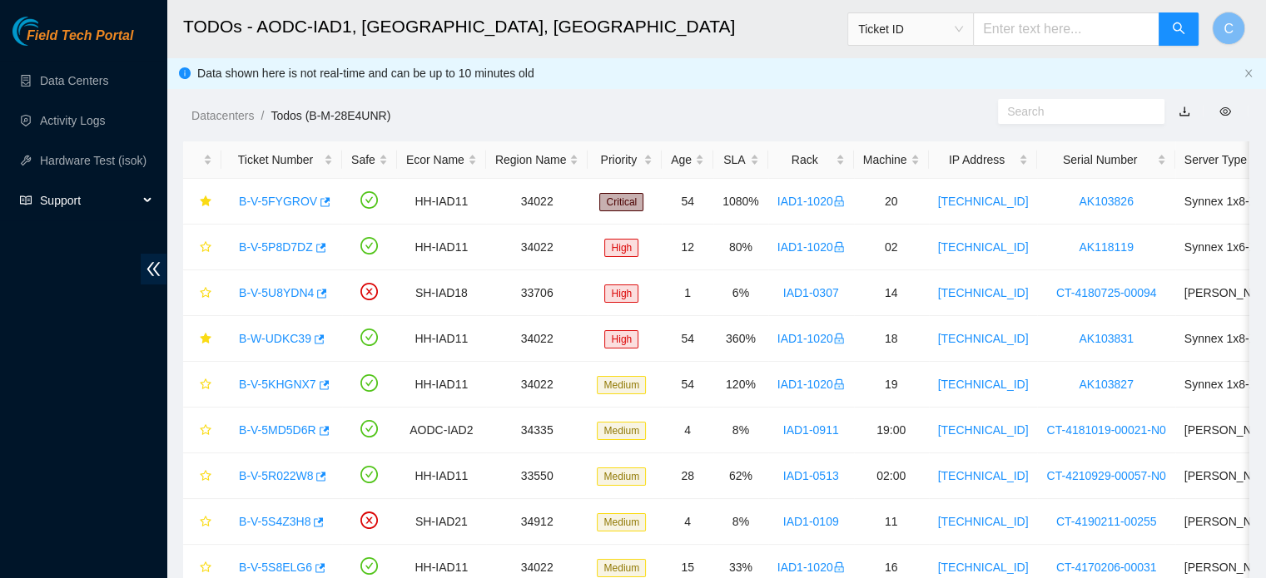
click at [77, 195] on span "Support" at bounding box center [89, 200] width 98 height 33
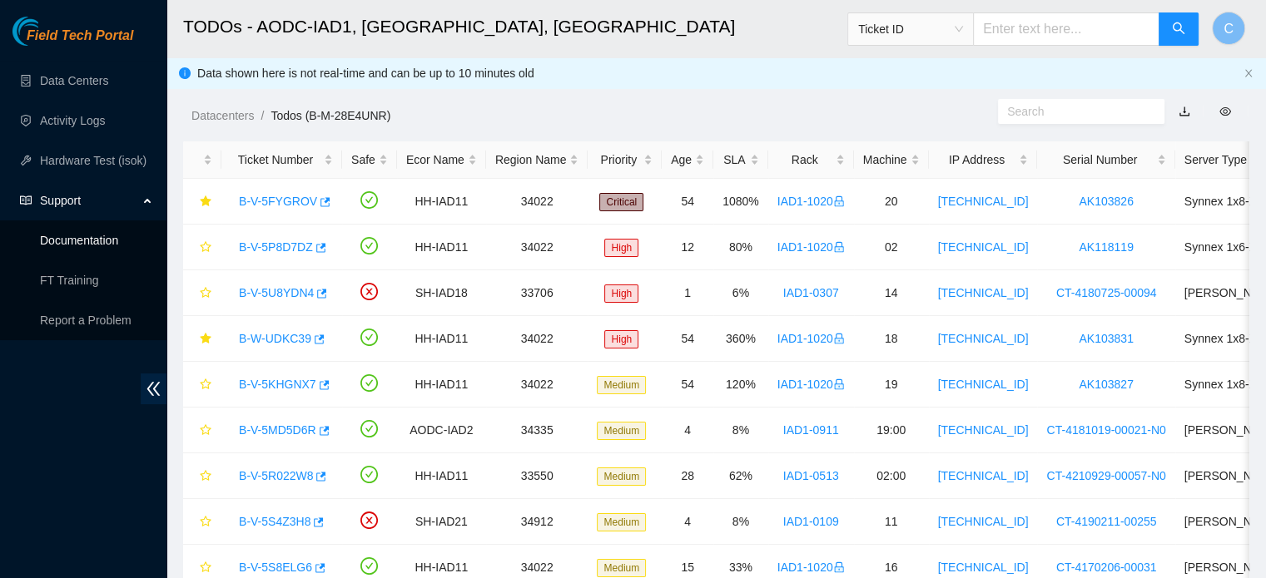
click at [98, 236] on link "Documentation" at bounding box center [79, 240] width 78 height 13
